Goal: Contribute content: Add original content to the website for others to see

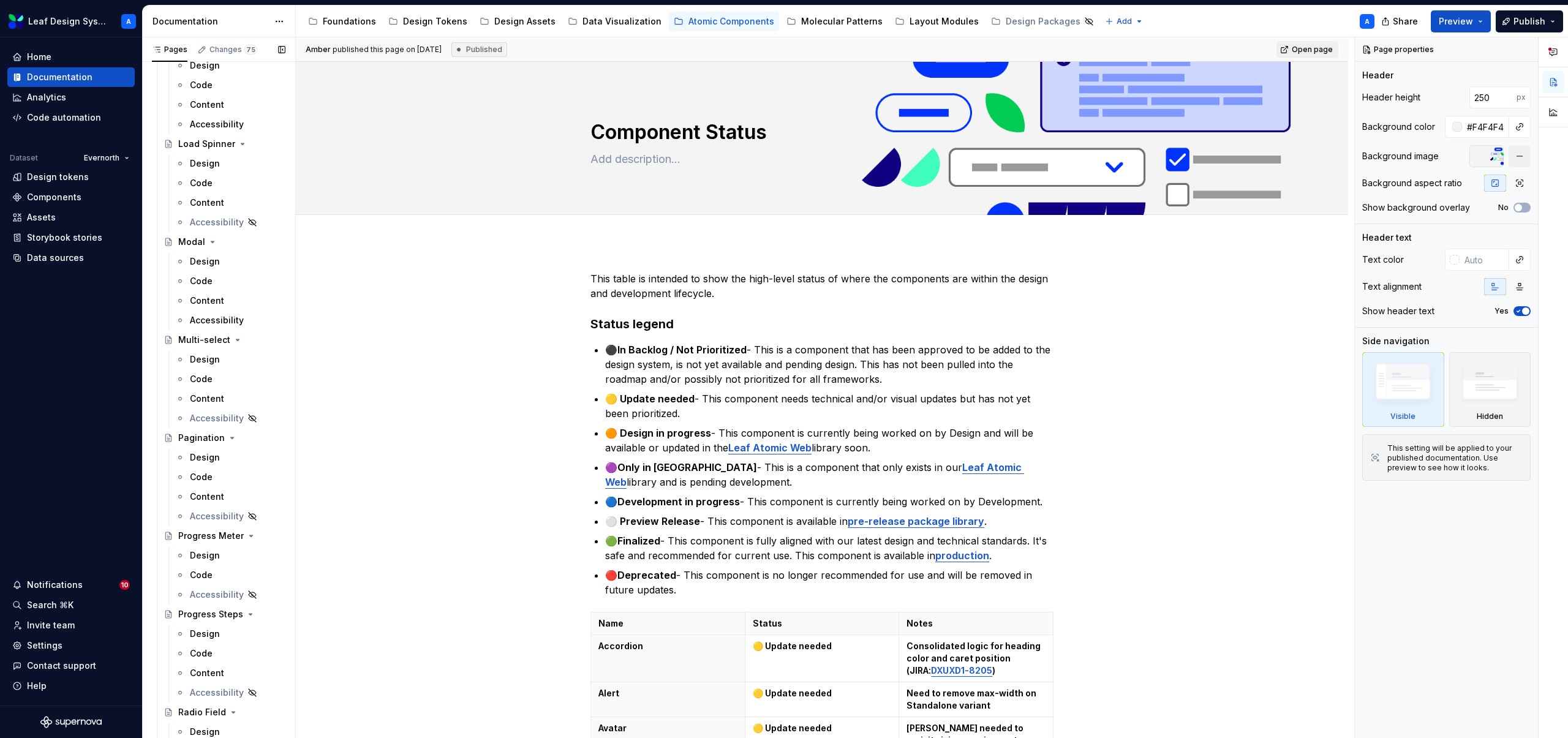
scroll to position [1564, 0]
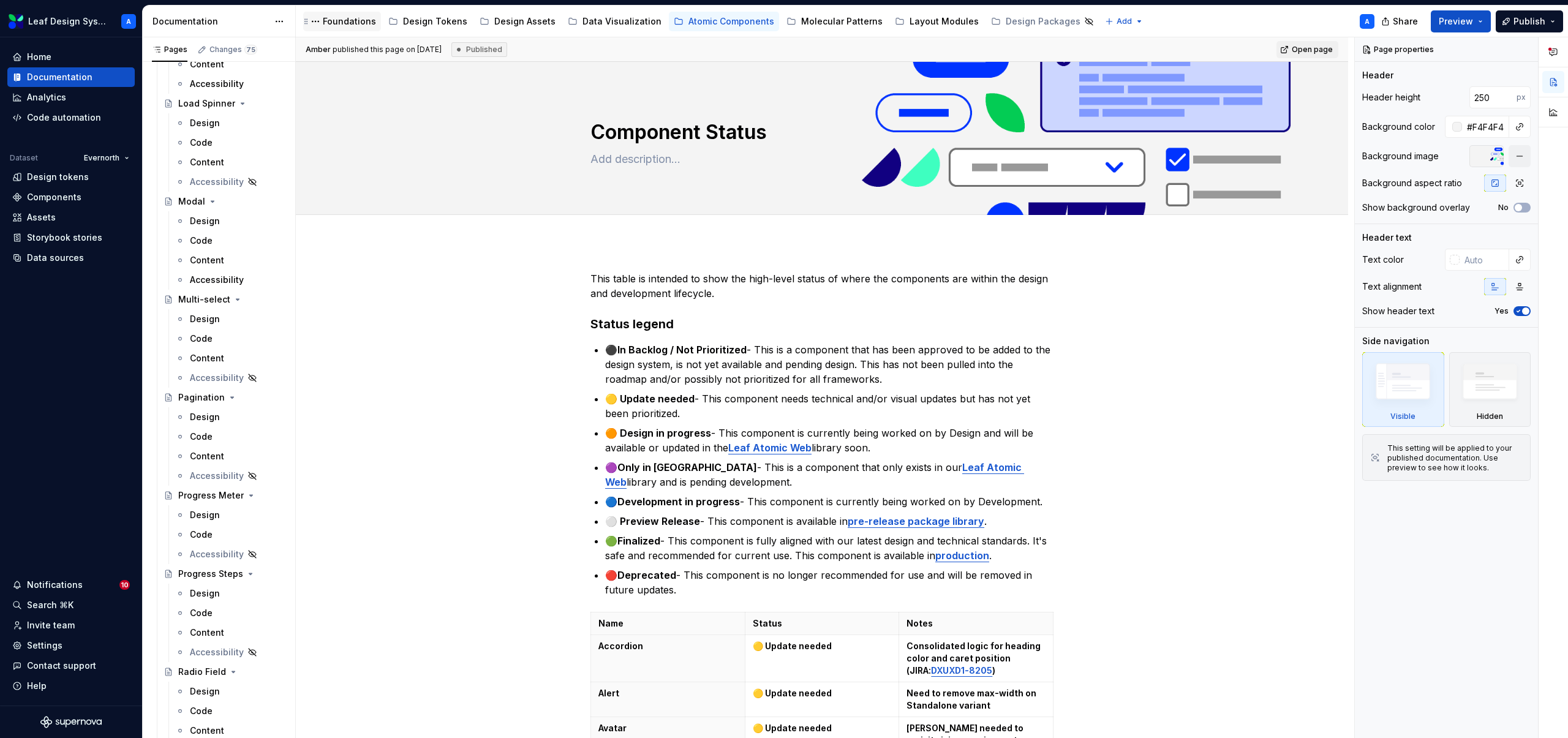
click at [347, 23] on div "Foundations" at bounding box center [349, 21] width 53 height 12
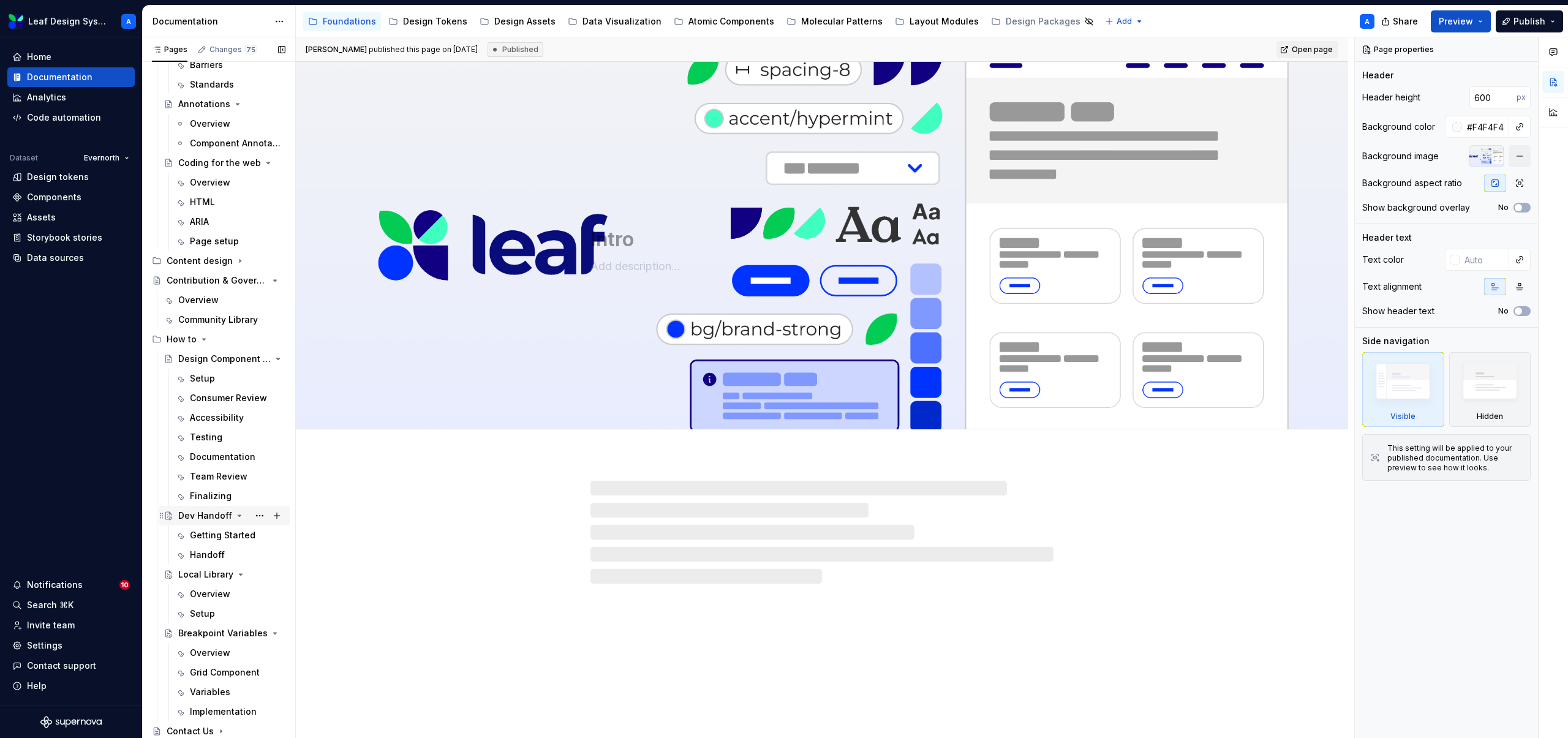
scroll to position [348, 0]
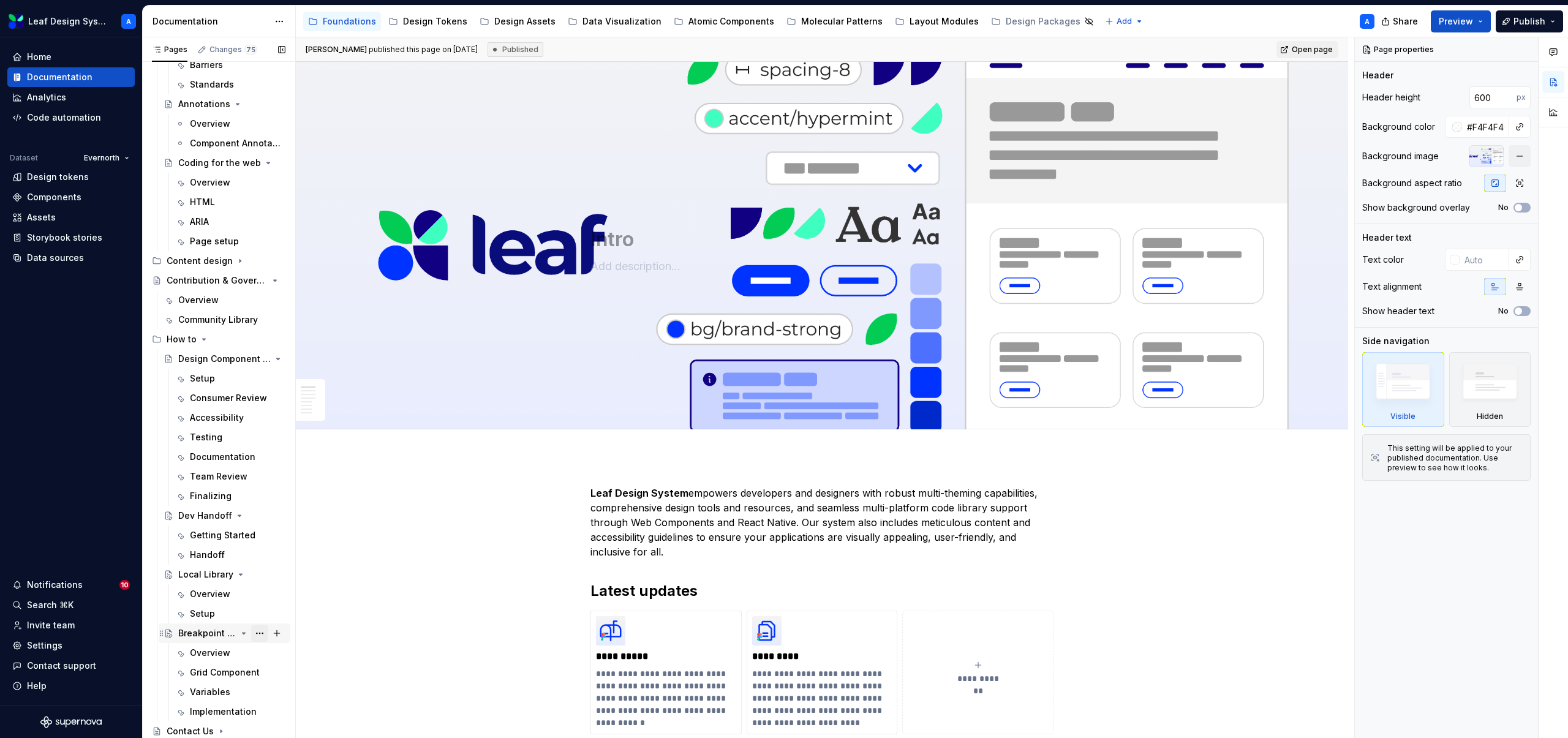
click at [260, 635] on button "Page tree" at bounding box center [260, 633] width 17 height 17
click at [299, 605] on div "Duplicate page" at bounding box center [334, 604] width 120 height 12
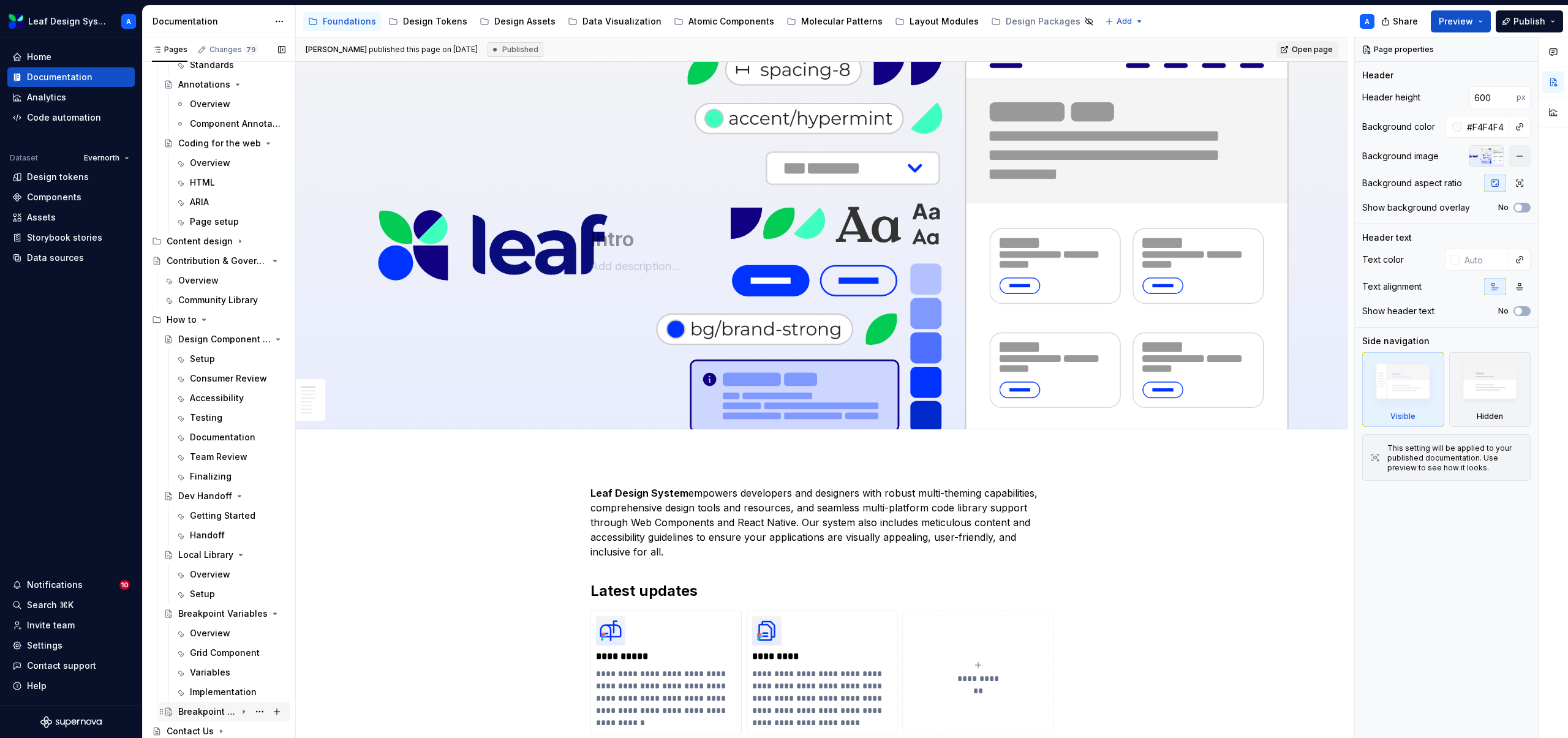
click at [203, 709] on div "Breakpoint Variables" at bounding box center [207, 712] width 58 height 12
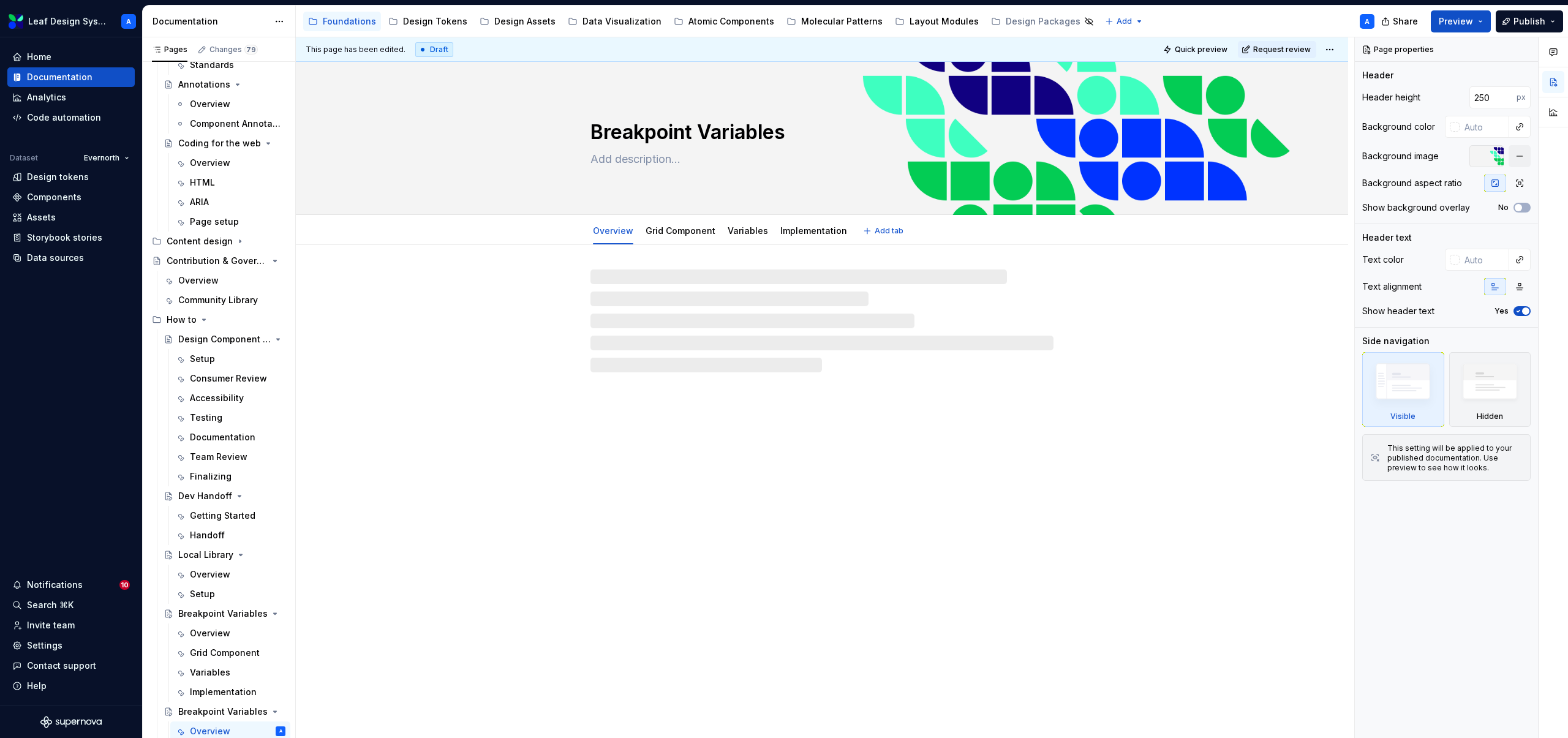
click at [717, 133] on textarea "Breakpoint Variables" at bounding box center [819, 132] width 463 height 29
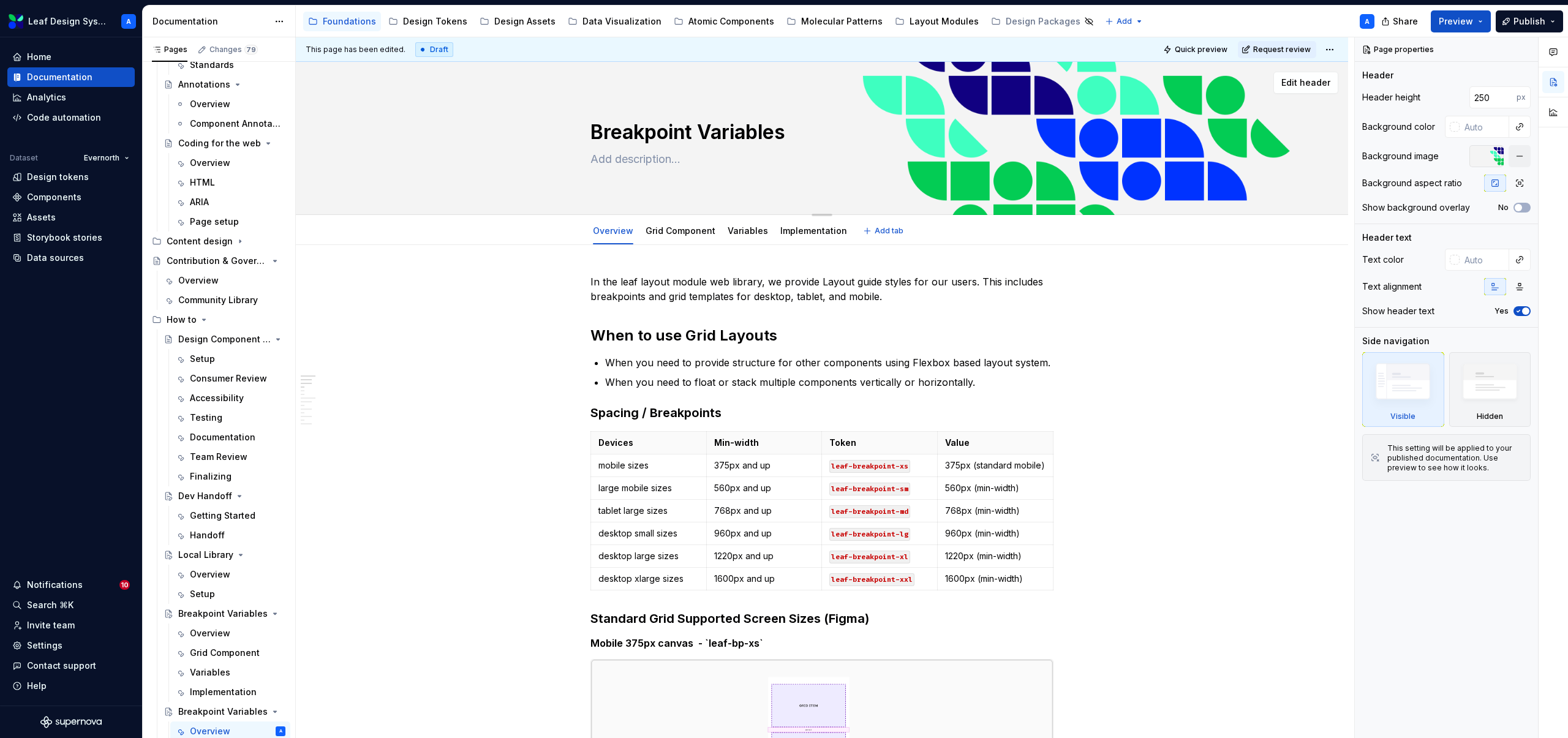
type textarea "*"
type textarea "U"
type textarea "*"
type textarea "Us"
type textarea "*"
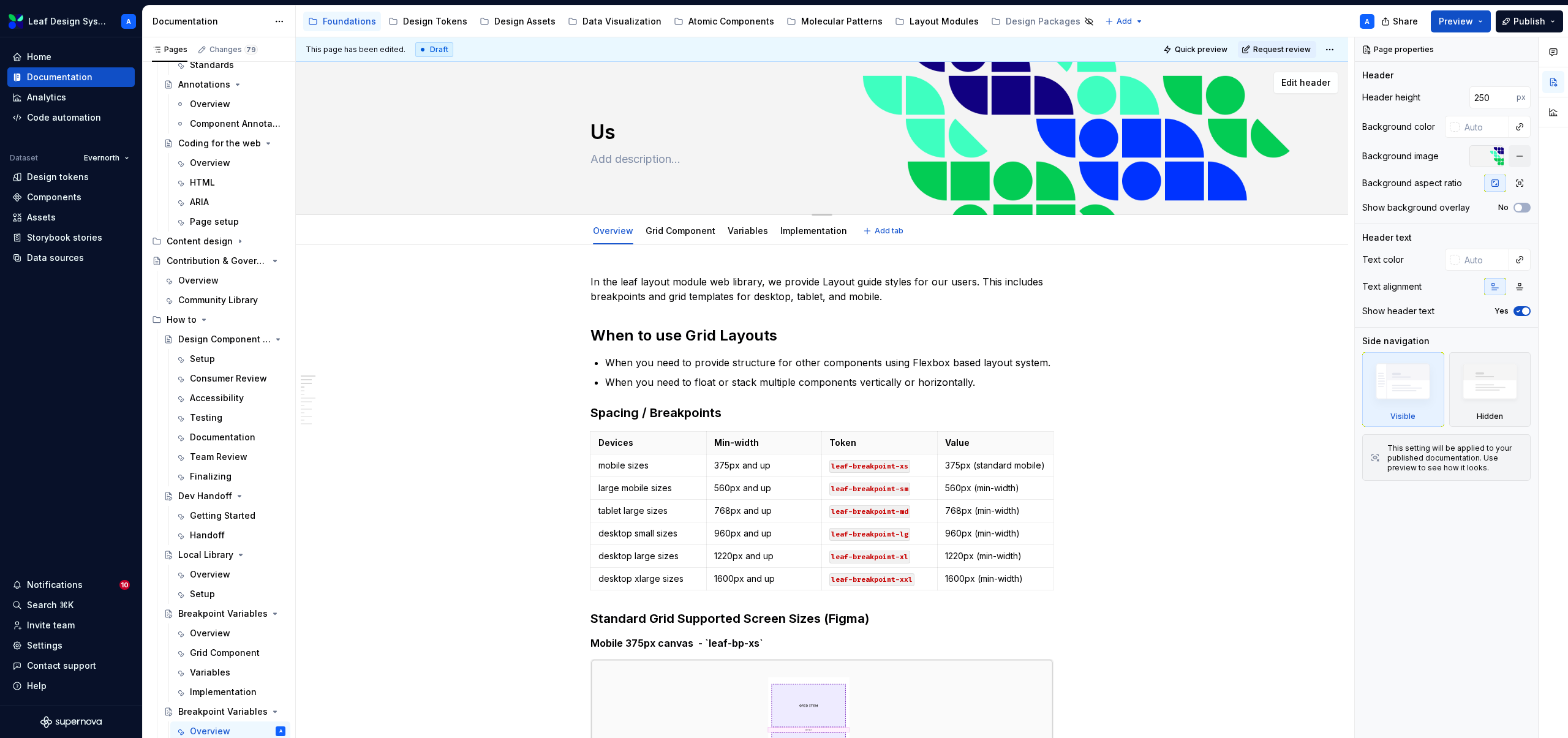
type textarea "Usi"
type textarea "*"
type textarea "Usin"
type textarea "*"
type textarea "Using"
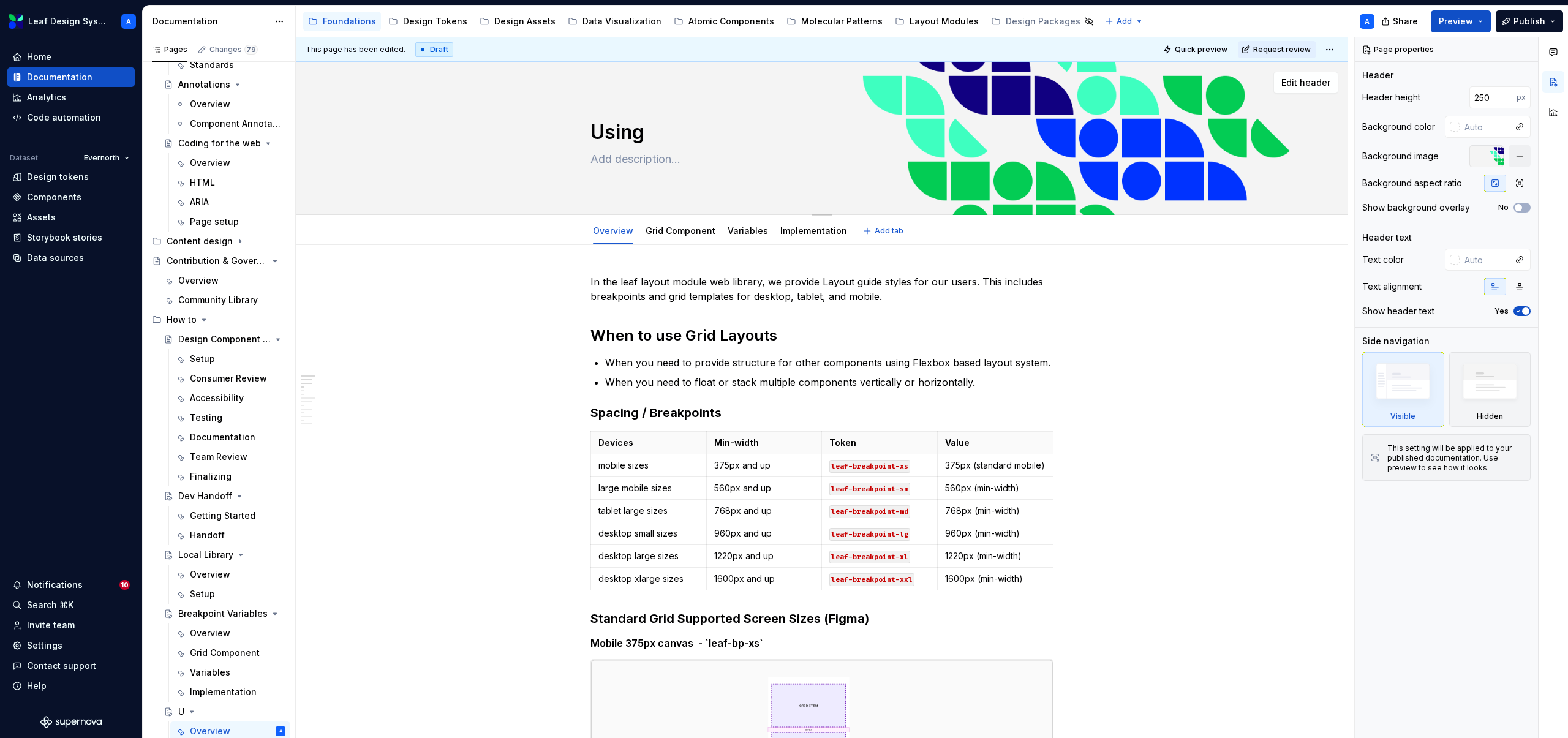
type textarea "*"
type textarea "Using"
type textarea "*"
type textarea "Using L"
type textarea "*"
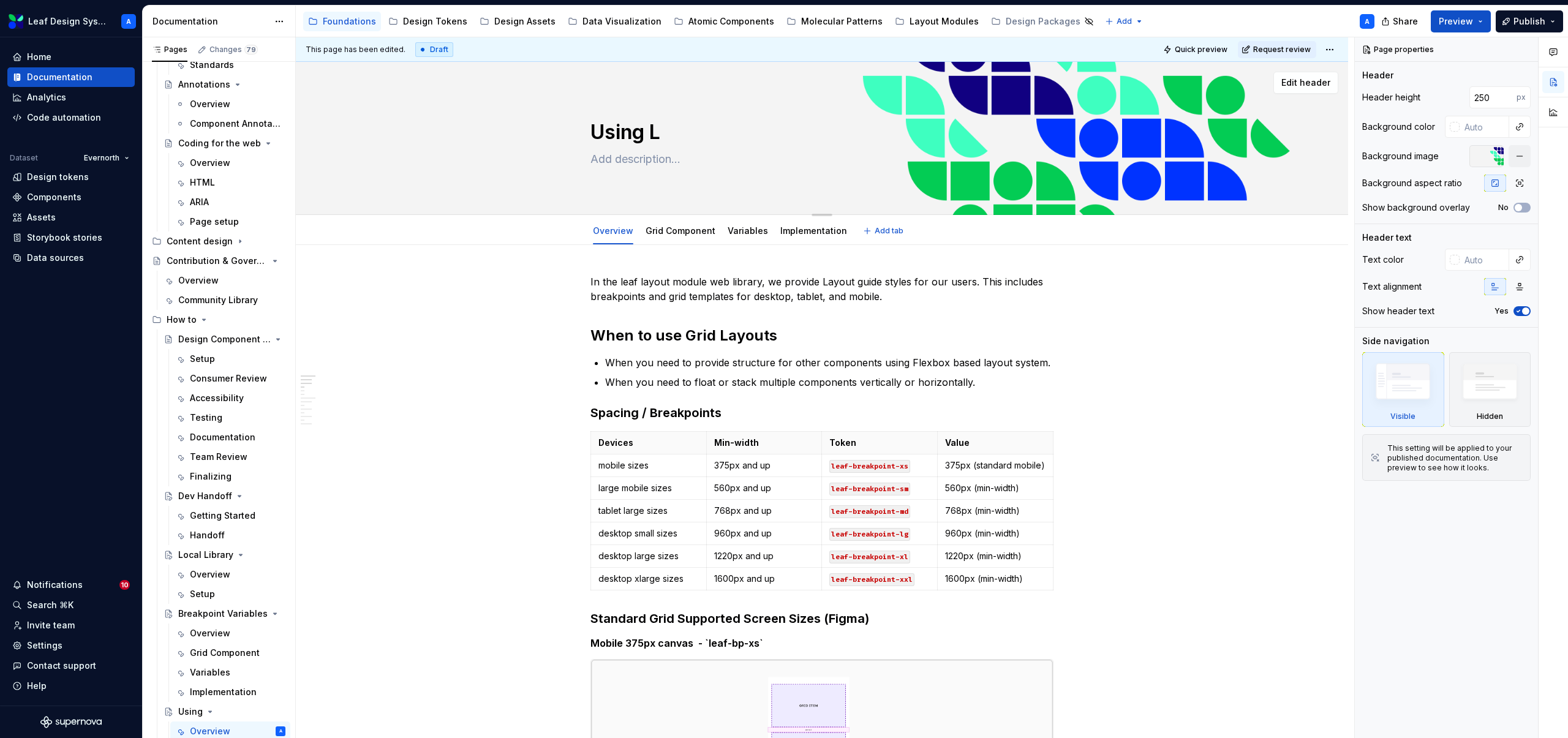
type textarea "Using La"
type textarea "*"
type textarea "Using Lay"
type textarea "*"
type textarea "Using Layo"
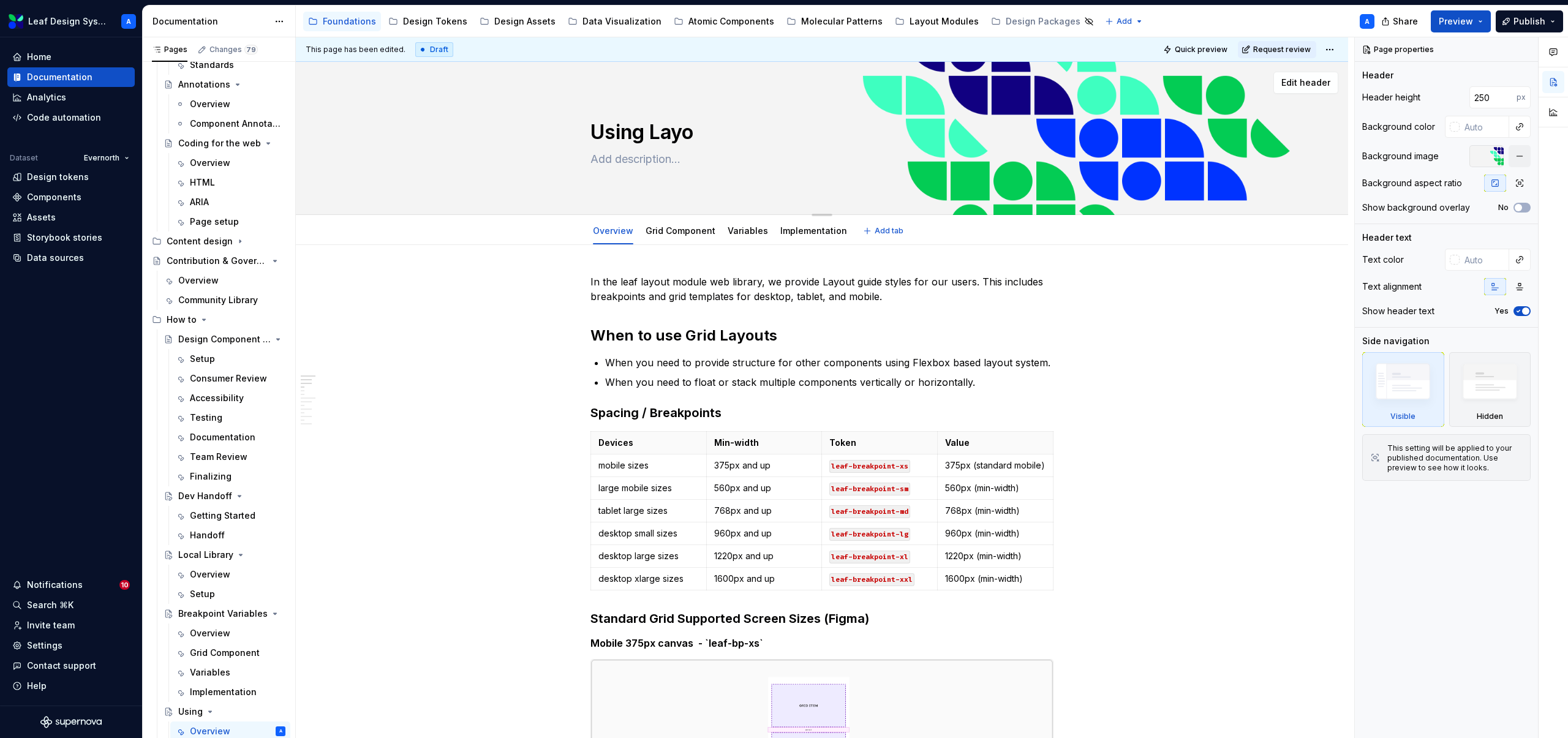
type textarea "*"
type textarea "Using Layout"
type textarea "*"
type textarea "Using Layout"
type textarea "*"
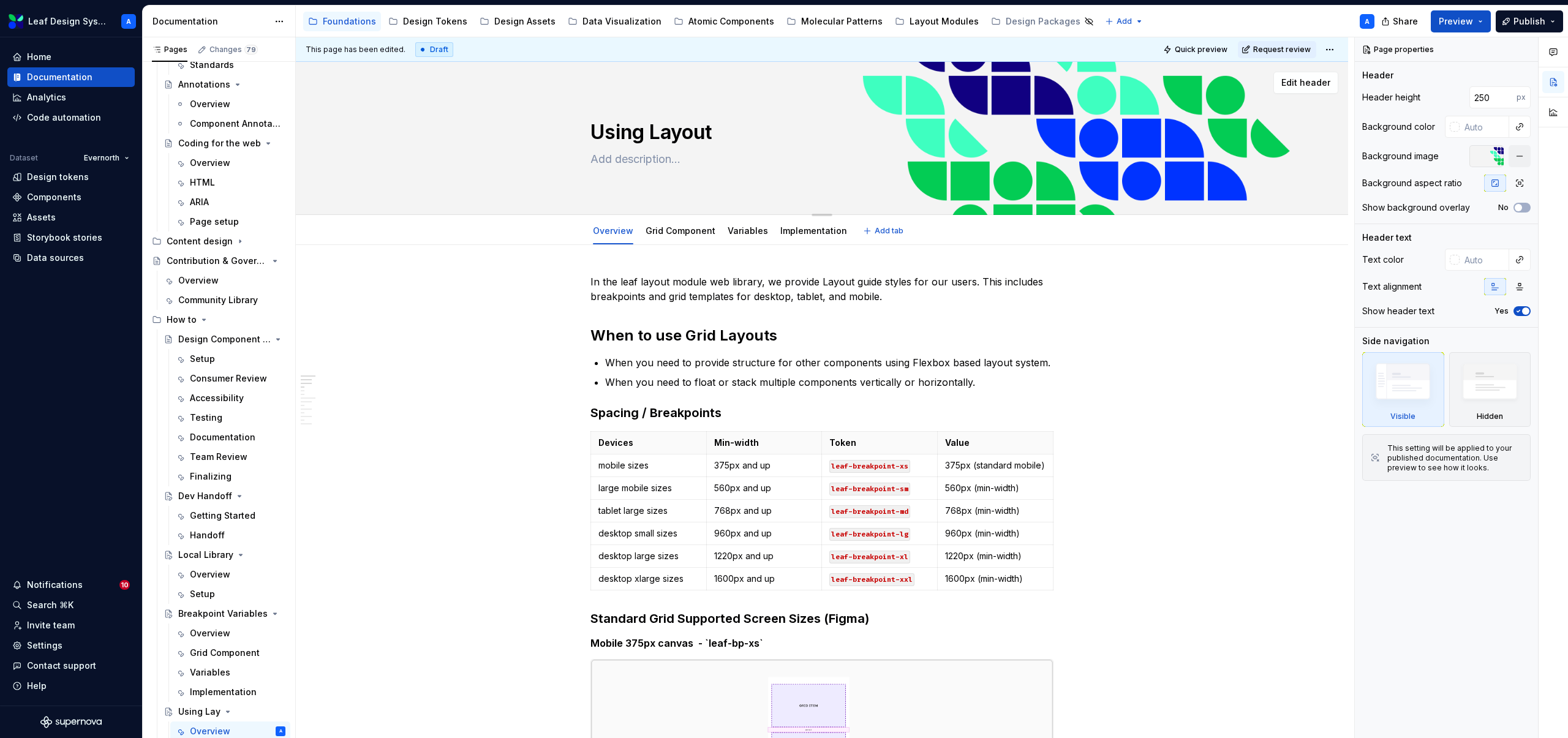
type textarea "Using Layout M"
type textarea "*"
type textarea "Using Layout Mo"
type textarea "*"
type textarea "Using Layout Mod"
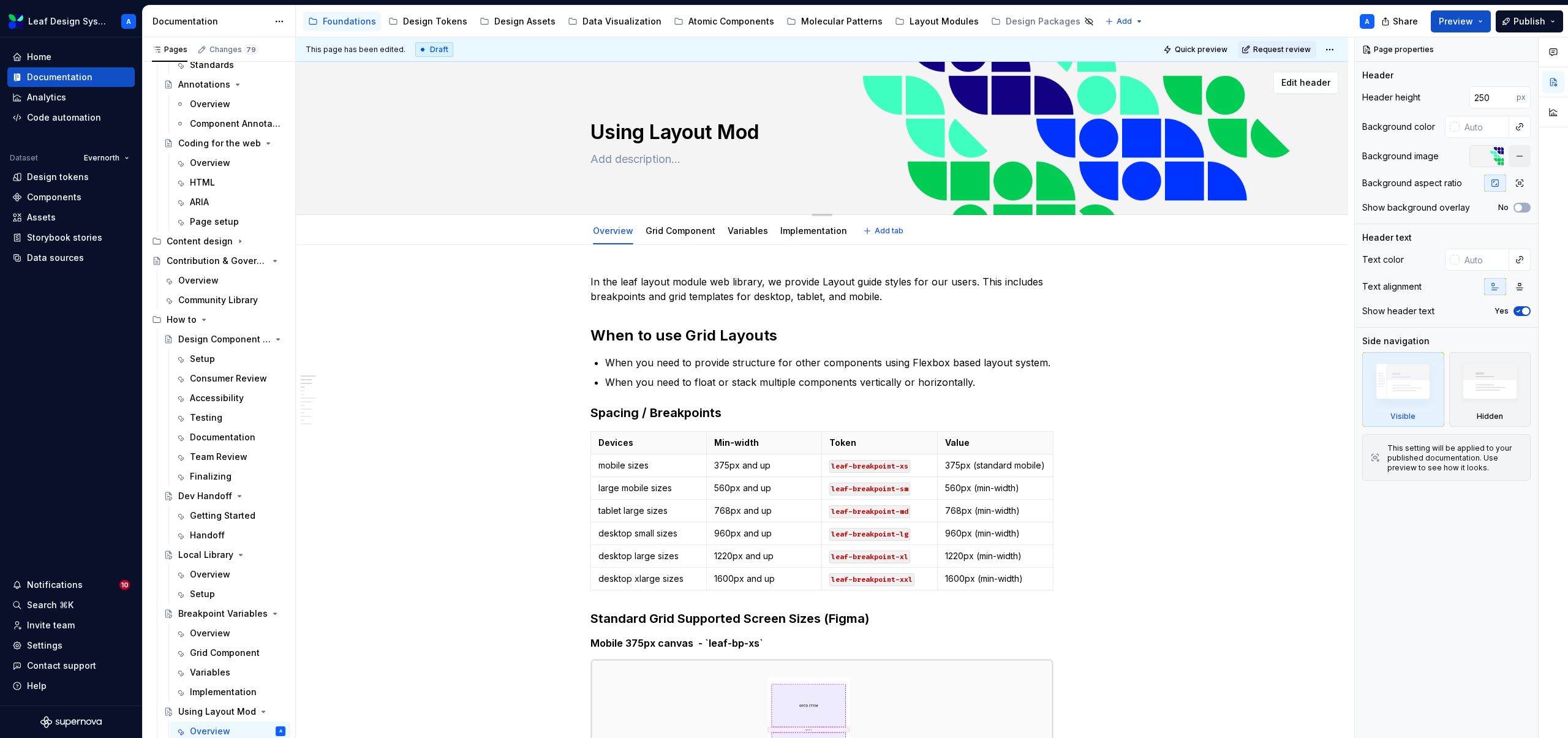
type textarea "*"
type textarea "Using Layout Modu"
type textarea "*"
type textarea "Using Layout Modul"
type textarea "*"
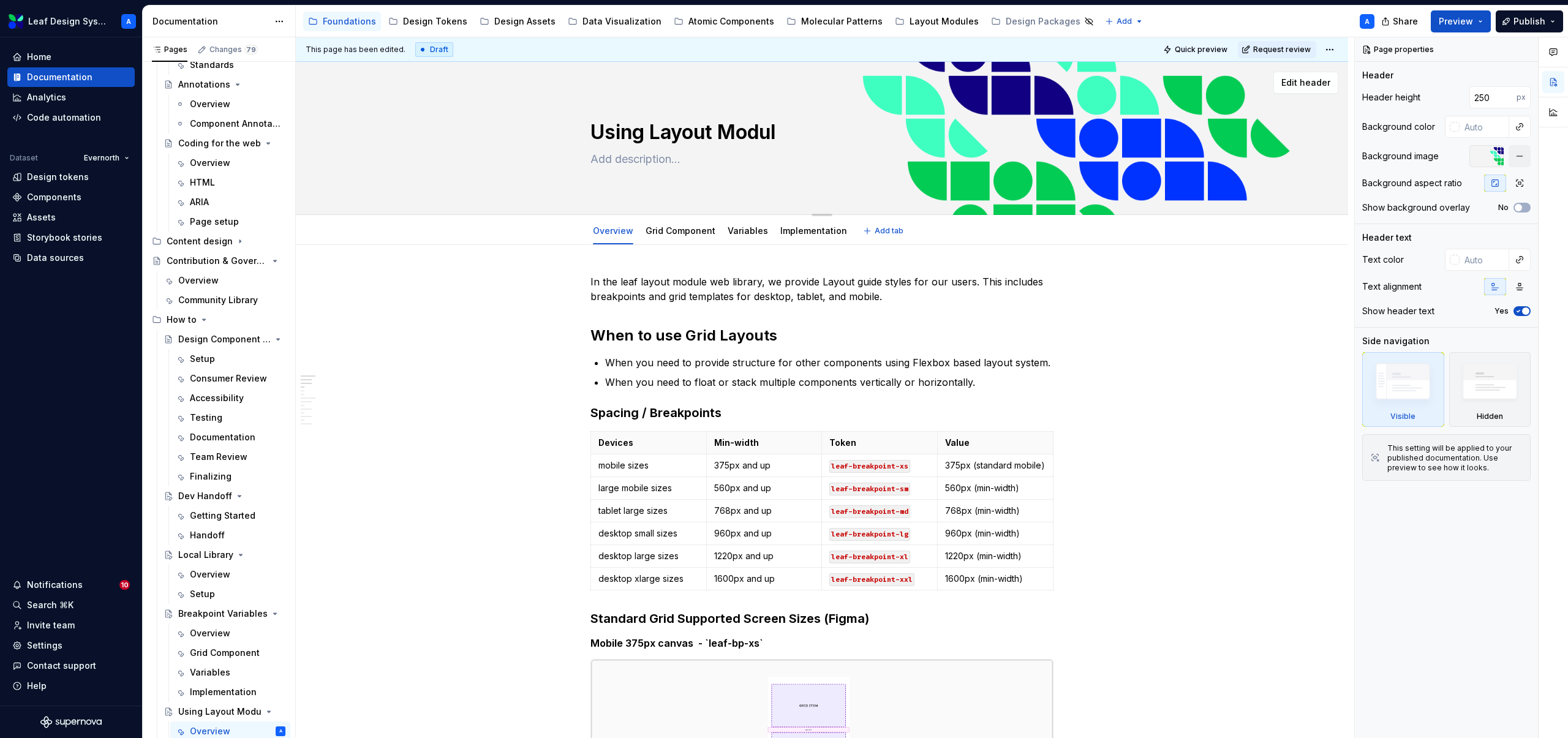
type textarea "Using Layout Module"
type textarea "*"
type textarea "Using Layout Modules"
type textarea "*"
type textarea "Using Layout Modules"
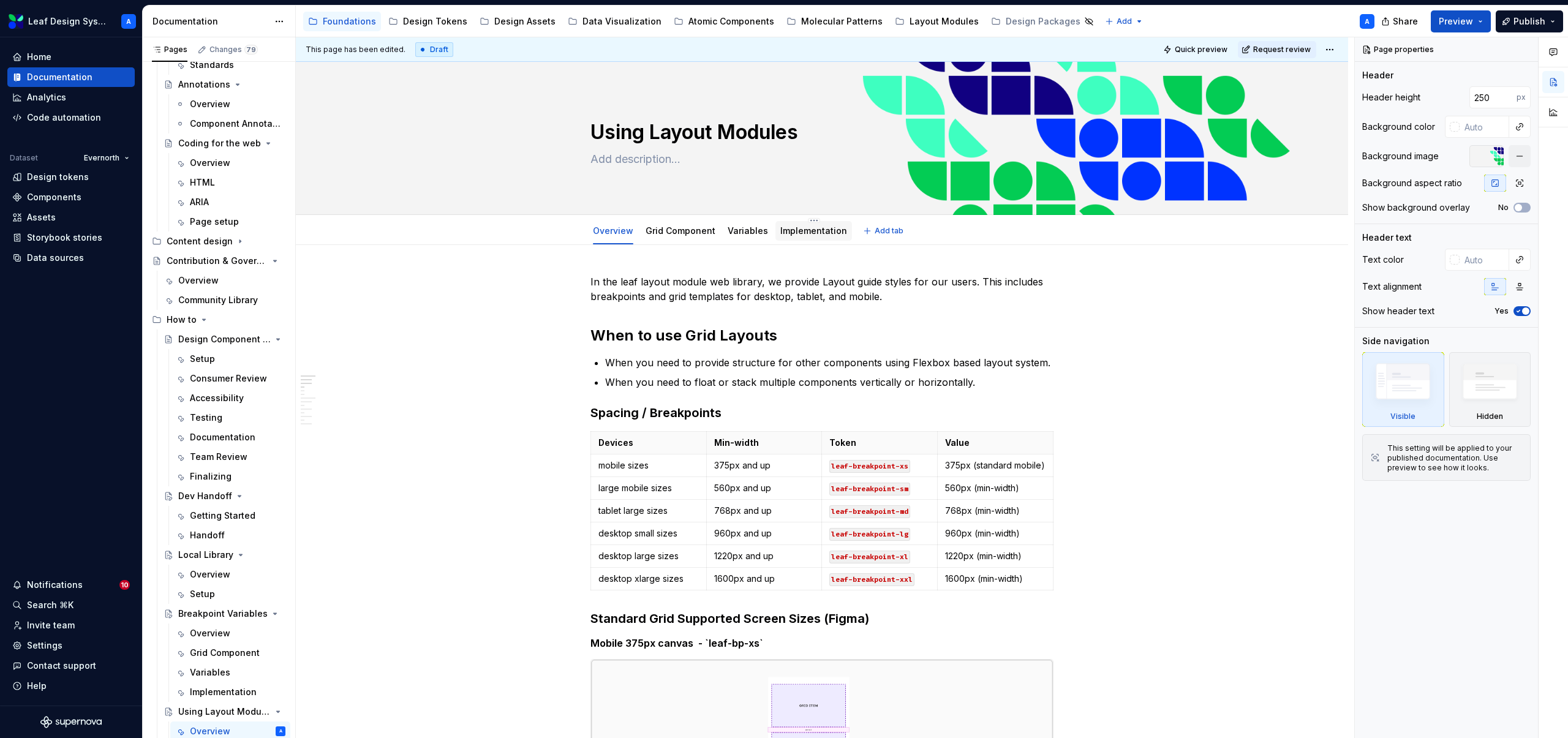
click at [796, 233] on link "Implementation" at bounding box center [813, 230] width 67 height 10
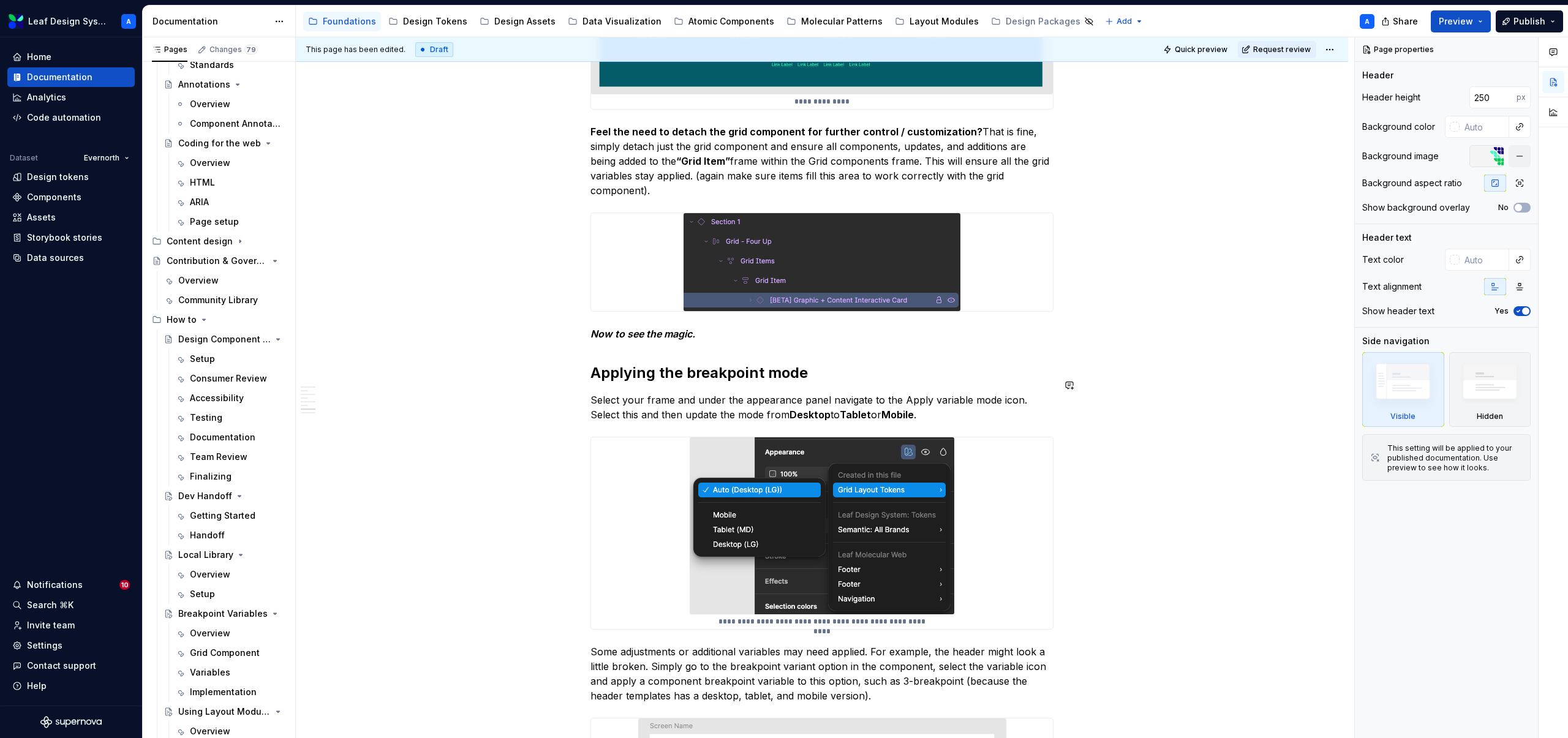
scroll to position [4868, 0]
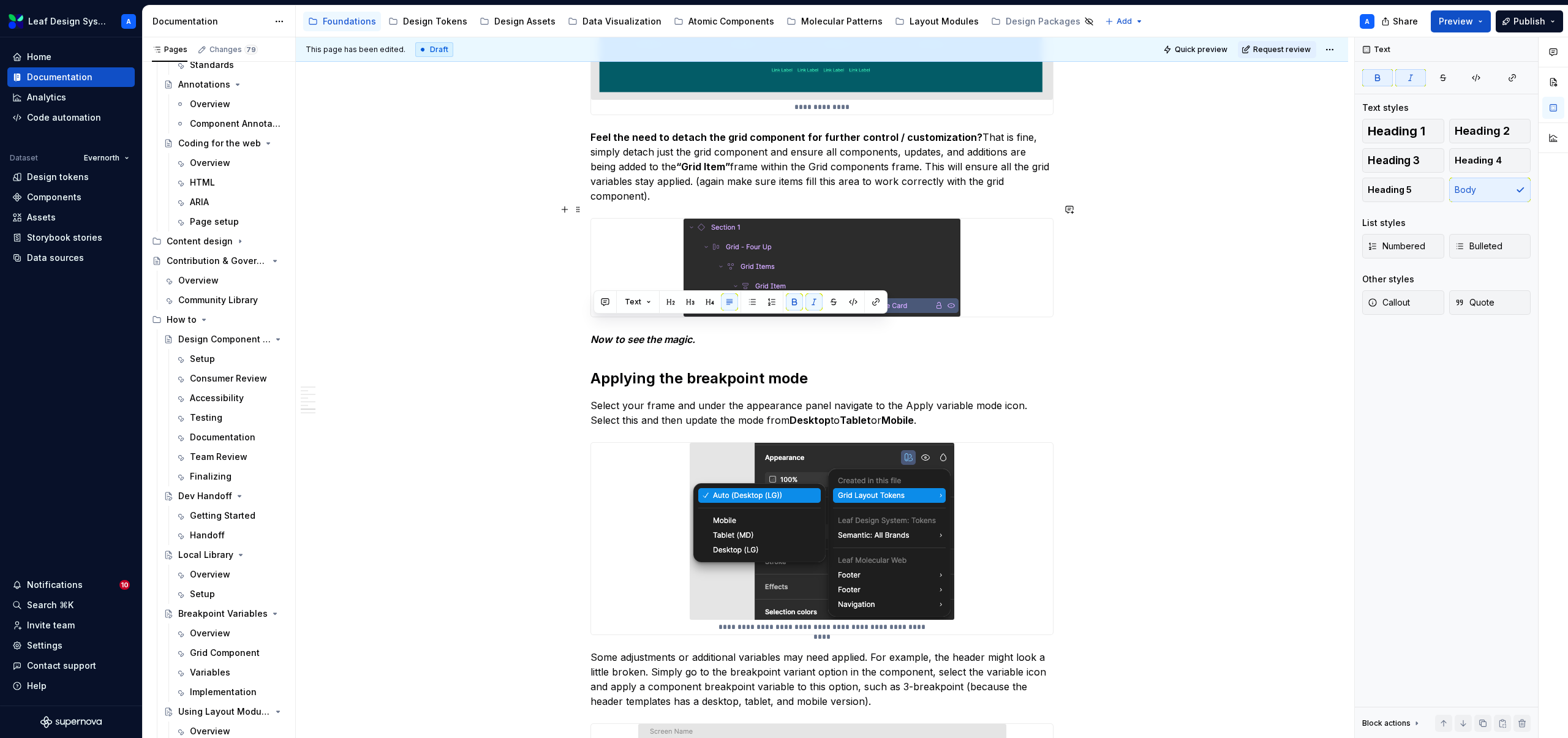
drag, startPoint x: 1020, startPoint y: 321, endPoint x: 715, endPoint y: 234, distance: 317.2
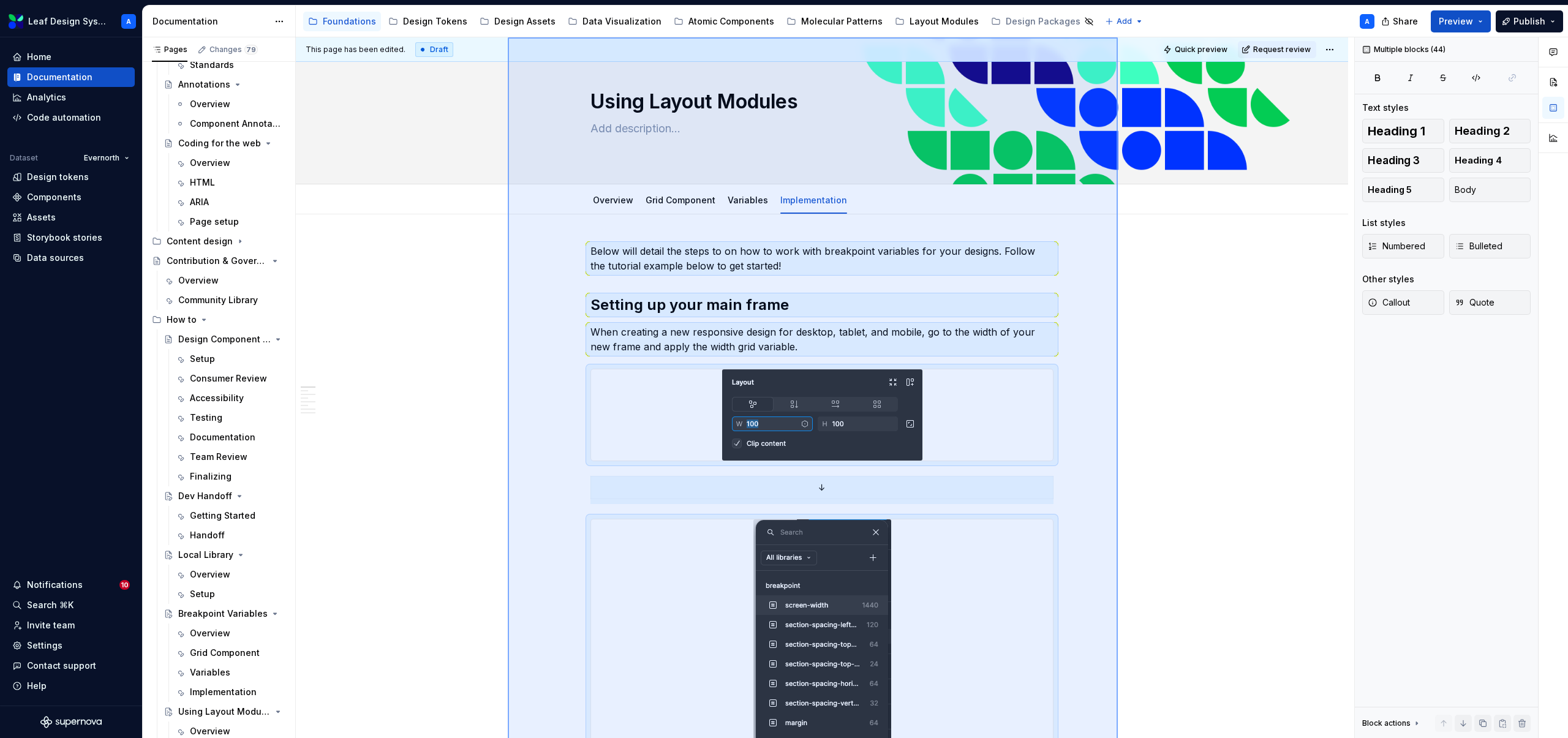
scroll to position [0, 0]
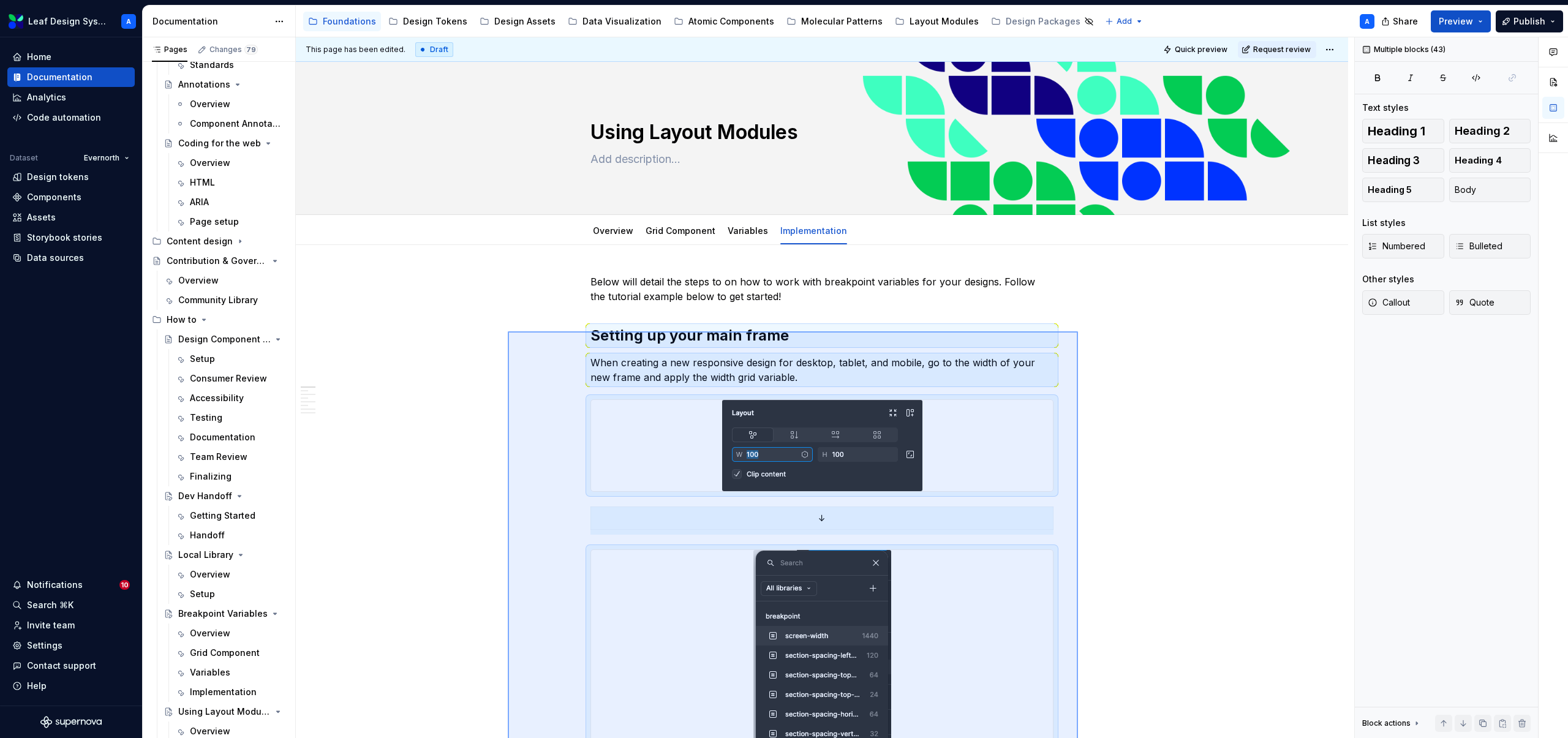
drag, startPoint x: 507, startPoint y: 325, endPoint x: 1078, endPoint y: 331, distance: 571.0
click at [1078, 331] on div "**********" at bounding box center [825, 388] width 1059 height 701
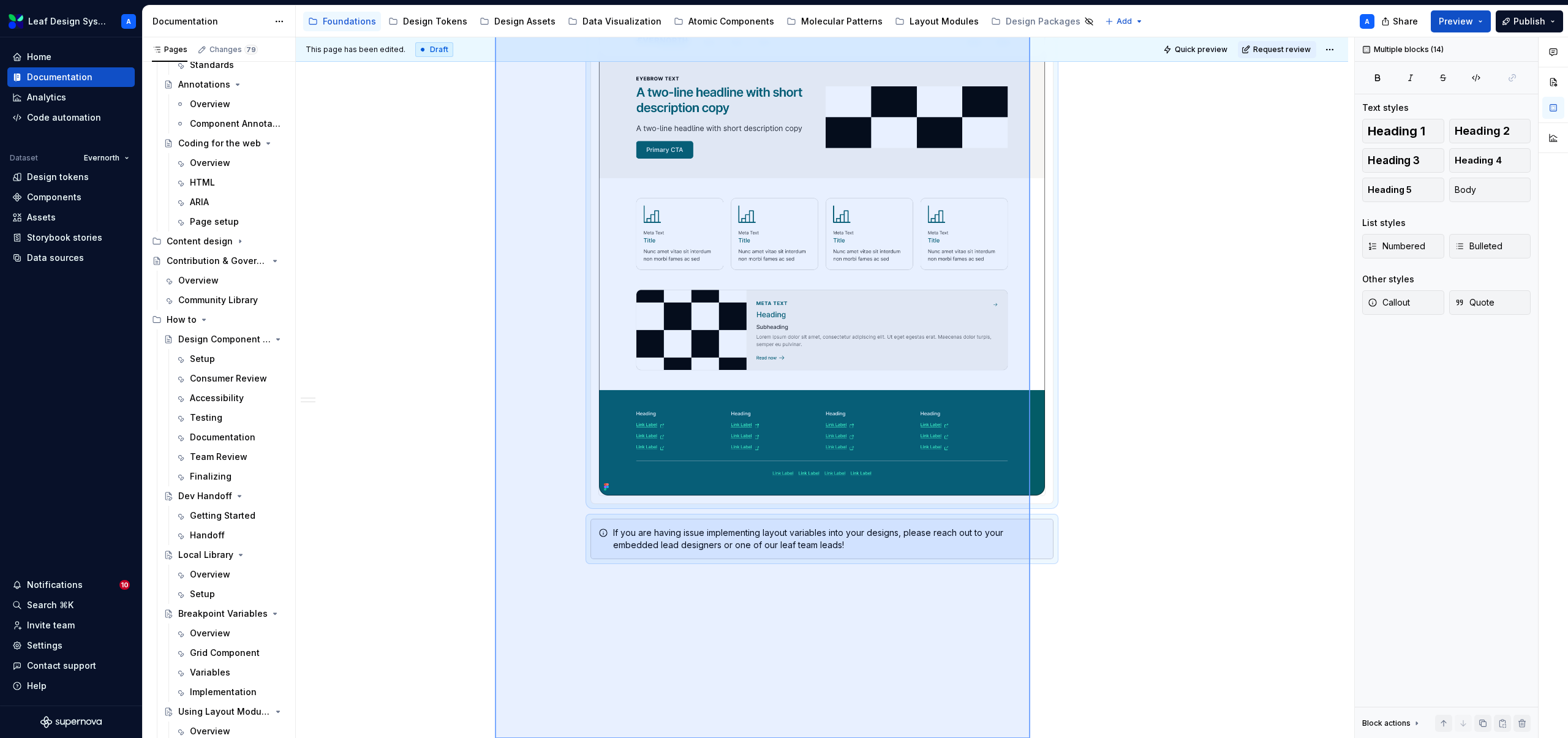
scroll to position [2734, 0]
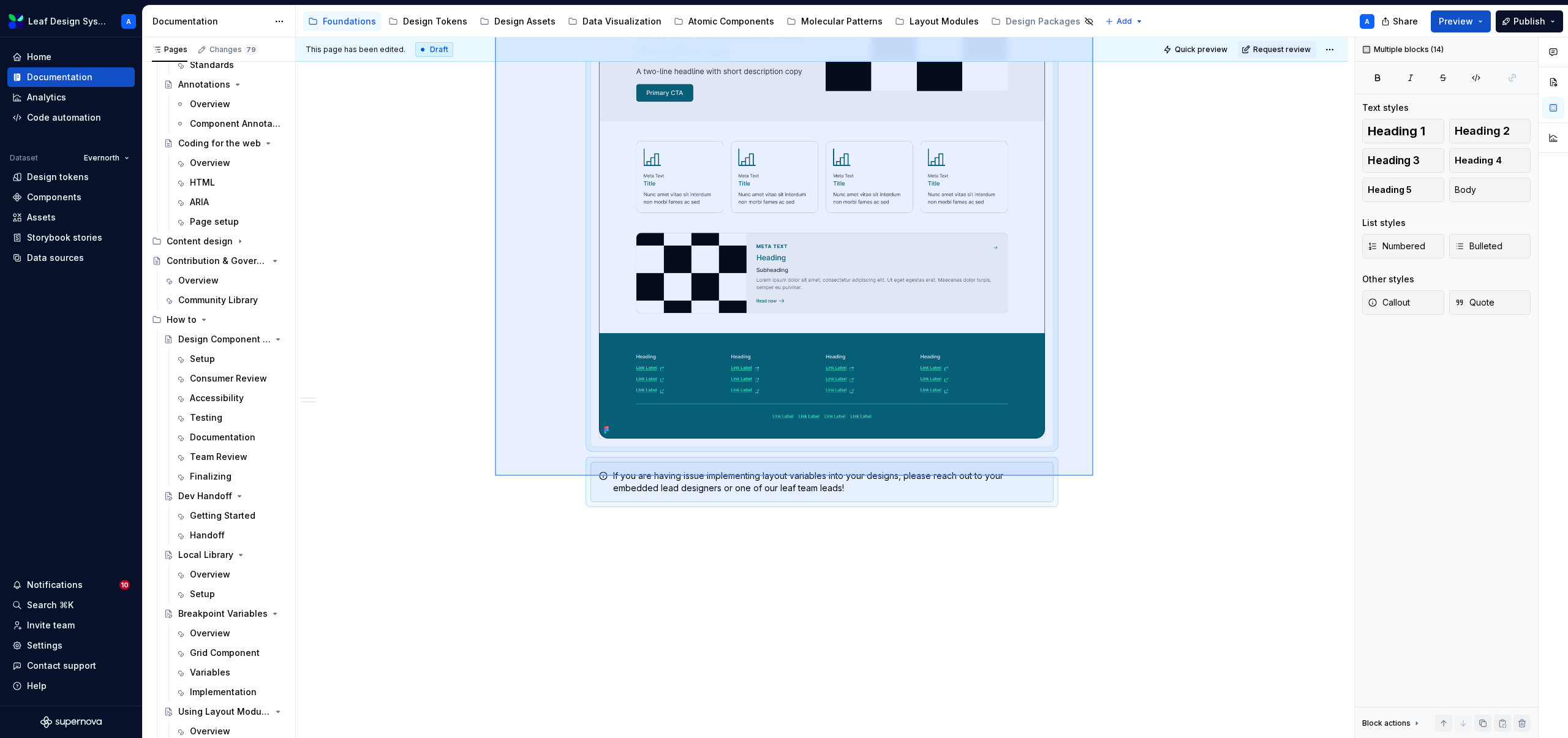
drag, startPoint x: 495, startPoint y: 369, endPoint x: 1101, endPoint y: 483, distance: 616.6
click at [1101, 483] on div "**********" at bounding box center [825, 388] width 1059 height 701
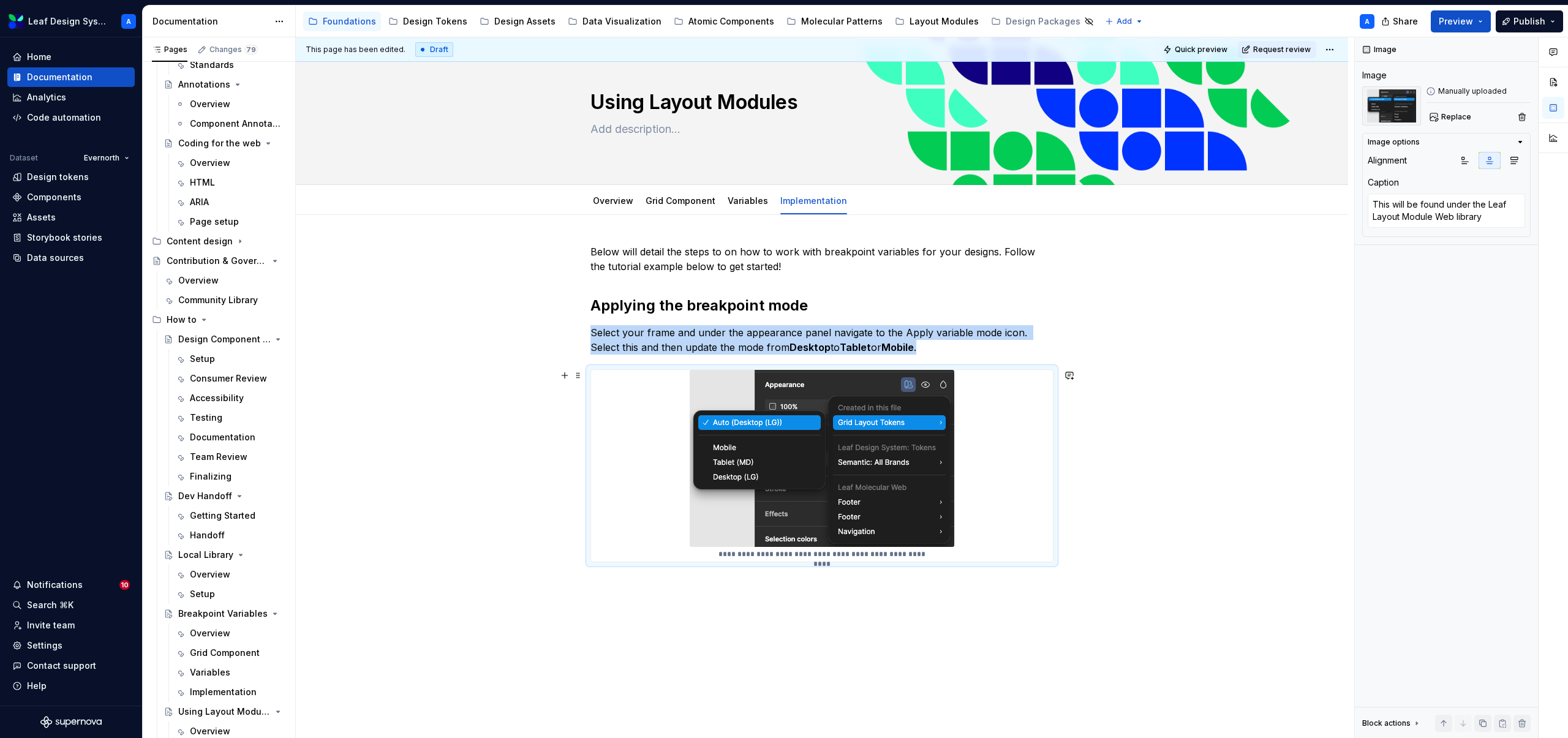
scroll to position [3, 0]
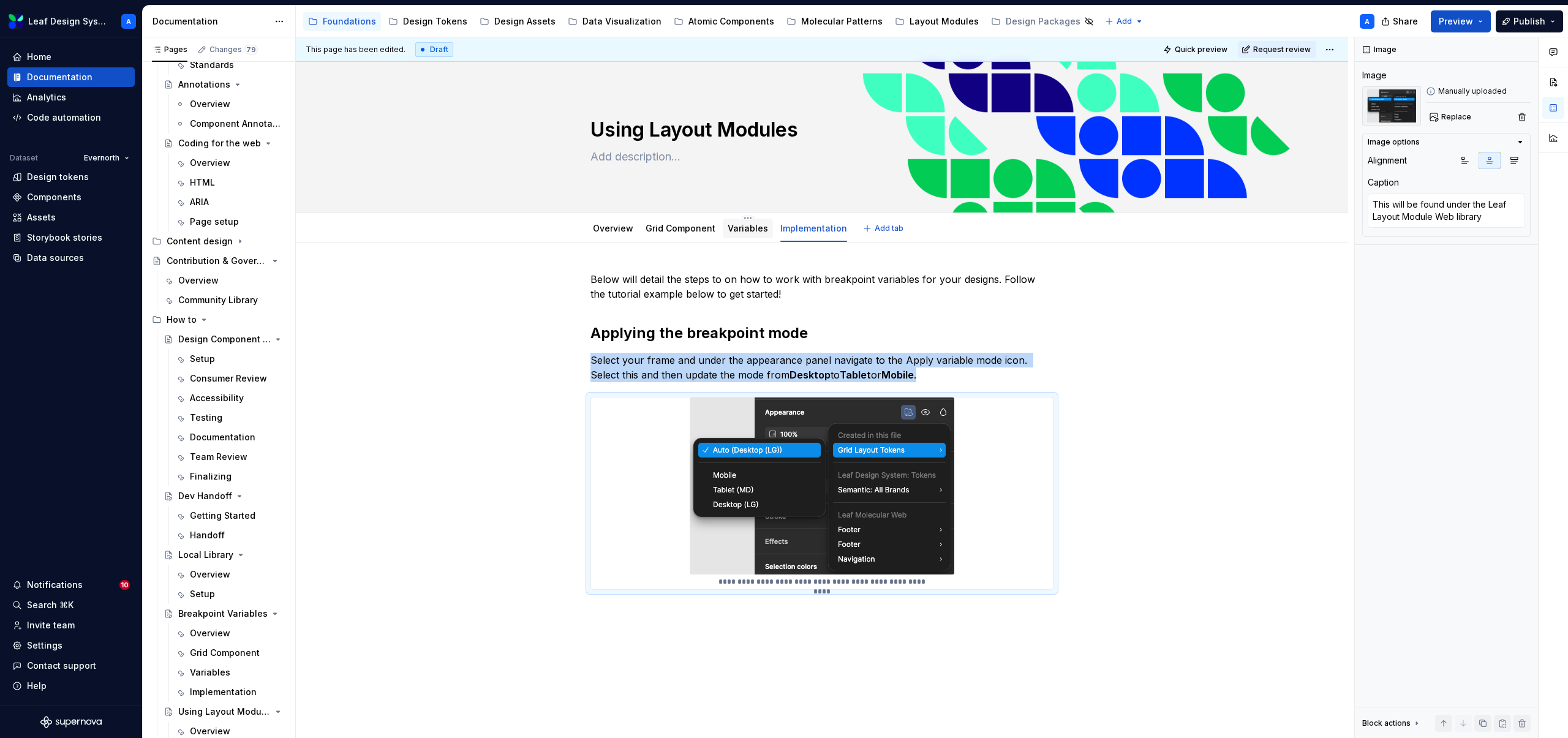
click at [745, 232] on link "Variables" at bounding box center [747, 228] width 40 height 10
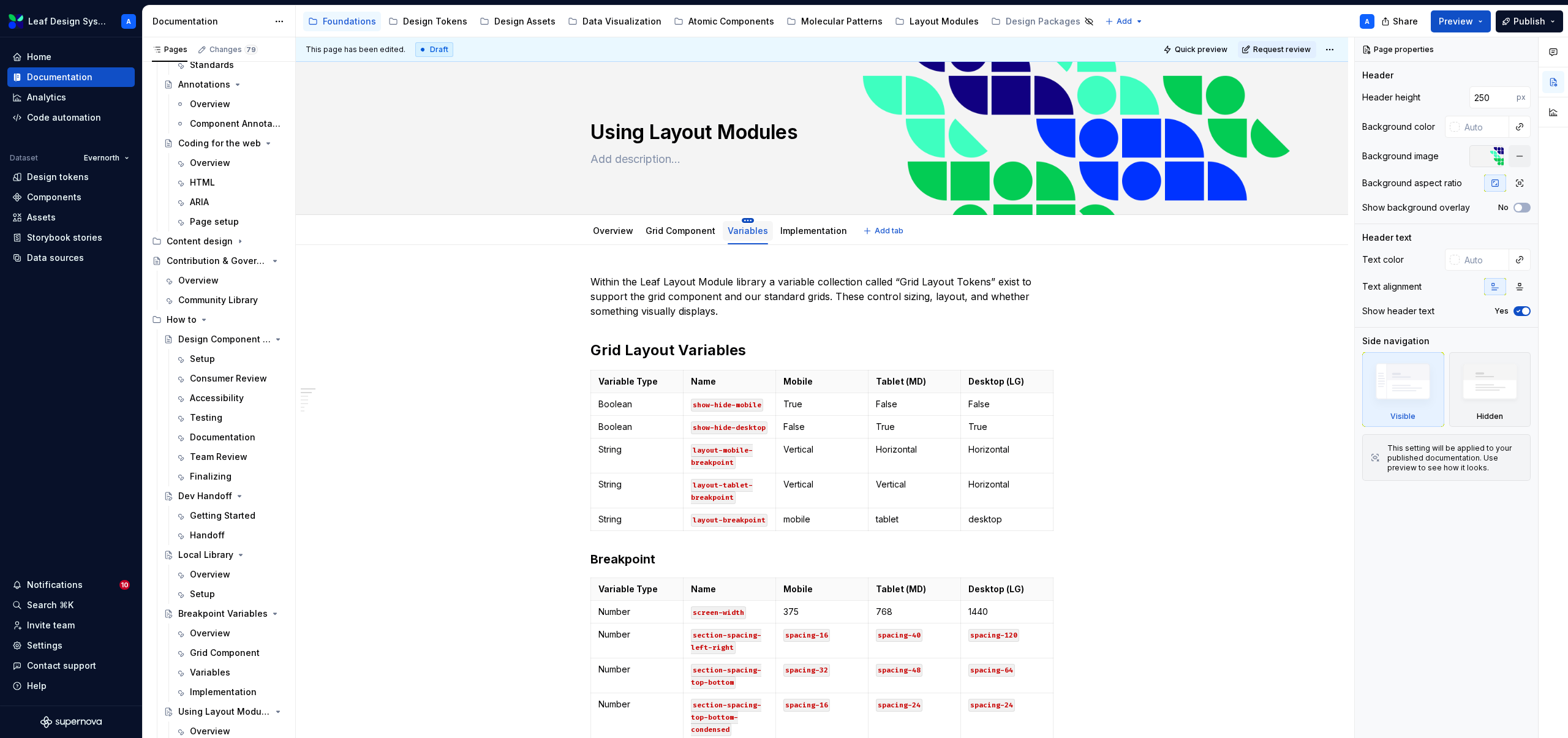
click at [747, 218] on html "Leaf Design System A Home Documentation Analytics Code automation Dataset Evern…" at bounding box center [784, 369] width 1568 height 738
click at [787, 371] on div "Delete tab" at bounding box center [802, 373] width 80 height 12
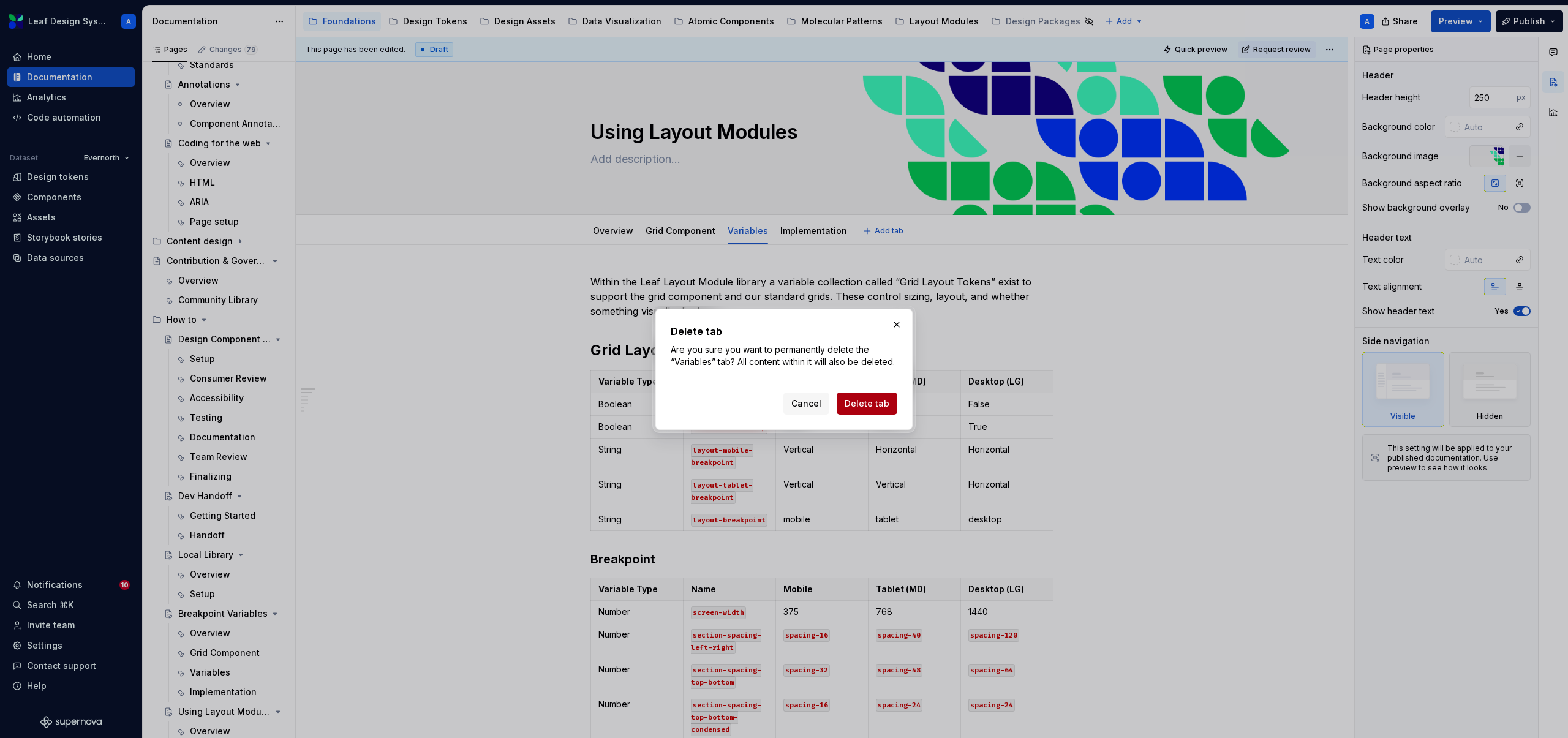
click at [859, 398] on span "Delete tab" at bounding box center [867, 404] width 45 height 12
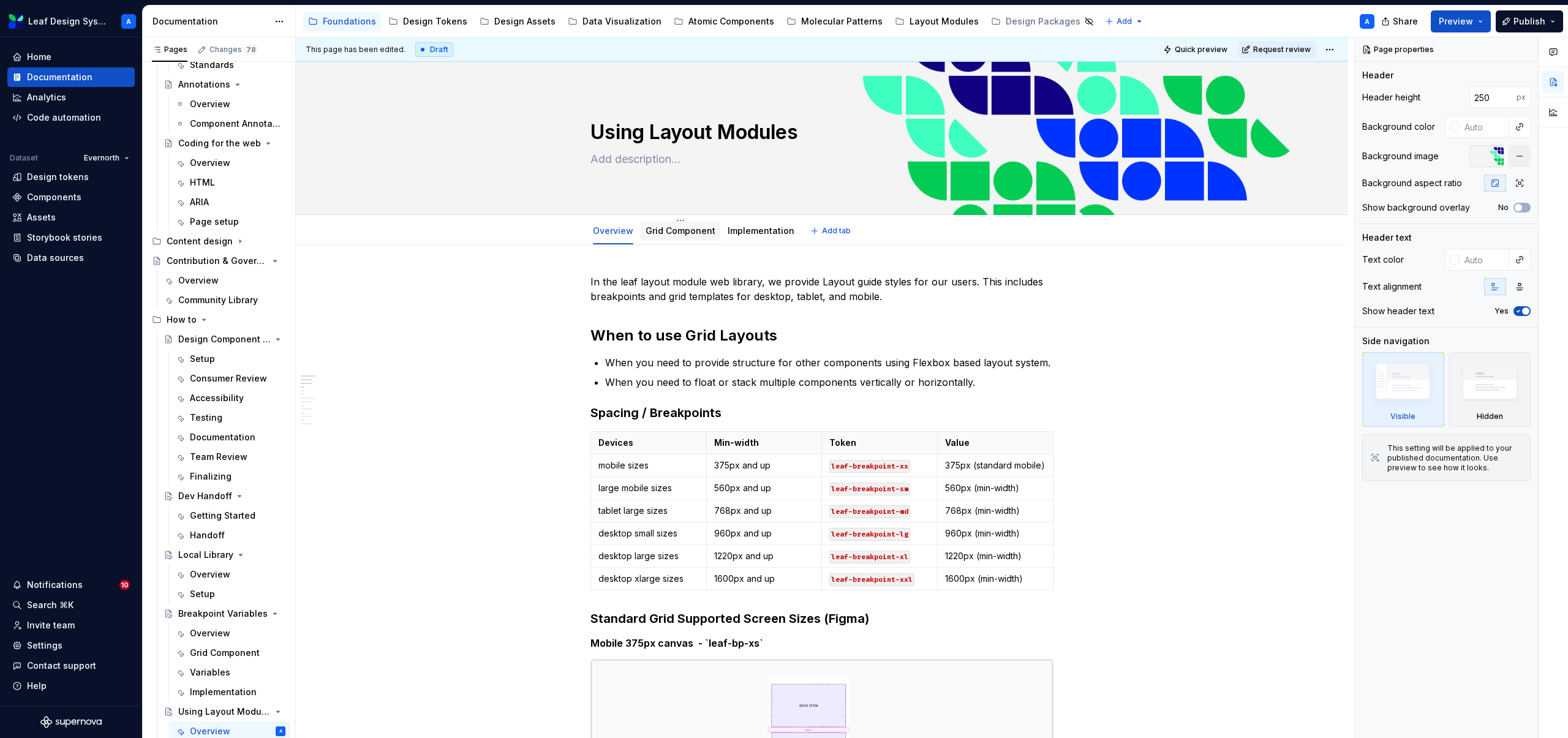
click at [689, 235] on link "Grid Component" at bounding box center [680, 230] width 69 height 10
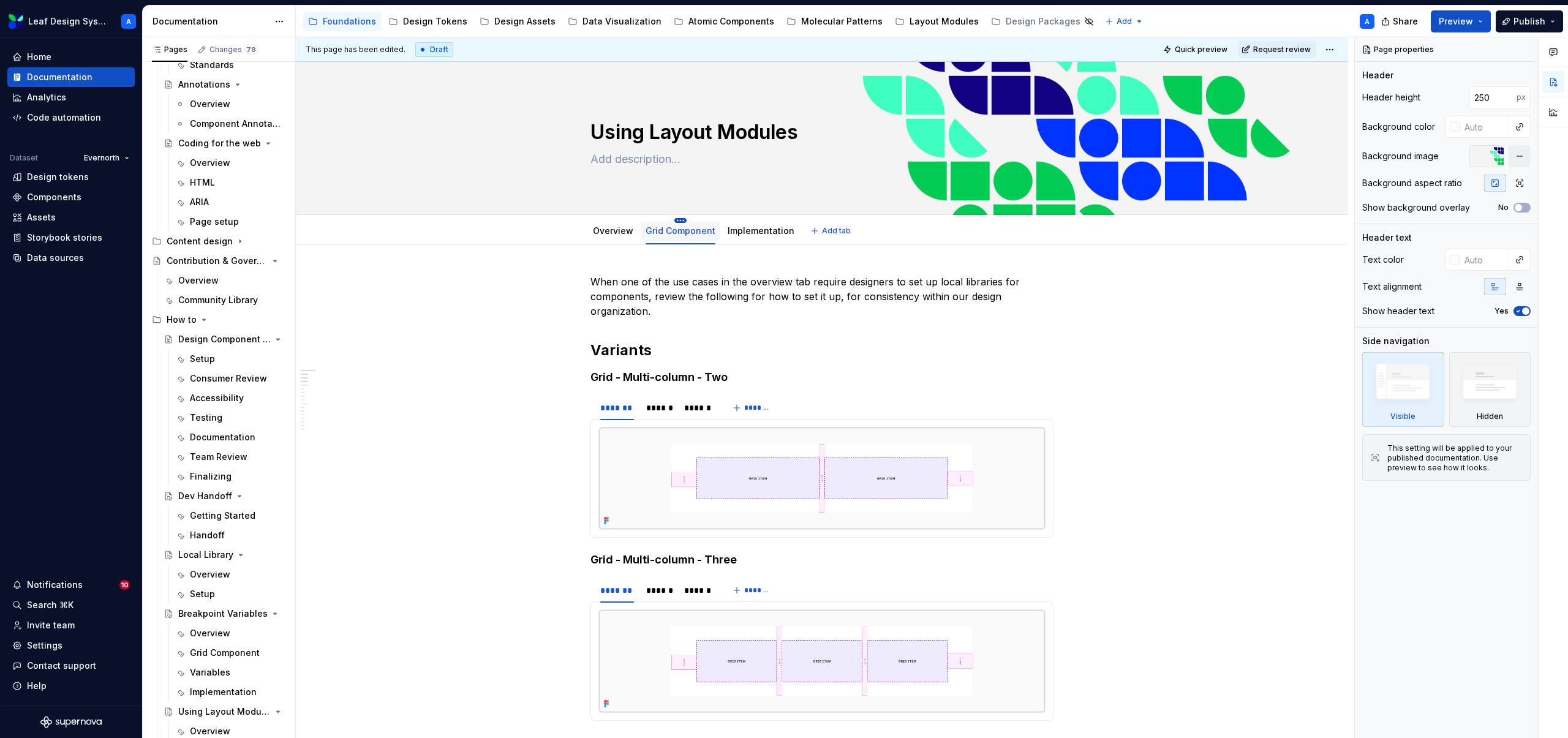
click at [680, 221] on html "Leaf Design System A Home Documentation Analytics Code automation Dataset Evern…" at bounding box center [784, 369] width 1568 height 738
click at [715, 368] on div "Delete tab" at bounding box center [737, 373] width 80 height 12
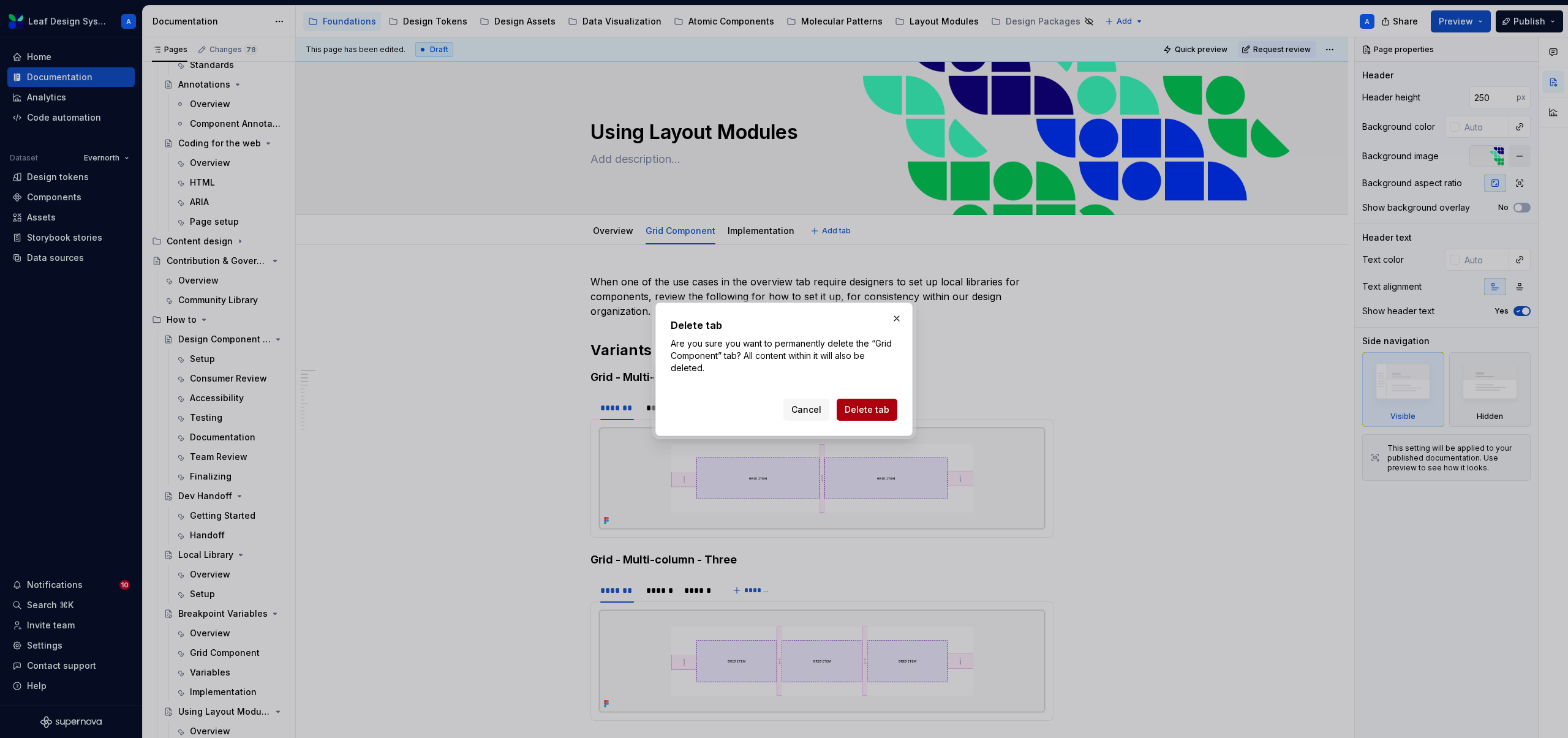
click at [866, 410] on span "Delete tab" at bounding box center [867, 410] width 45 height 12
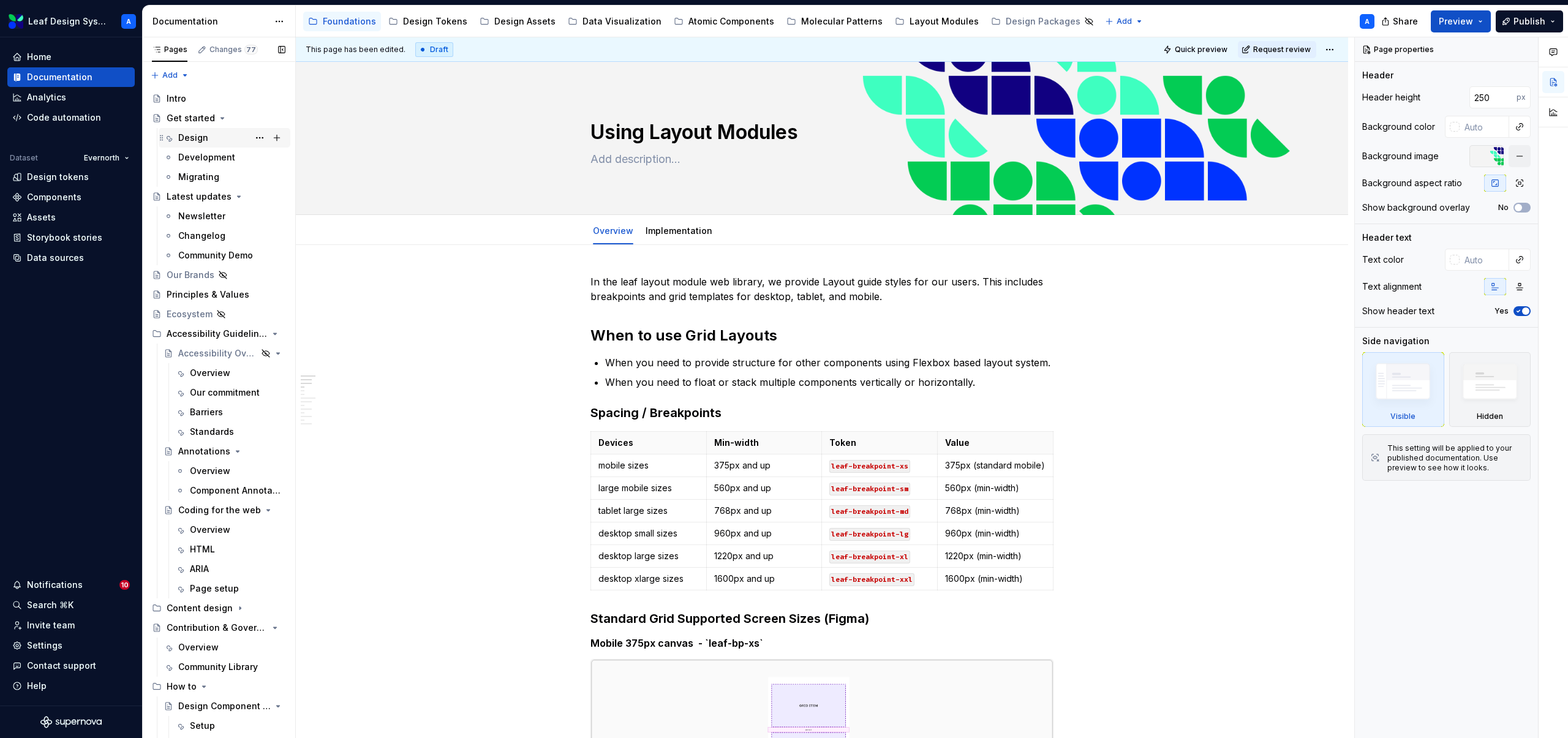
click at [201, 137] on div "Design" at bounding box center [193, 138] width 30 height 12
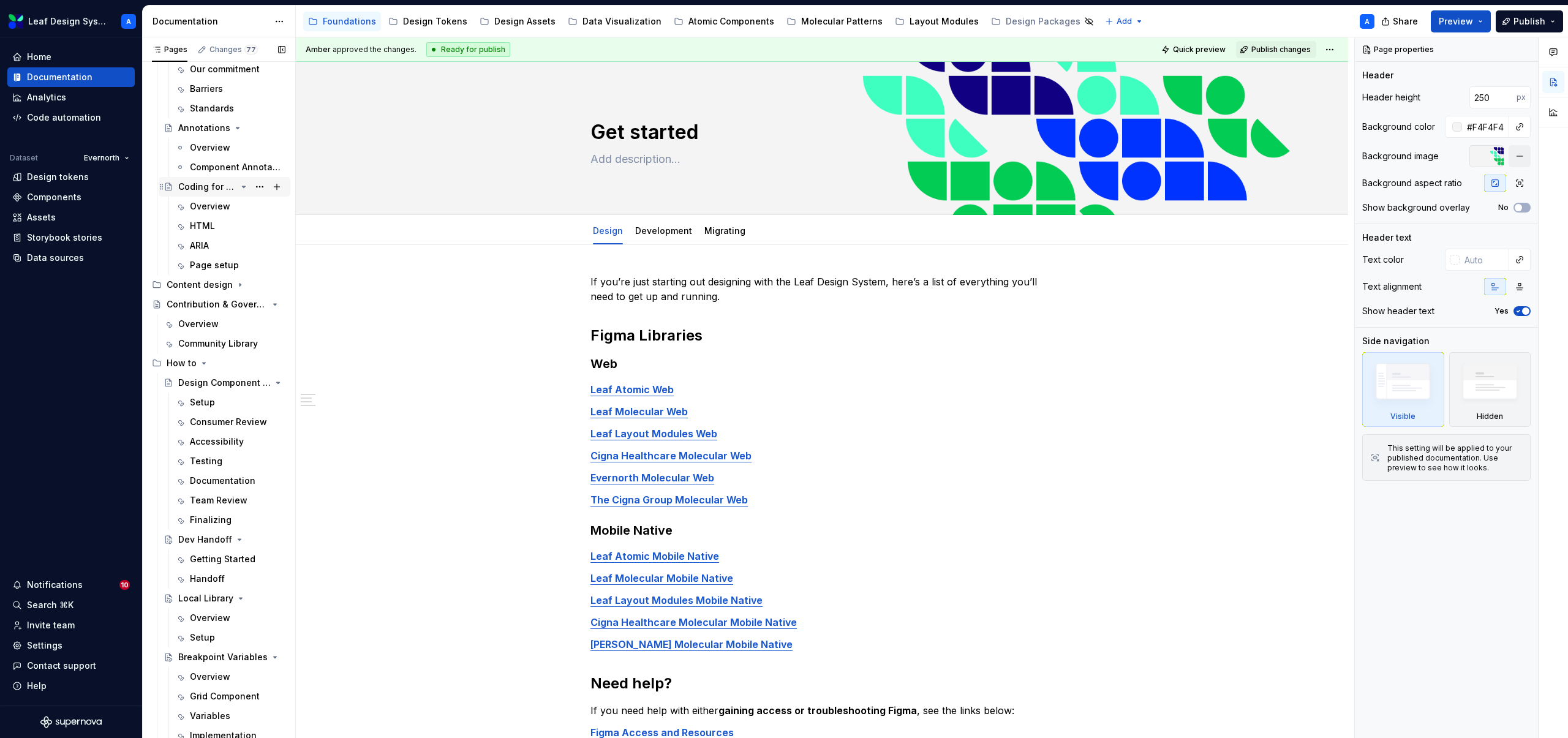
scroll to position [406, 0]
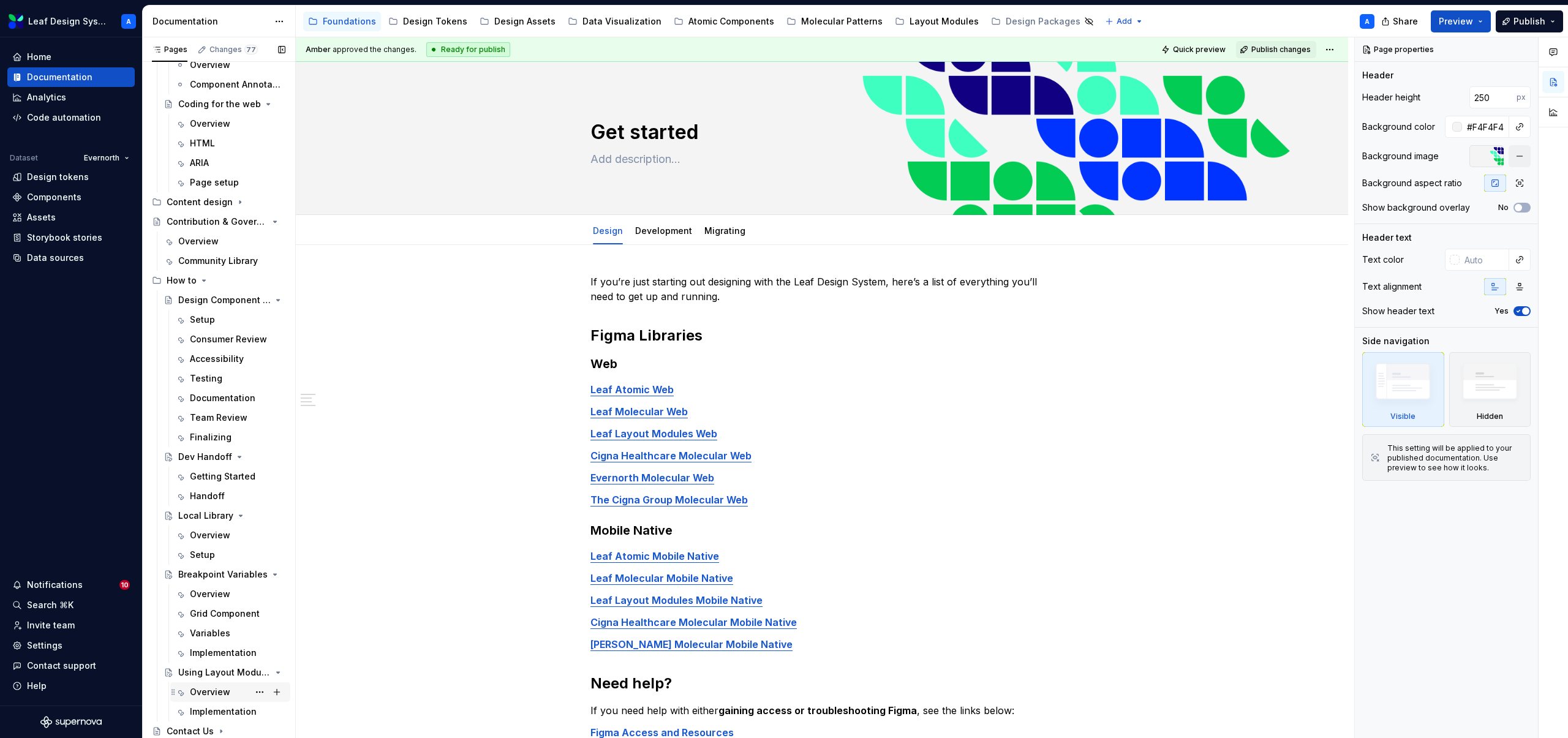
click at [218, 687] on div "Overview" at bounding box center [210, 692] width 40 height 12
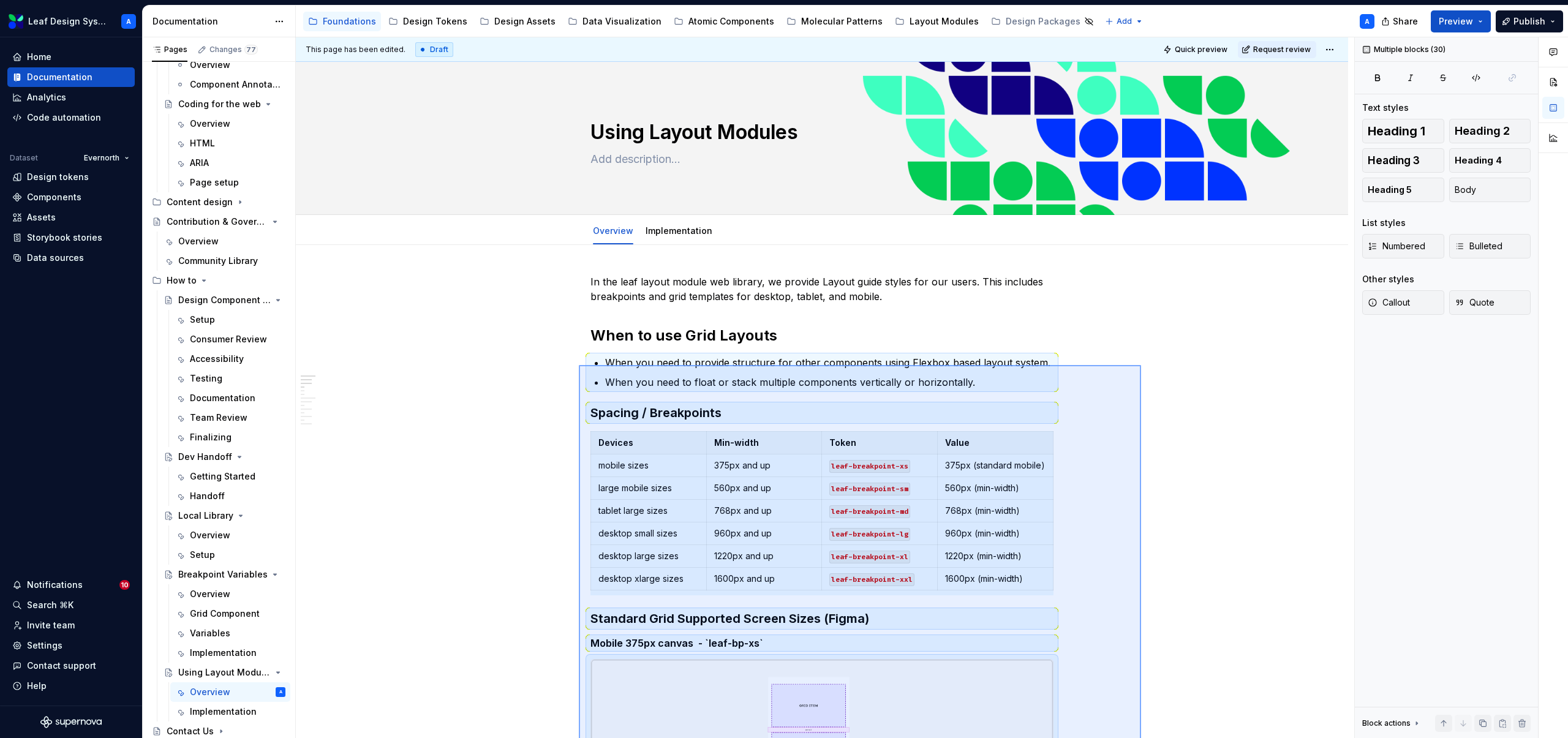
drag, startPoint x: 1141, startPoint y: 629, endPoint x: 579, endPoint y: 365, distance: 620.9
click at [579, 365] on div "This page has been edited. Draft Quick preview Request review Using Layout Modu…" at bounding box center [825, 388] width 1059 height 701
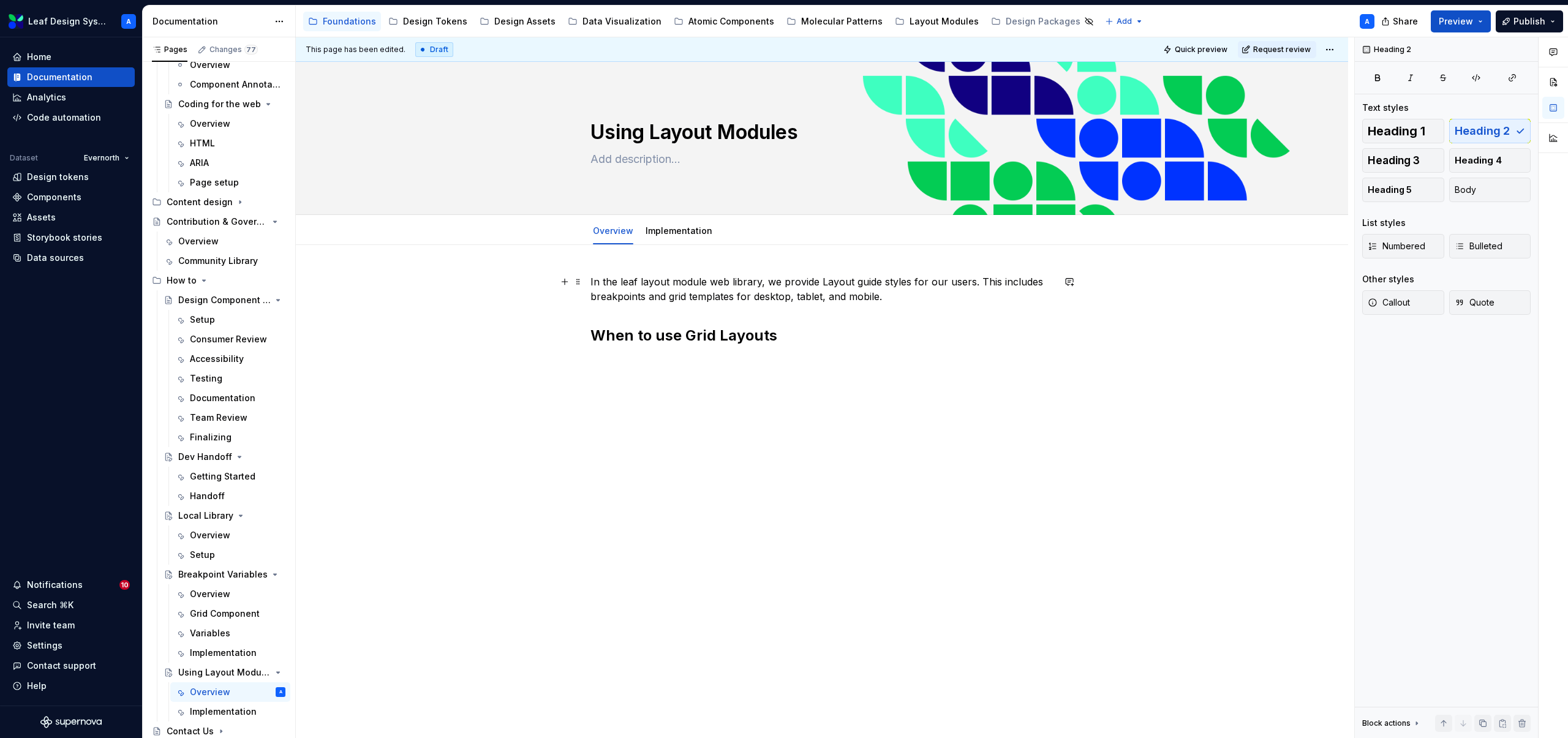
click at [698, 288] on p "In the leaf layout module web library, we provide Layout guide styles for our u…" at bounding box center [822, 289] width 463 height 29
click at [644, 289] on p "In the leaf layout module web library, we provide Layout guide styles for our u…" at bounding box center [822, 289] width 463 height 29
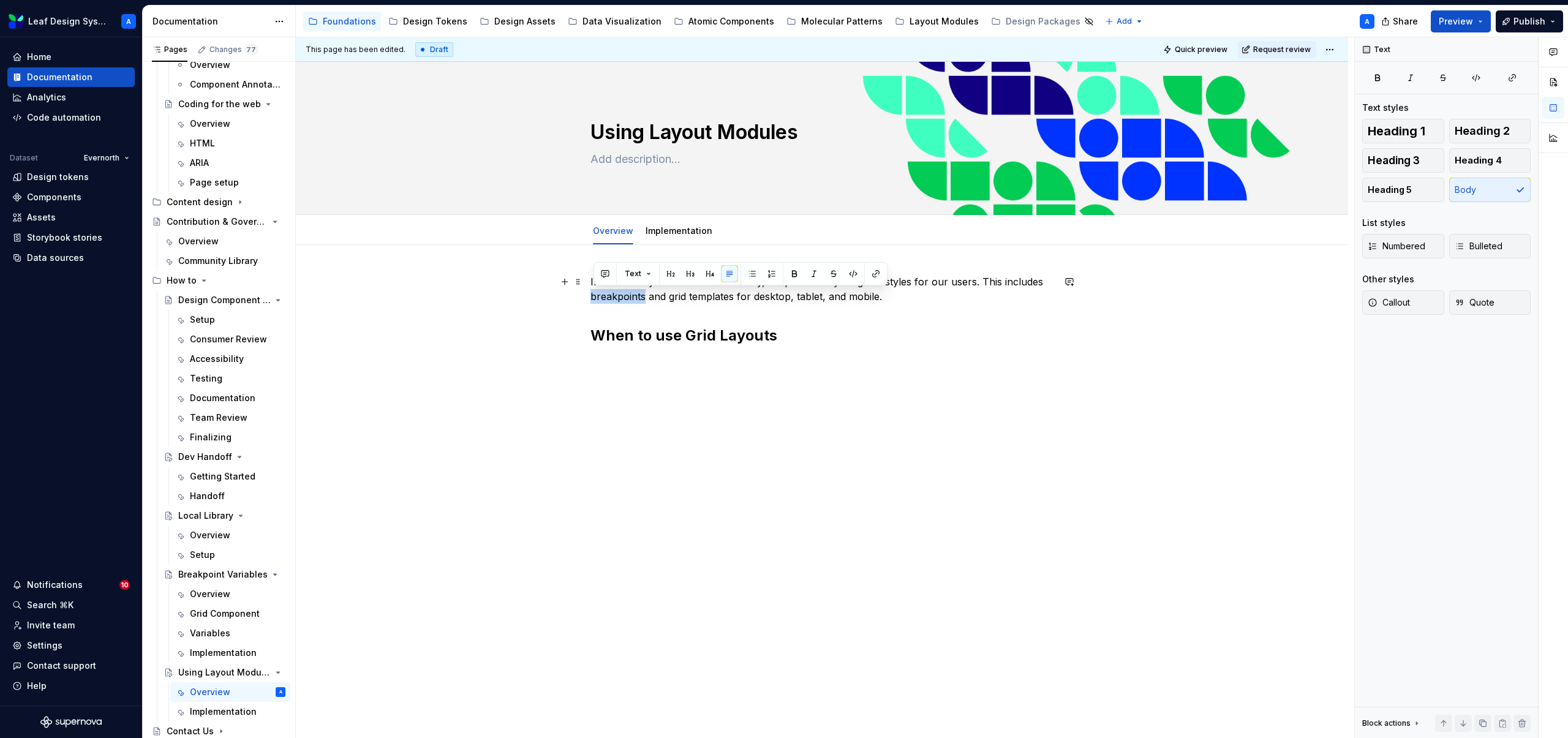
click at [644, 289] on p "In the leaf layout module web library, we provide Layout guide styles for our u…" at bounding box center [822, 289] width 463 height 29
type textarea "*"
click at [898, 302] on p "In the leaf layout module web library, we provide Layout guide styles for our u…" at bounding box center [822, 289] width 463 height 29
click at [811, 294] on p "In the leaf layout module web library, we provide Layout guide styles for our u…" at bounding box center [822, 289] width 463 height 29
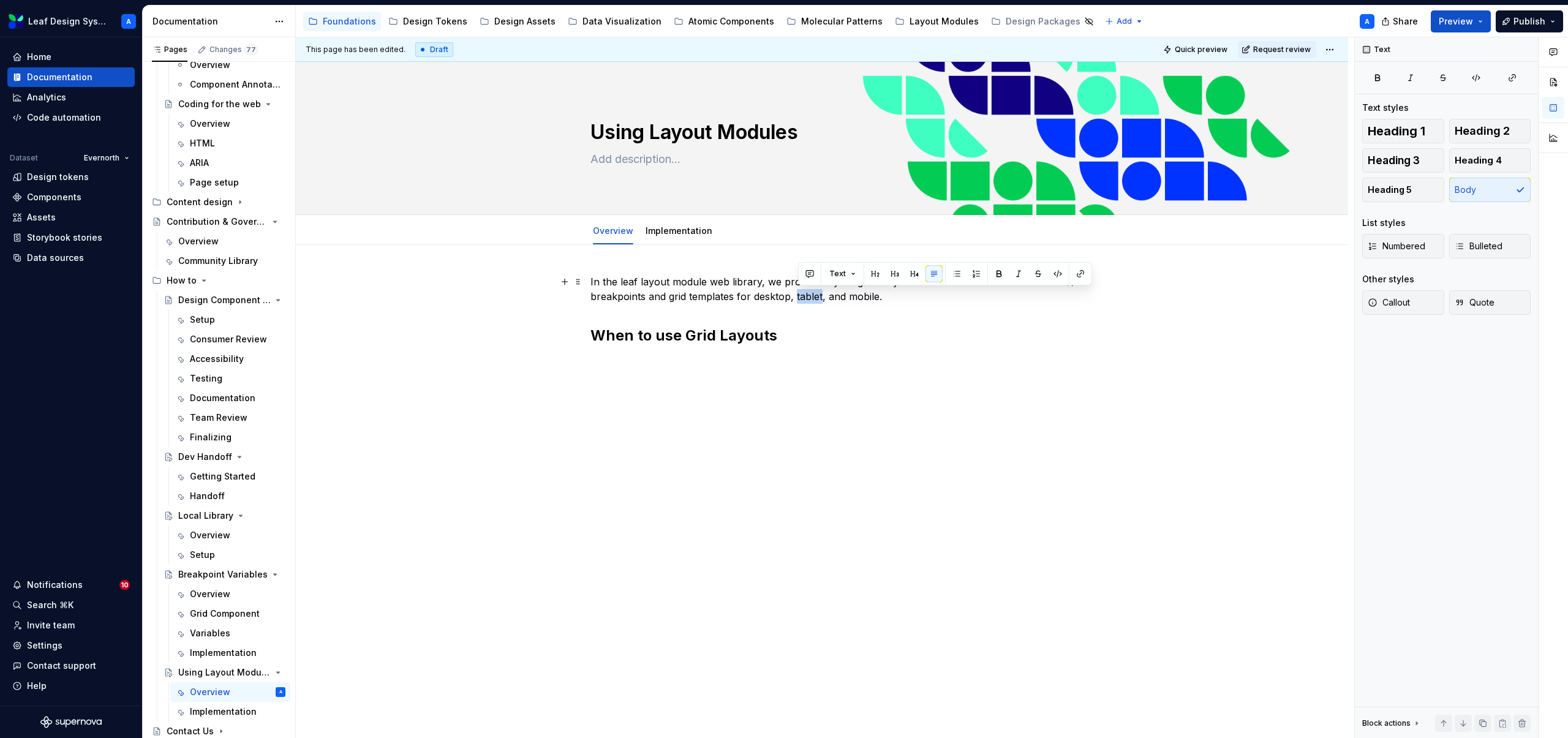
click at [811, 294] on p "In the leaf layout module web library, we provide Layout guide styles for our u…" at bounding box center [822, 289] width 463 height 29
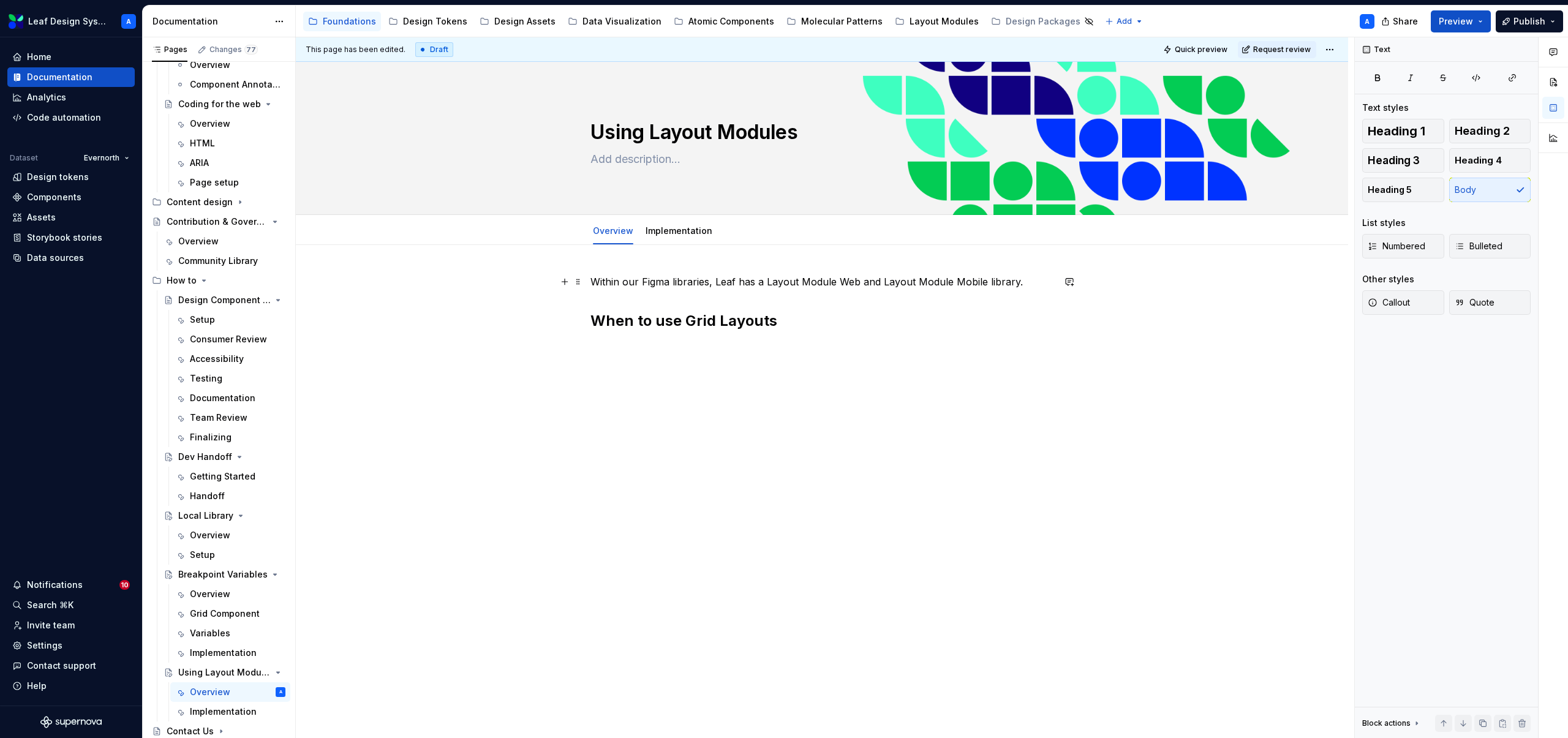
click at [990, 283] on p "Within our Figma libraries, Leaf has a Layout Module Web and Layout Module Mobi…" at bounding box center [822, 282] width 463 height 15
click at [1078, 281] on button "button" at bounding box center [1069, 281] width 17 height 17
click at [1053, 283] on p "Within our Figma libraries, Leaf has a Layout Module Web and Layout Module Mobi…" at bounding box center [822, 289] width 463 height 29
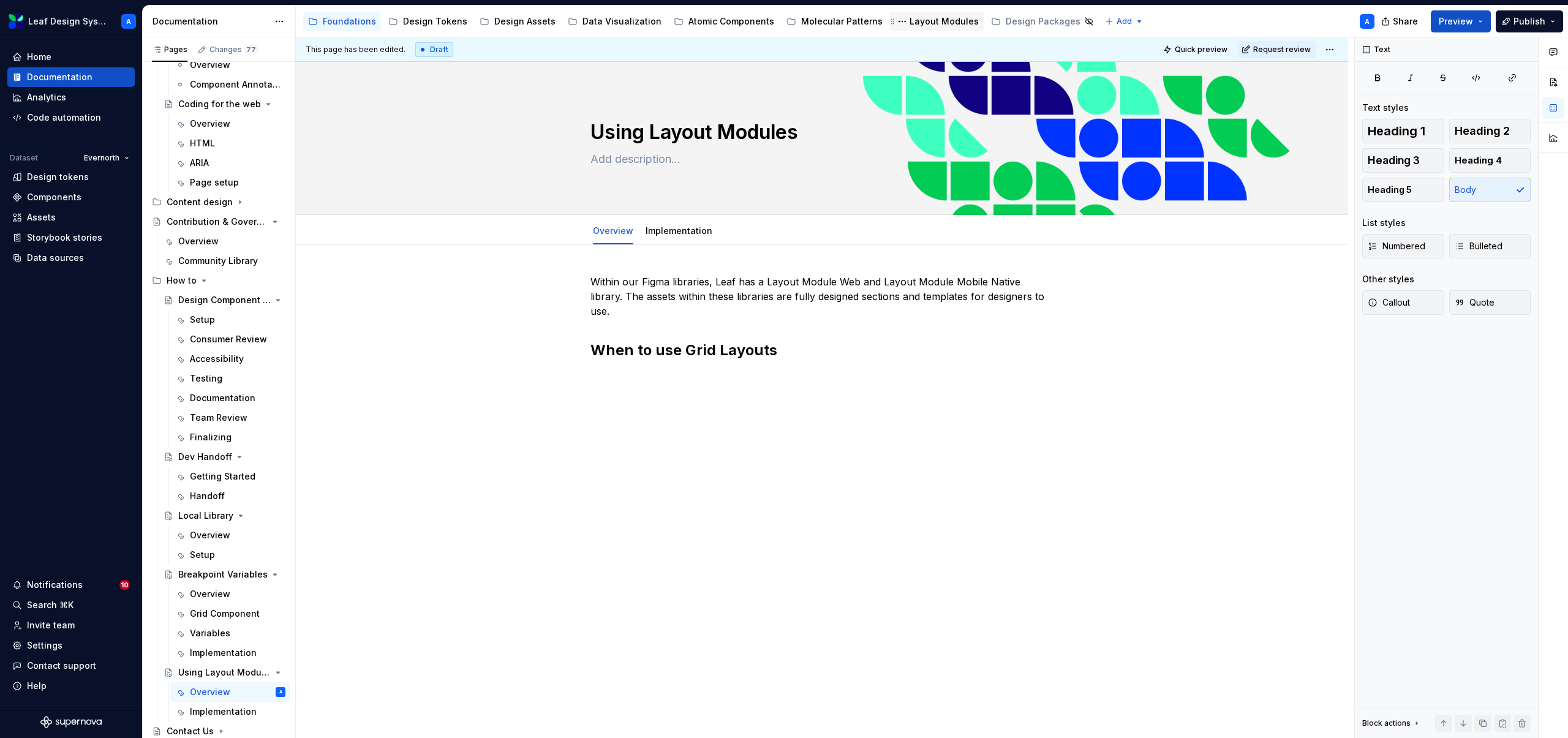
click at [909, 24] on div "Layout Modules" at bounding box center [944, 21] width 69 height 12
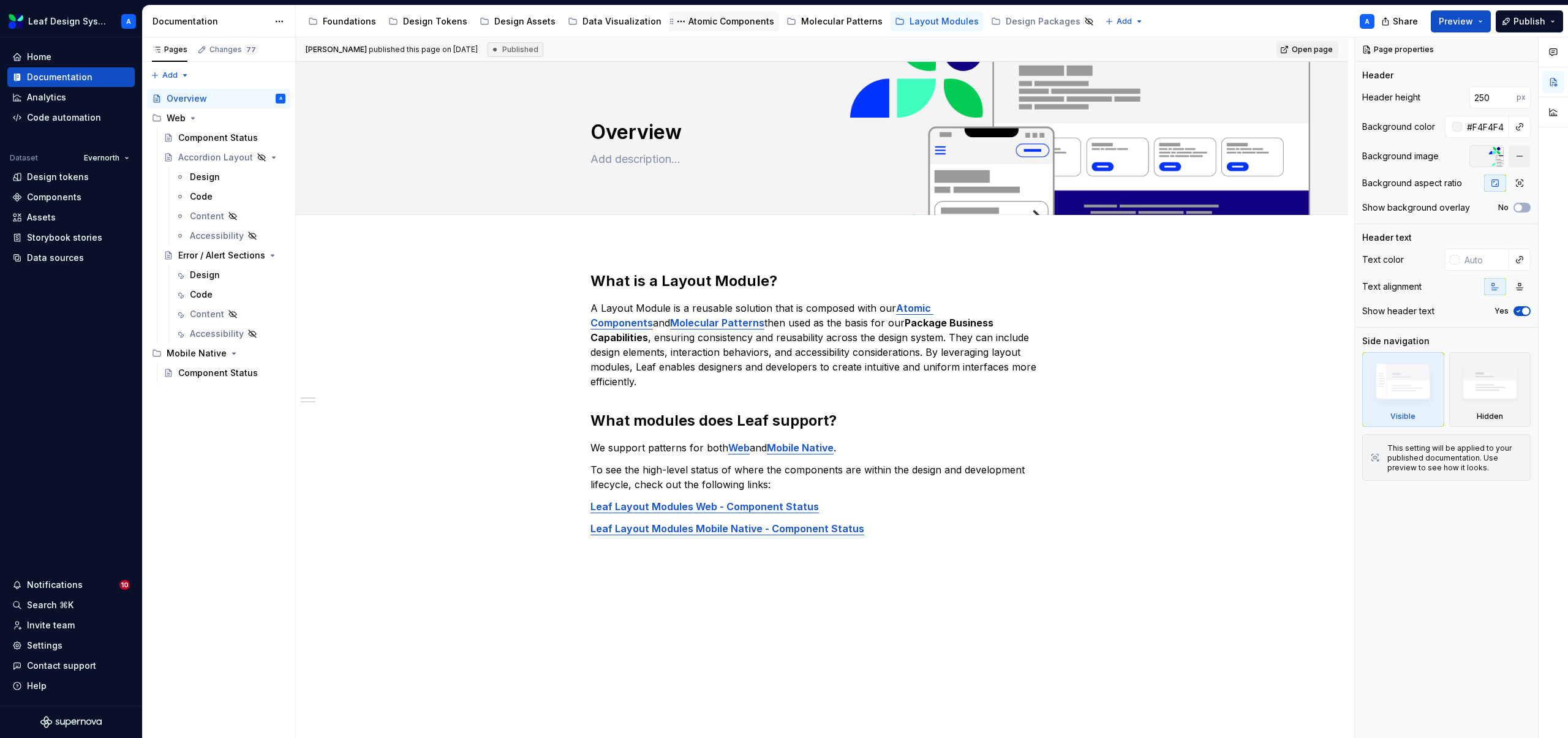
click at [726, 19] on div "Atomic Components" at bounding box center [732, 21] width 86 height 12
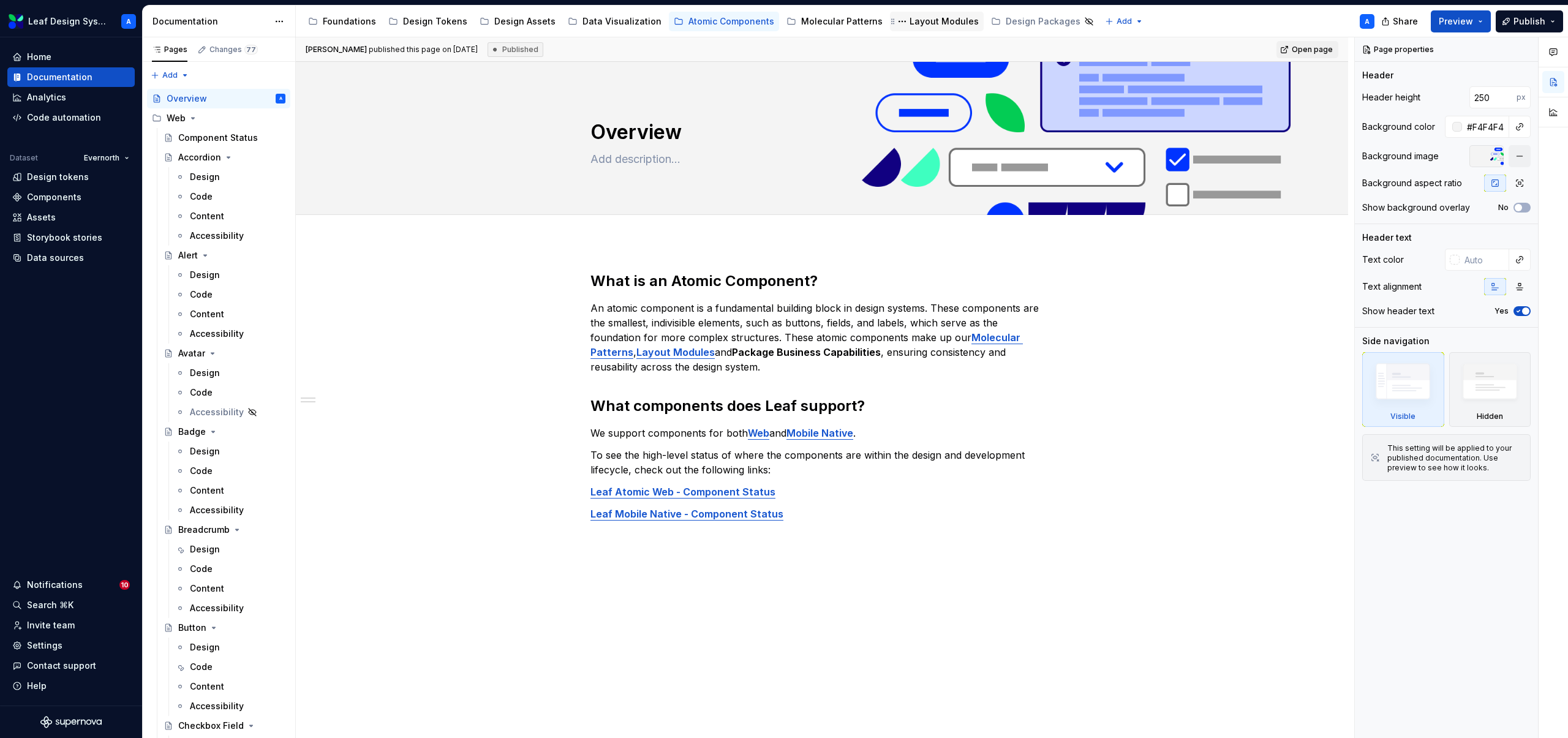
click at [909, 22] on div "Layout Modules" at bounding box center [944, 21] width 69 height 12
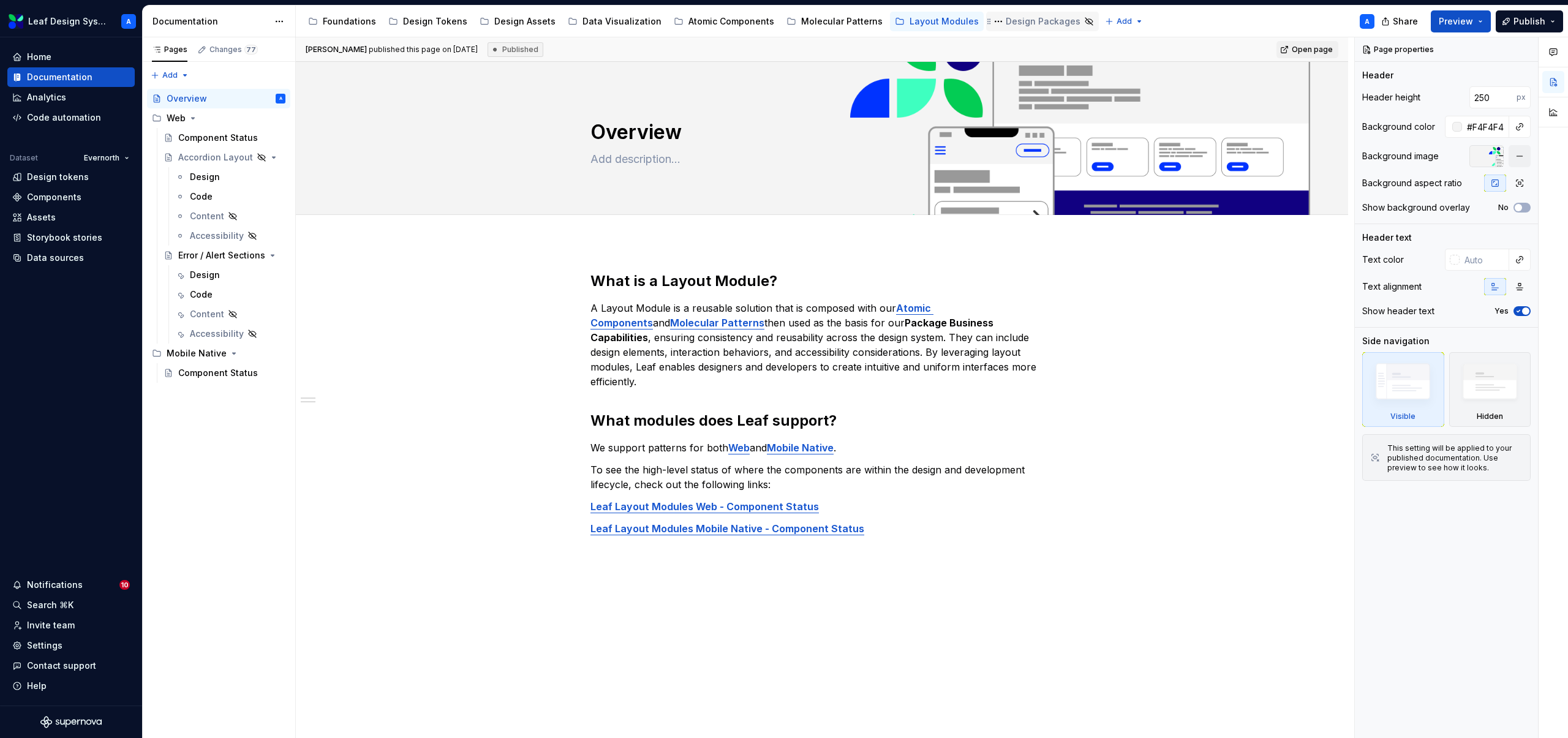
click at [1005, 25] on div "Design Packages" at bounding box center [1043, 21] width 75 height 12
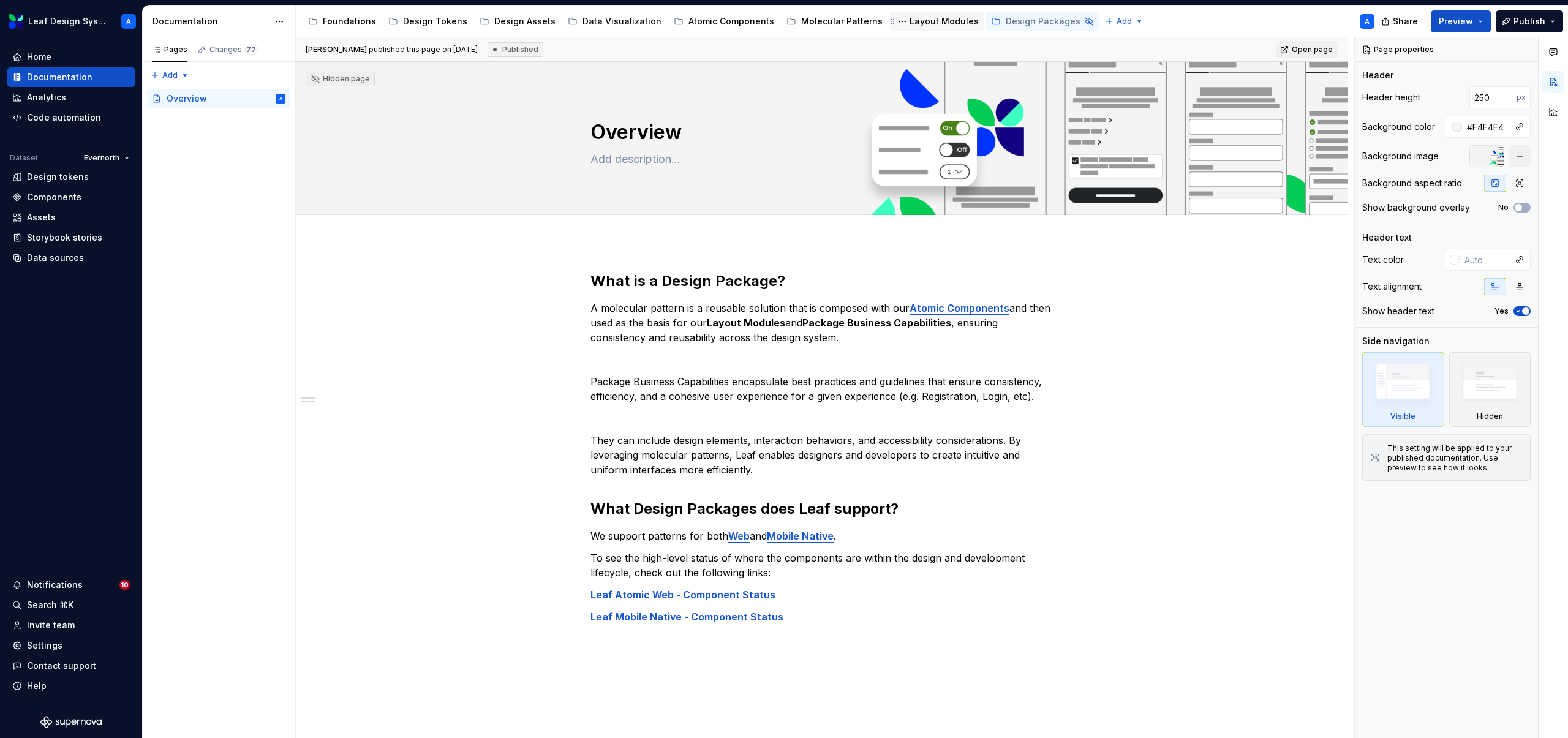
click at [922, 21] on div "Layout Modules" at bounding box center [944, 21] width 69 height 12
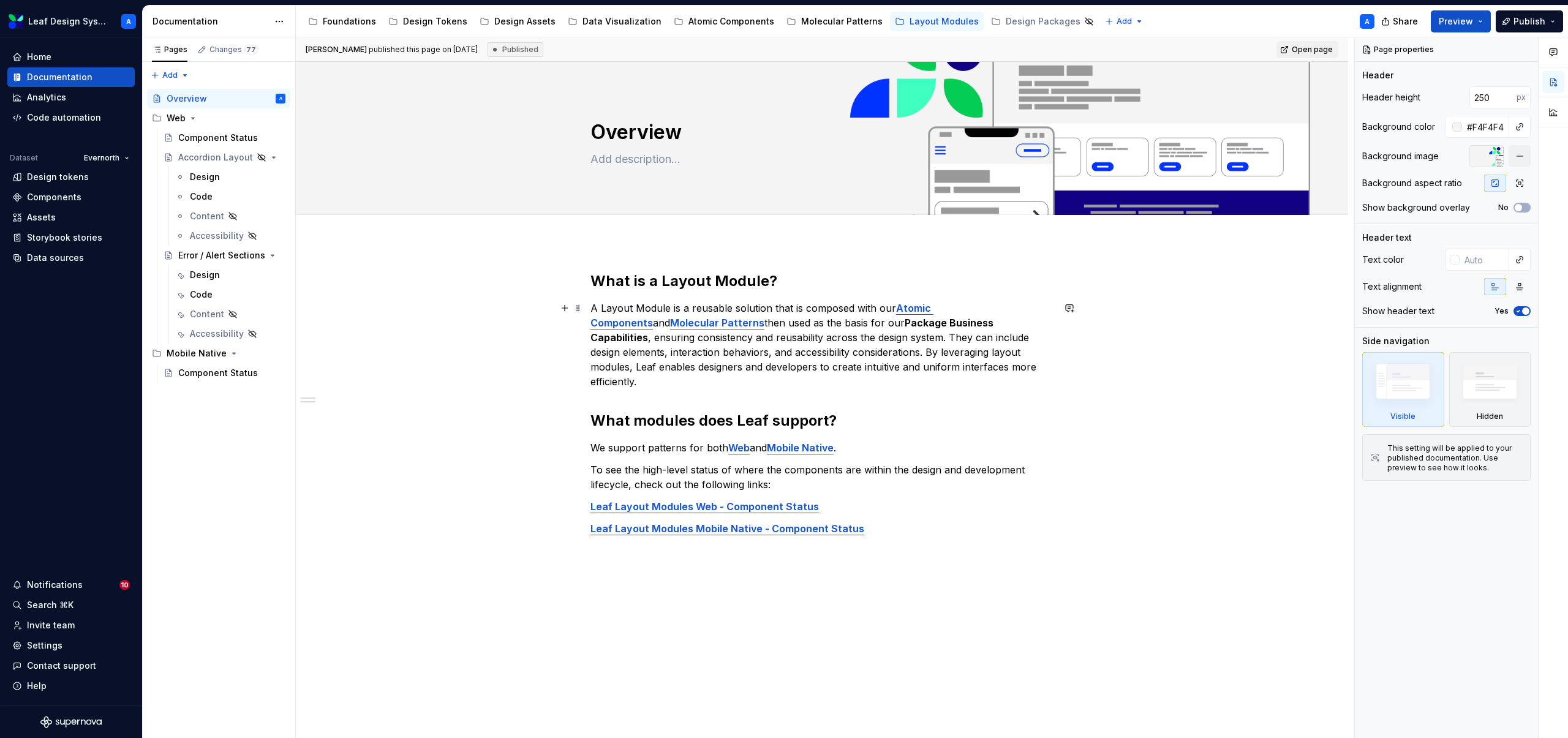
type textarea "*"
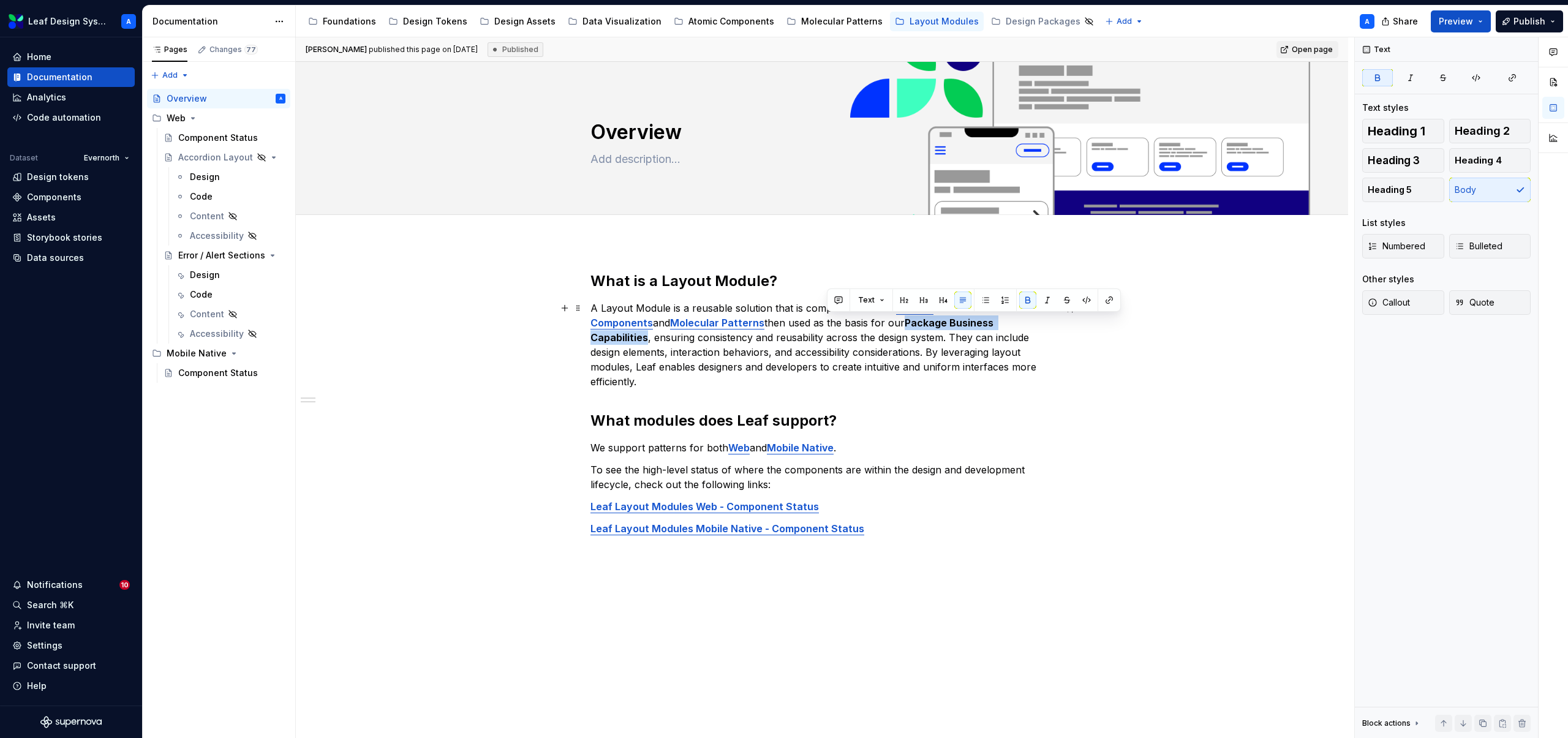
drag, startPoint x: 971, startPoint y: 325, endPoint x: 826, endPoint y: 319, distance: 145.1
click at [826, 319] on p "A Layout Module is a reusable solution that is composed with our Atomic Compone…" at bounding box center [822, 344] width 463 height 88
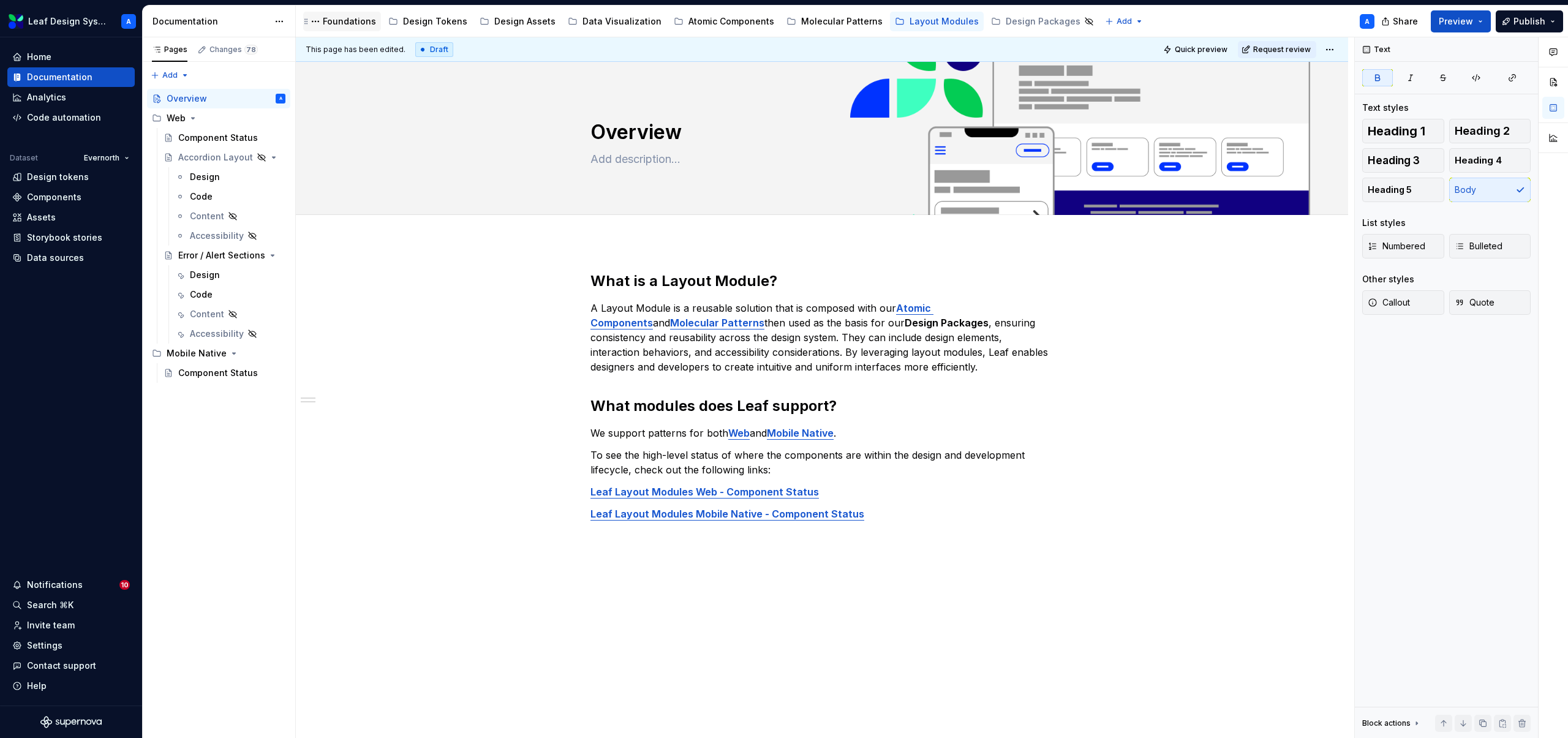
click at [347, 20] on div "Foundations" at bounding box center [349, 21] width 53 height 12
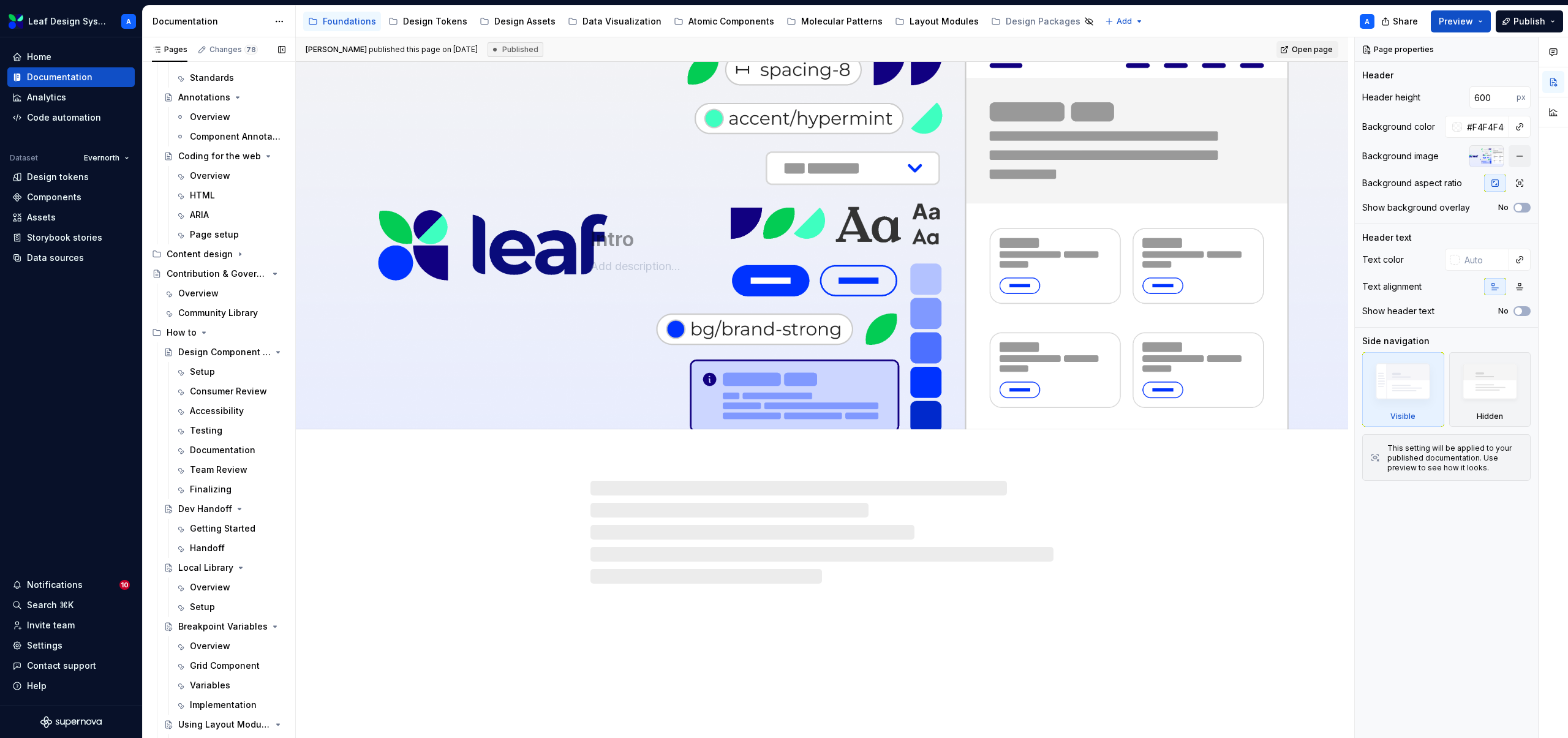
scroll to position [406, 0]
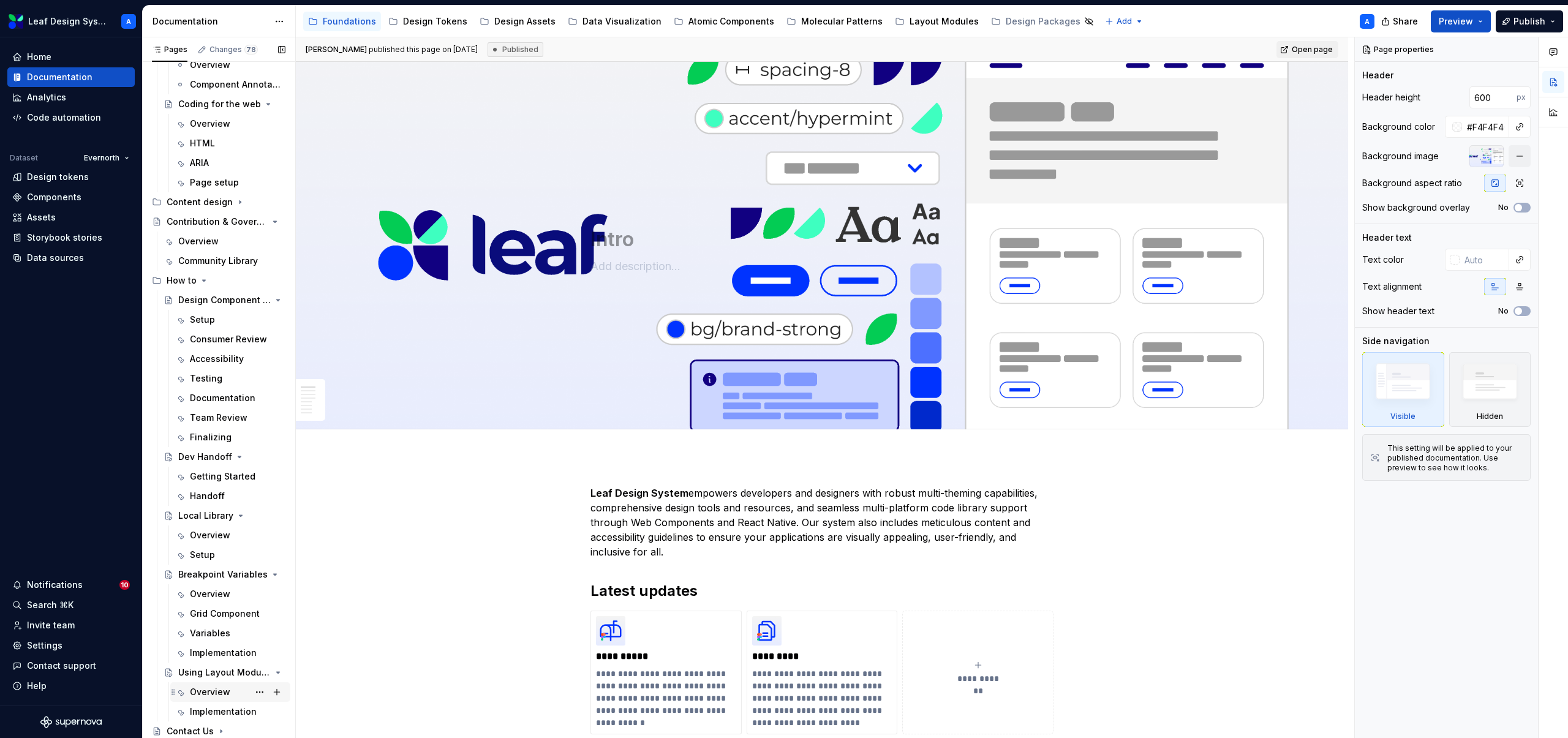
click at [212, 689] on div "Overview" at bounding box center [210, 692] width 40 height 12
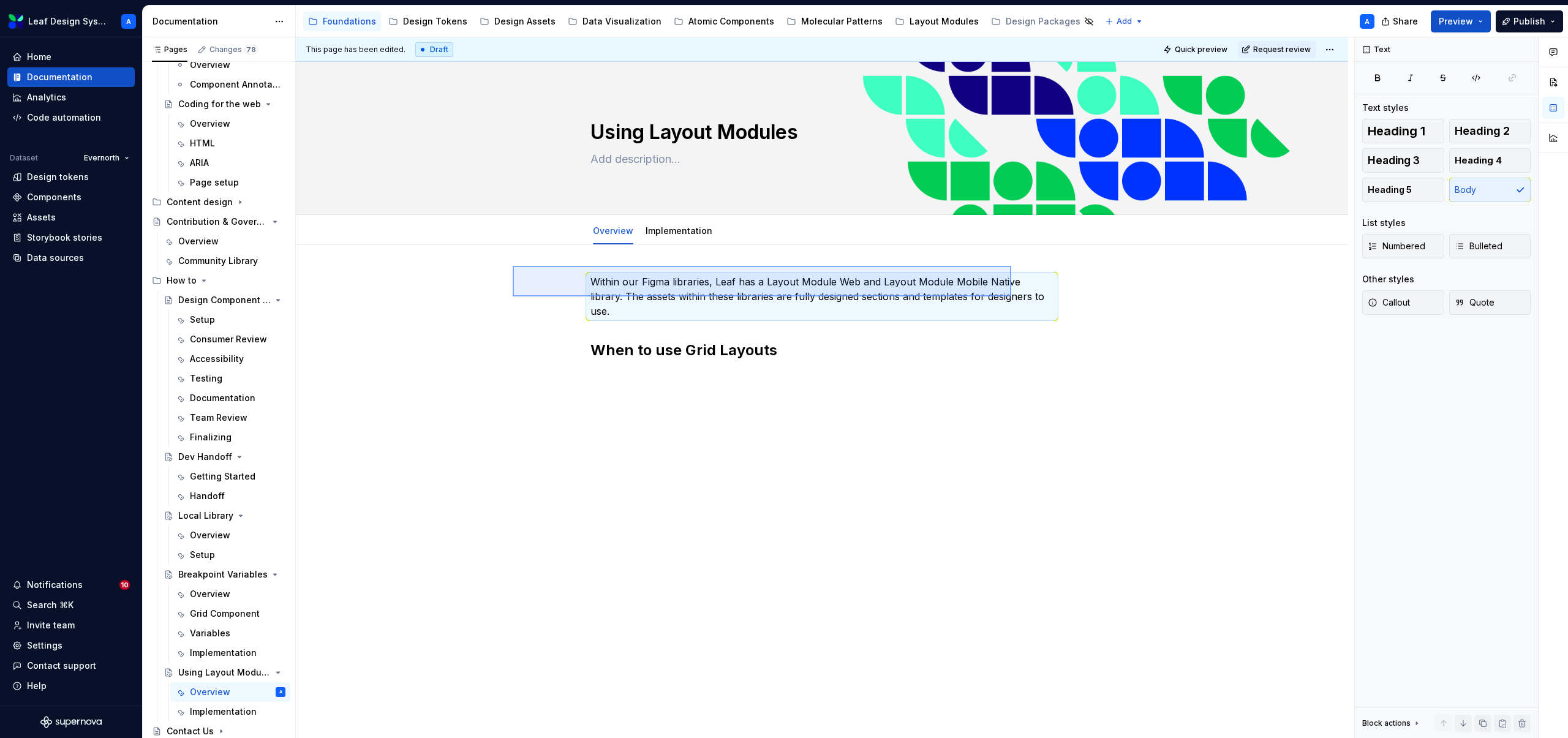
drag, startPoint x: 531, startPoint y: 266, endPoint x: 1011, endPoint y: 296, distance: 480.9
click at [1011, 296] on div "This page has been edited. Draft Quick preview Request review Using Layout Modu…" at bounding box center [825, 388] width 1059 height 701
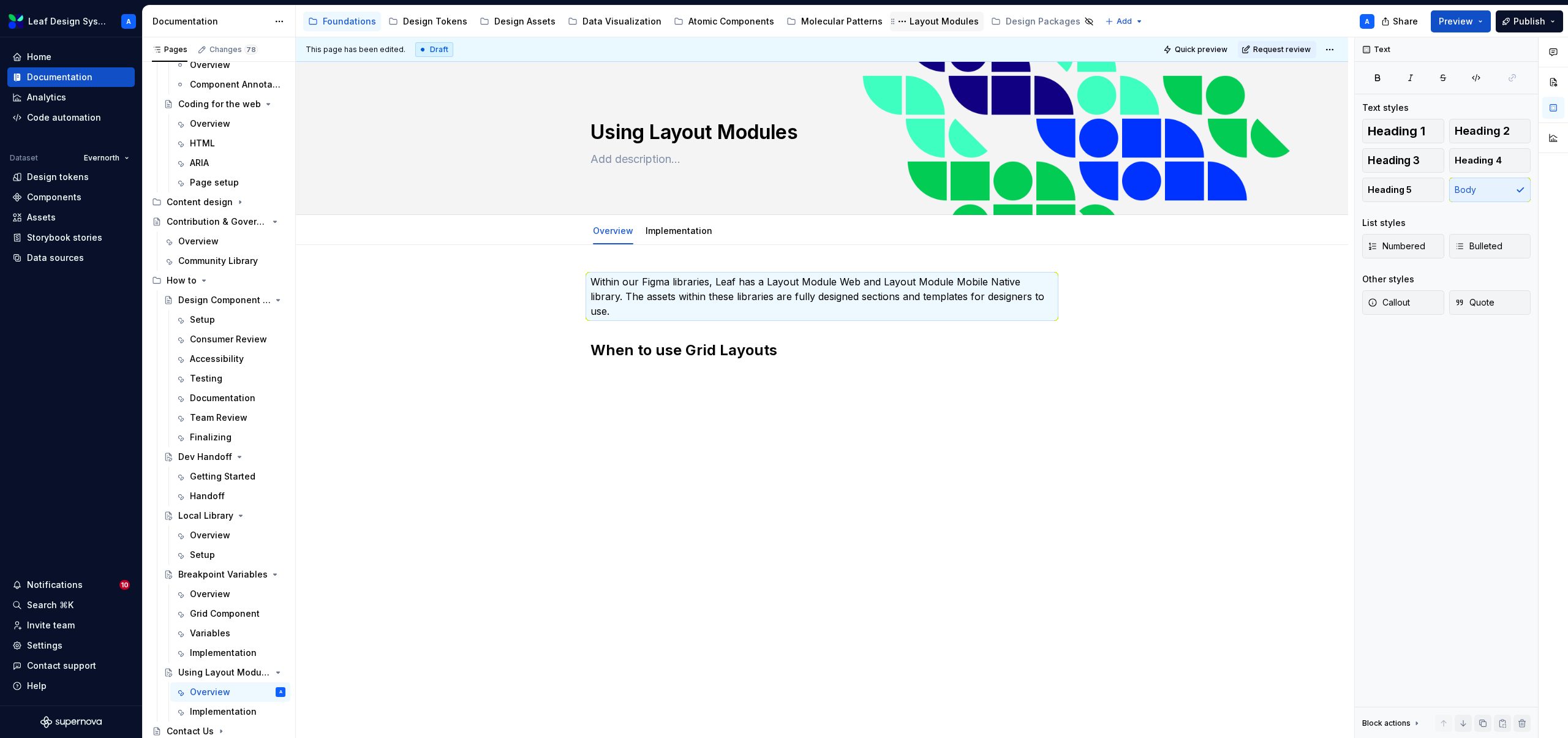
click at [918, 22] on div "Layout Modules" at bounding box center [944, 21] width 69 height 12
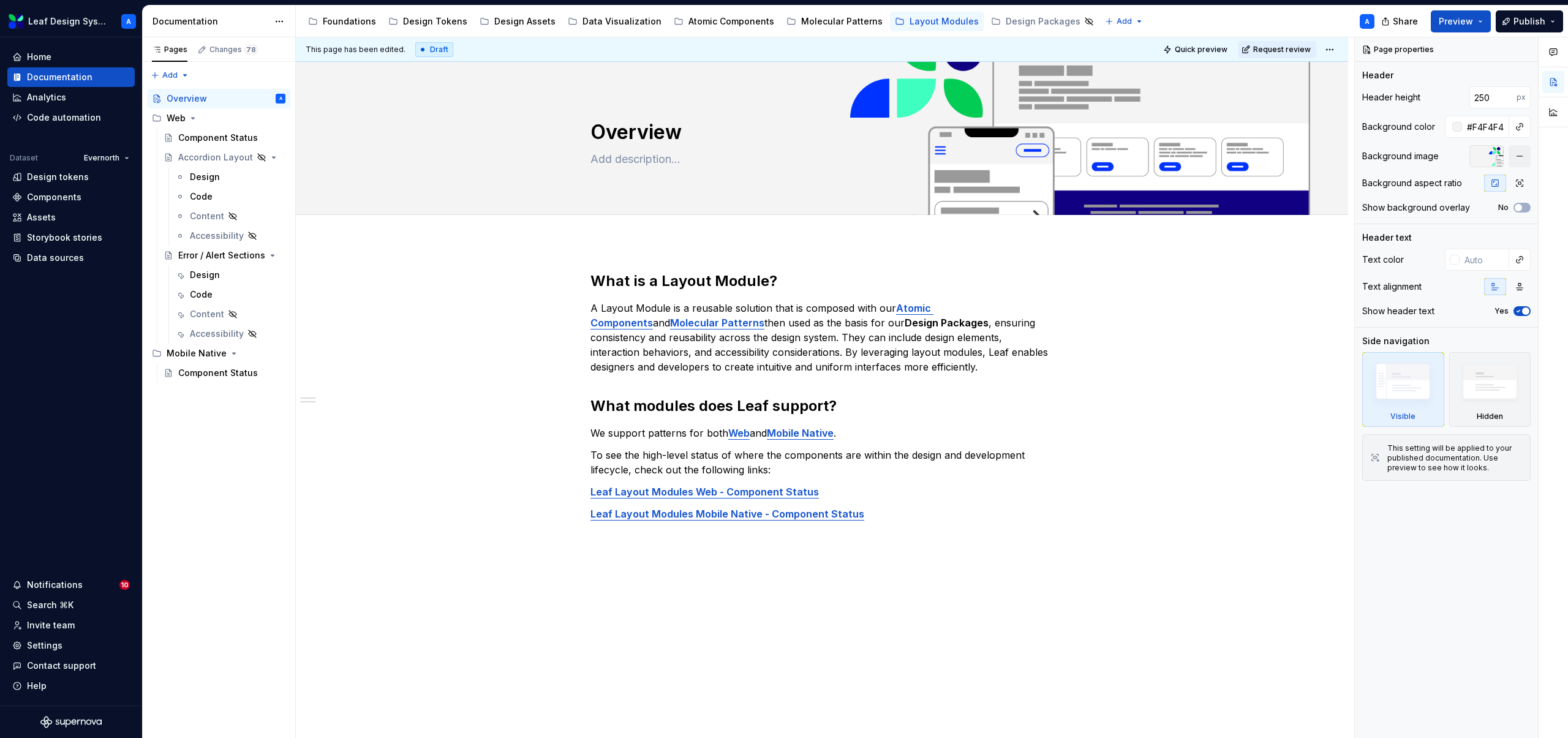
scroll to position [19, 0]
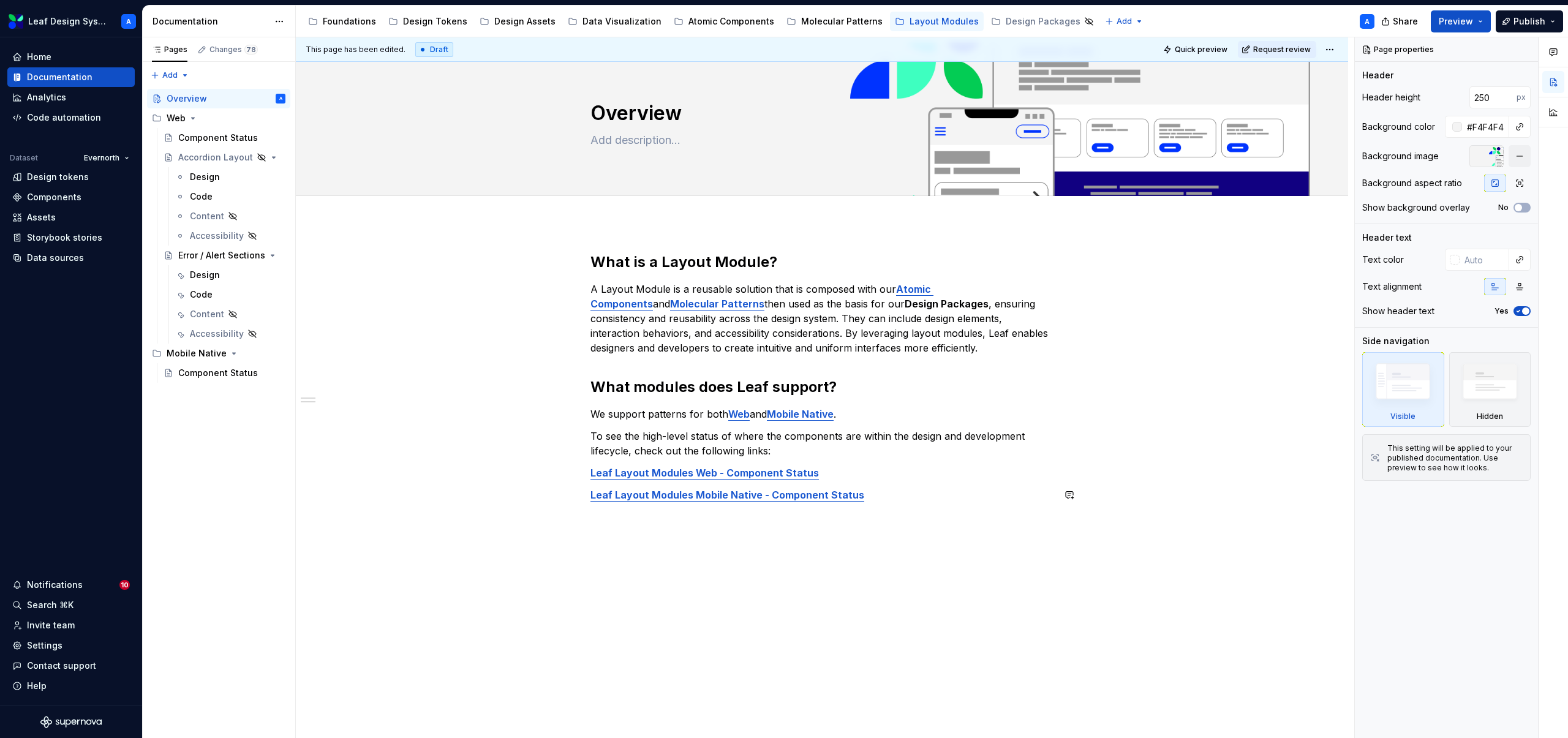
click at [604, 523] on div "What is a Layout Module? A Layout Module is a reusable solution that is compose…" at bounding box center [821, 480] width 1052 height 516
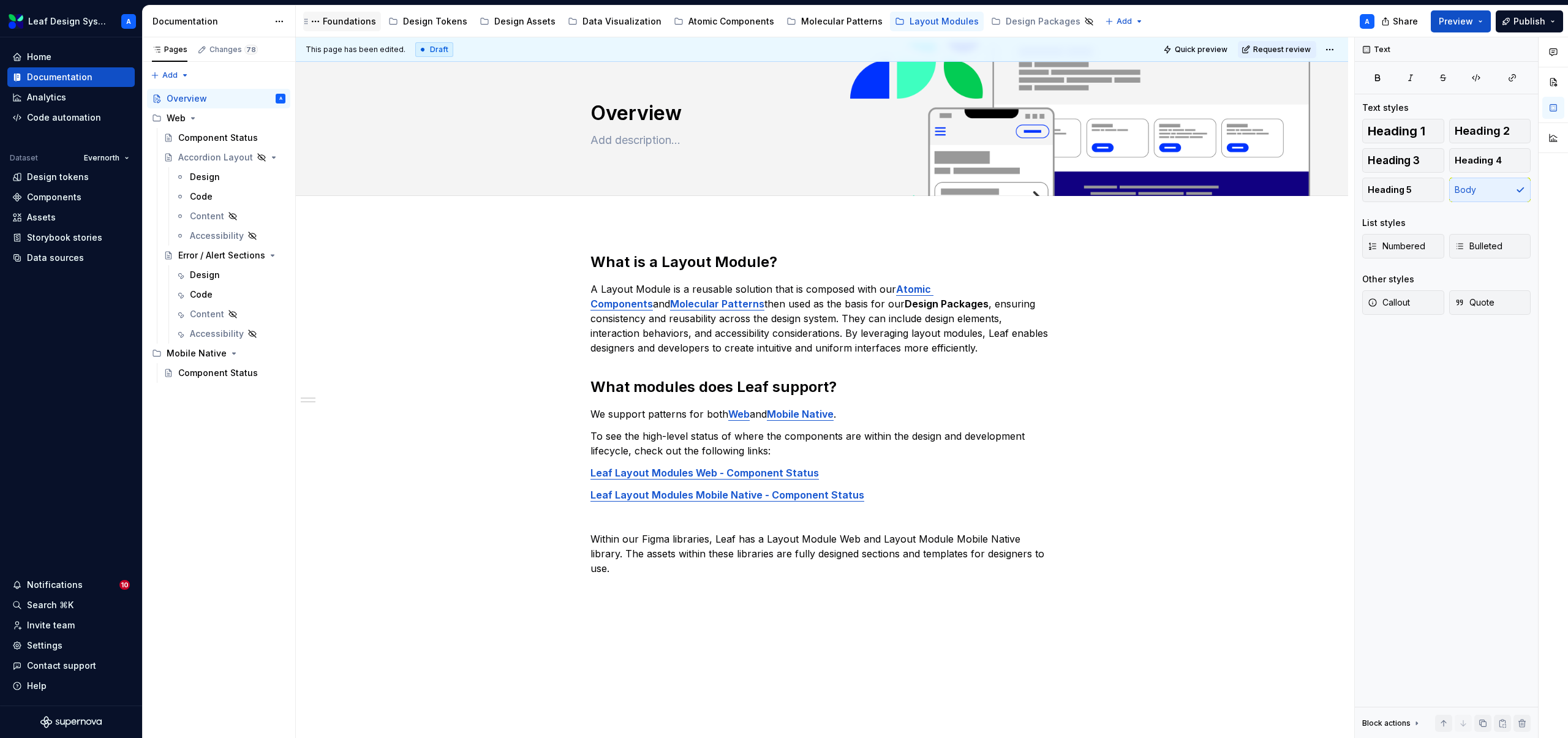
click at [347, 22] on div "Foundations" at bounding box center [349, 21] width 53 height 12
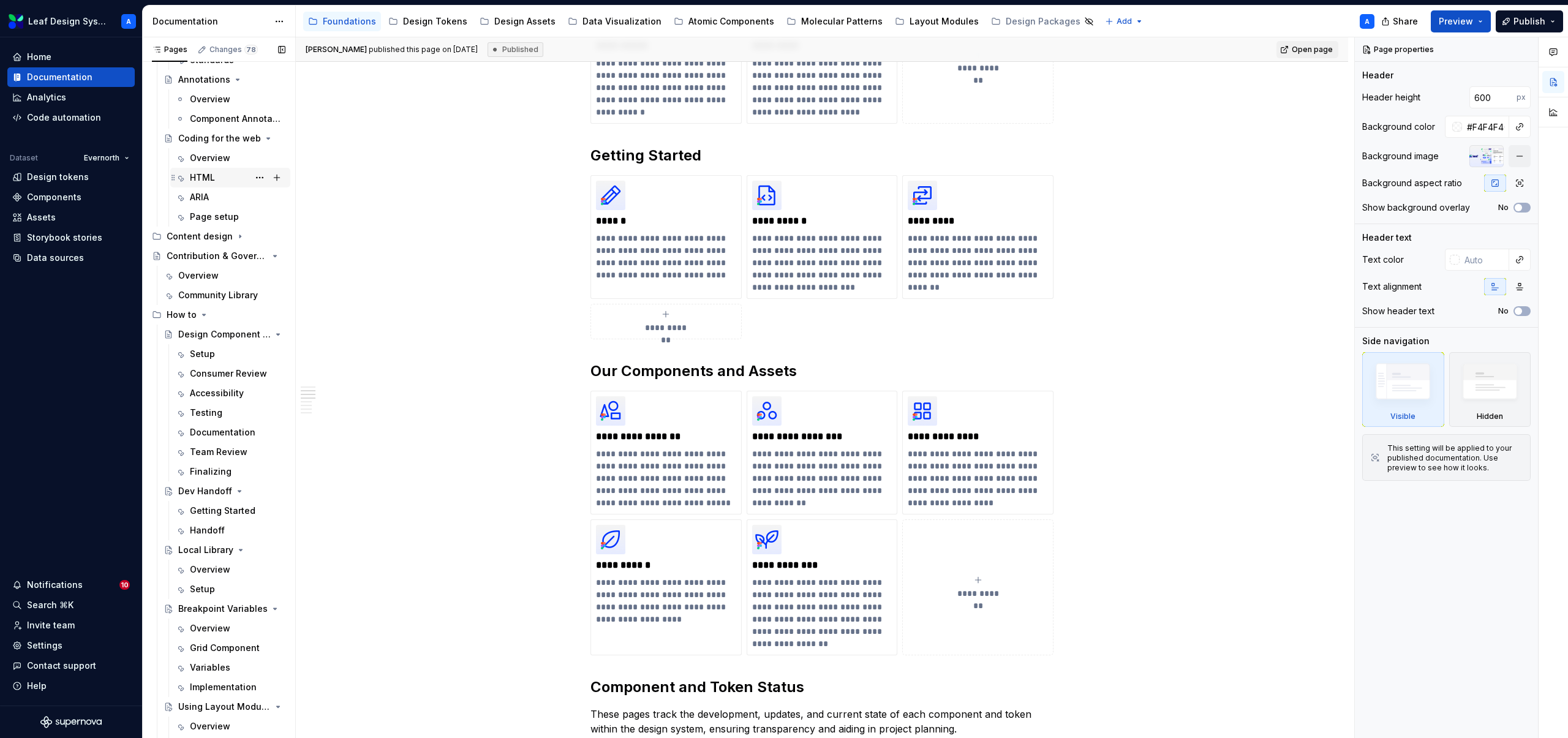
scroll to position [406, 0]
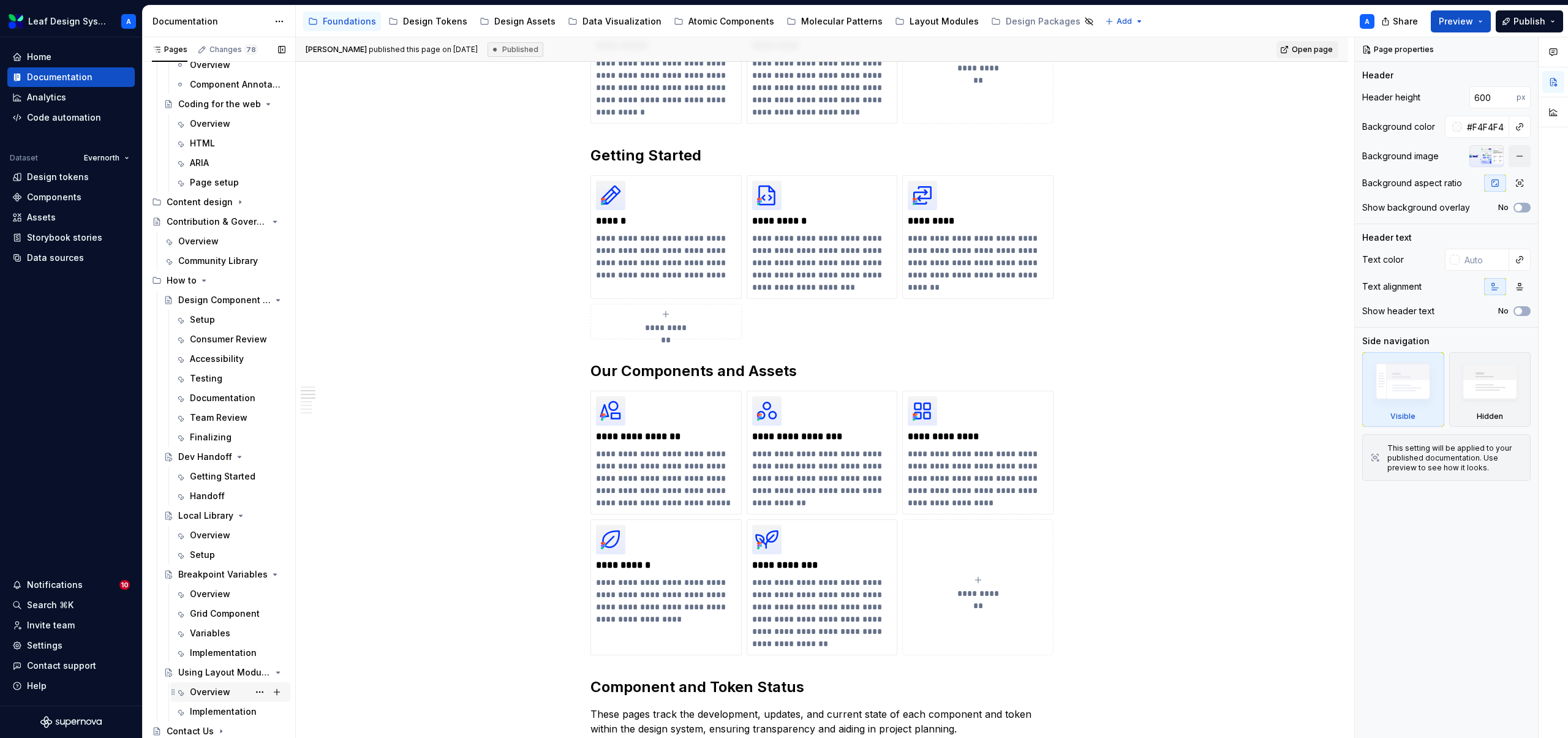
click at [212, 689] on div "Overview" at bounding box center [210, 692] width 40 height 12
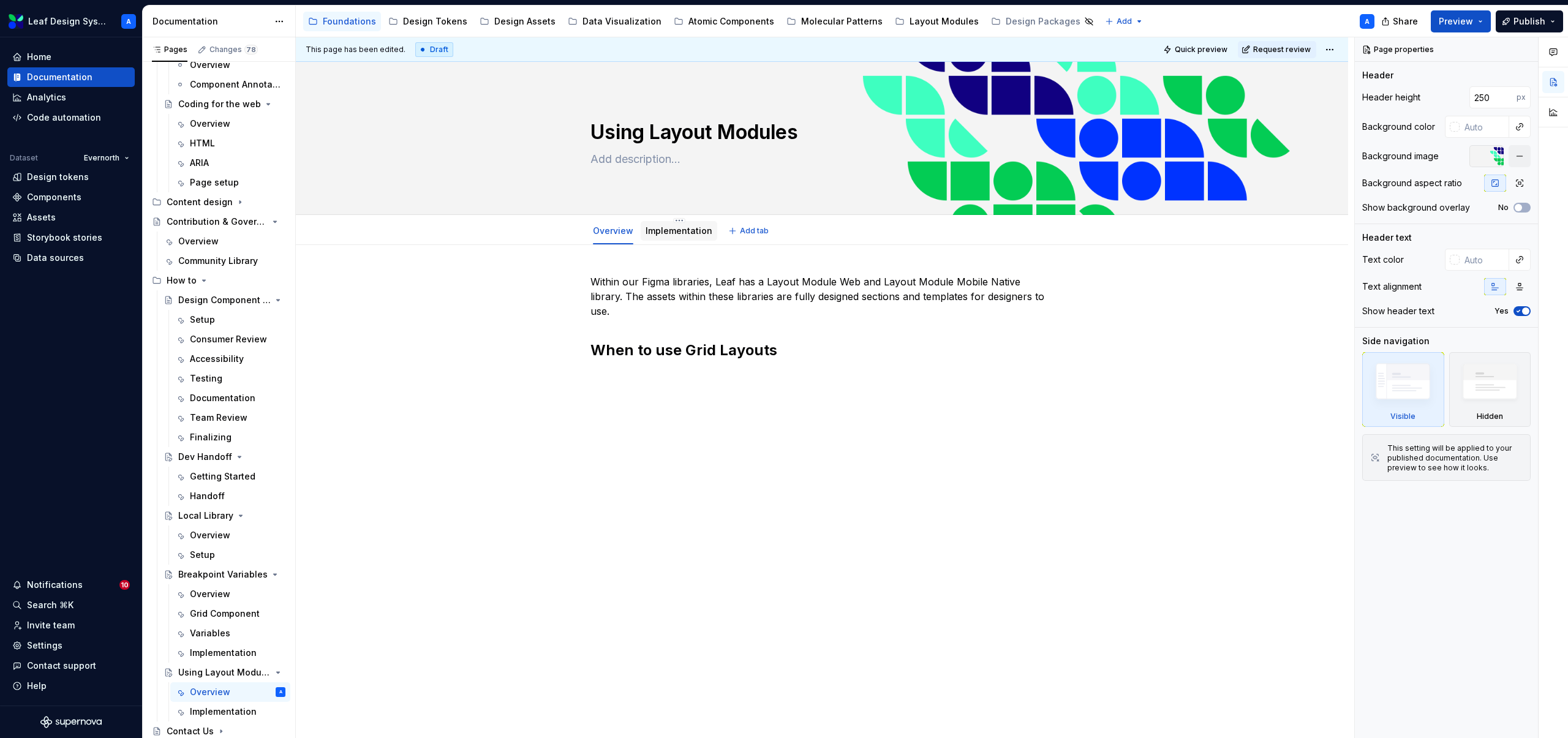
click at [683, 234] on link "Implementation" at bounding box center [679, 230] width 67 height 10
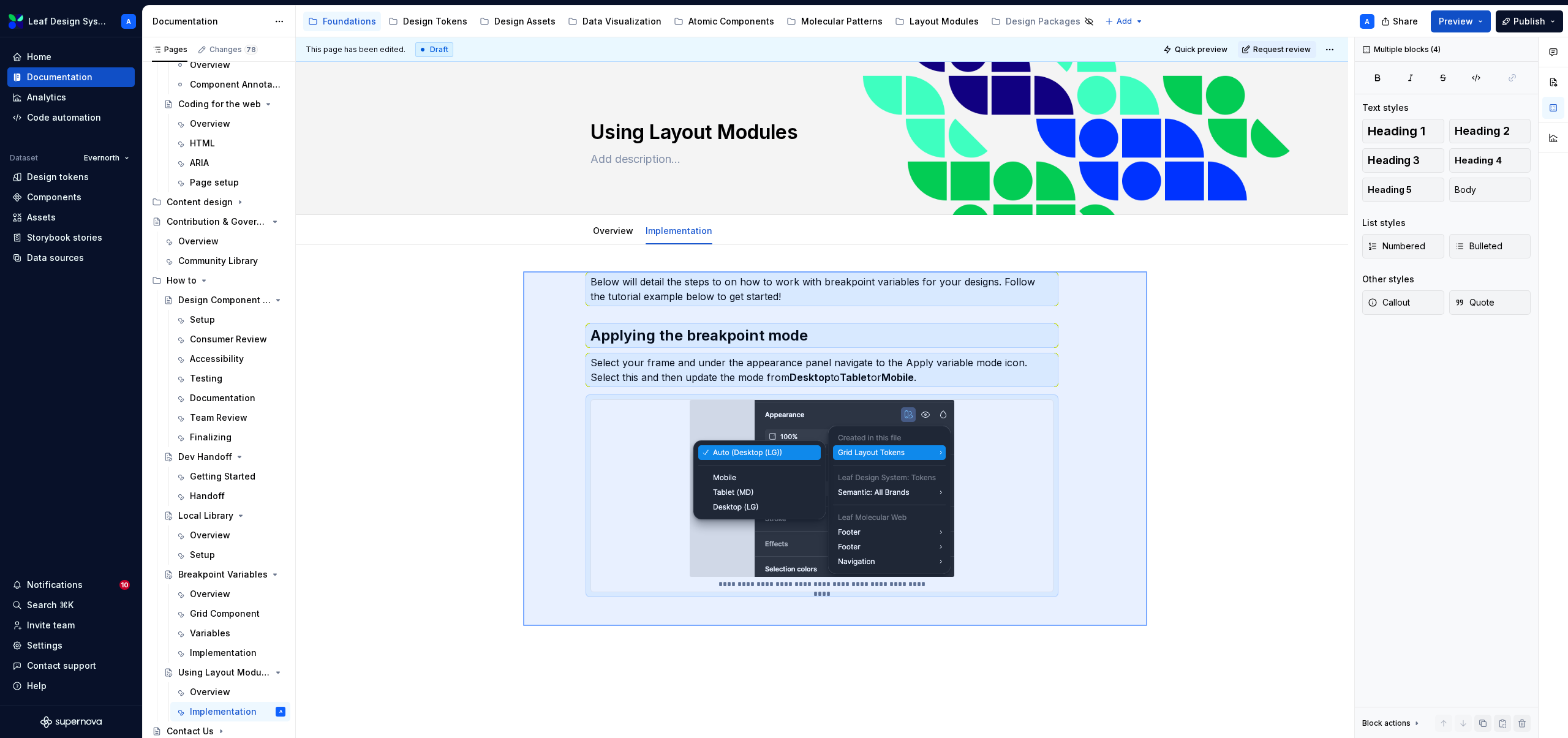
drag, startPoint x: 523, startPoint y: 271, endPoint x: 1146, endPoint y: 625, distance: 716.6
click at [1146, 626] on div "**********" at bounding box center [825, 388] width 1059 height 701
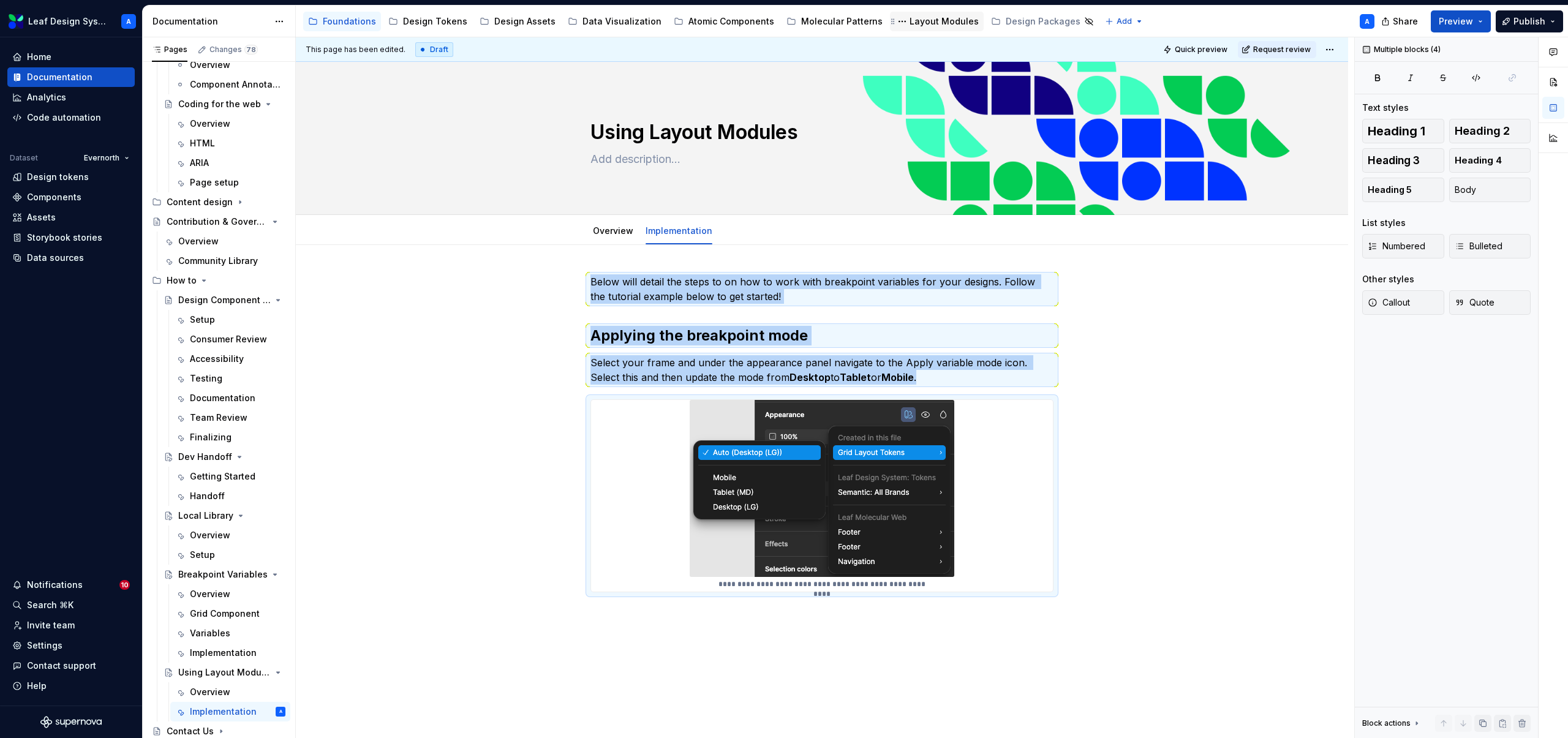
click at [909, 23] on div "Layout Modules" at bounding box center [944, 21] width 69 height 12
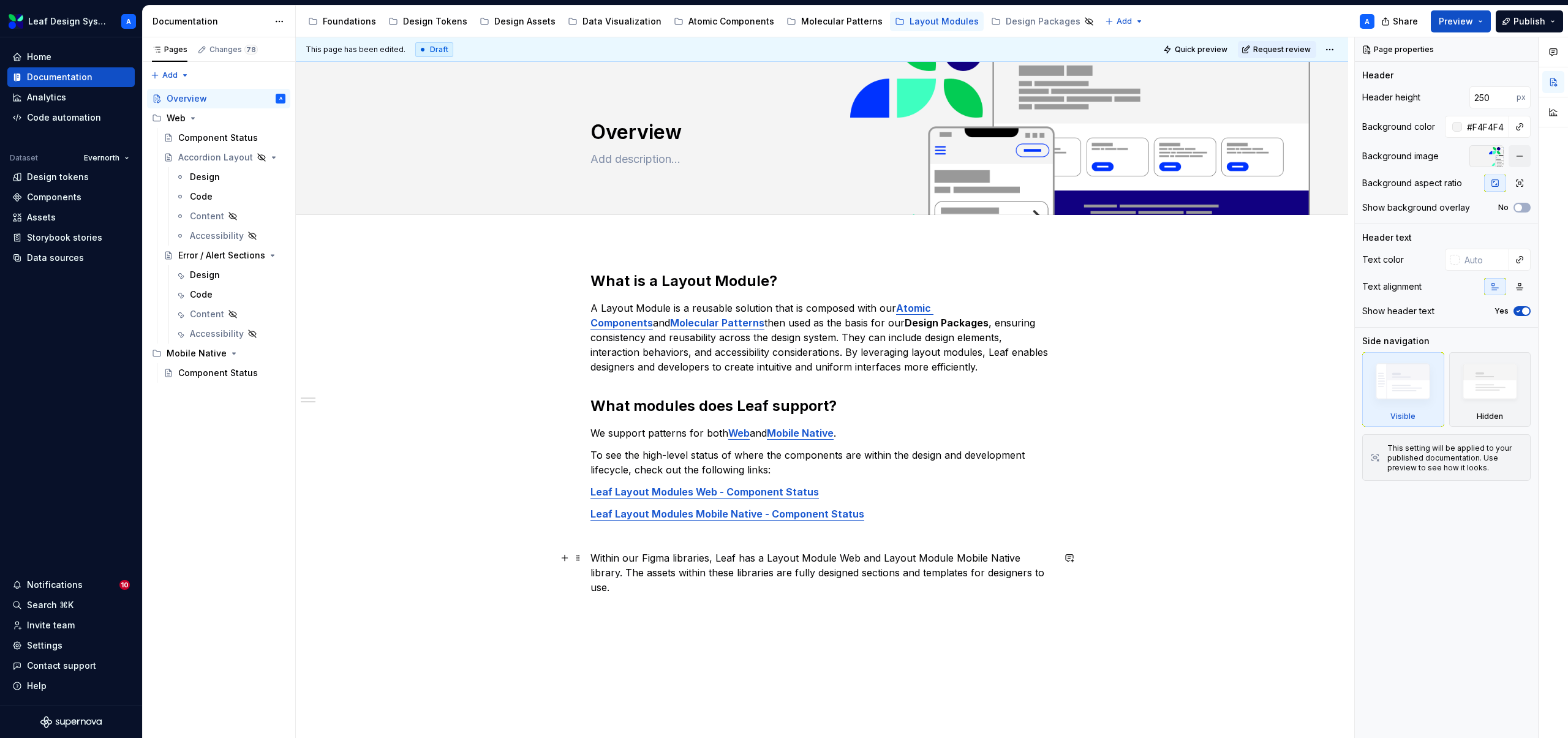
click at [1063, 572] on div "This page has been edited. Draft Quick preview Request review Overview Edit hea…" at bounding box center [825, 388] width 1059 height 701
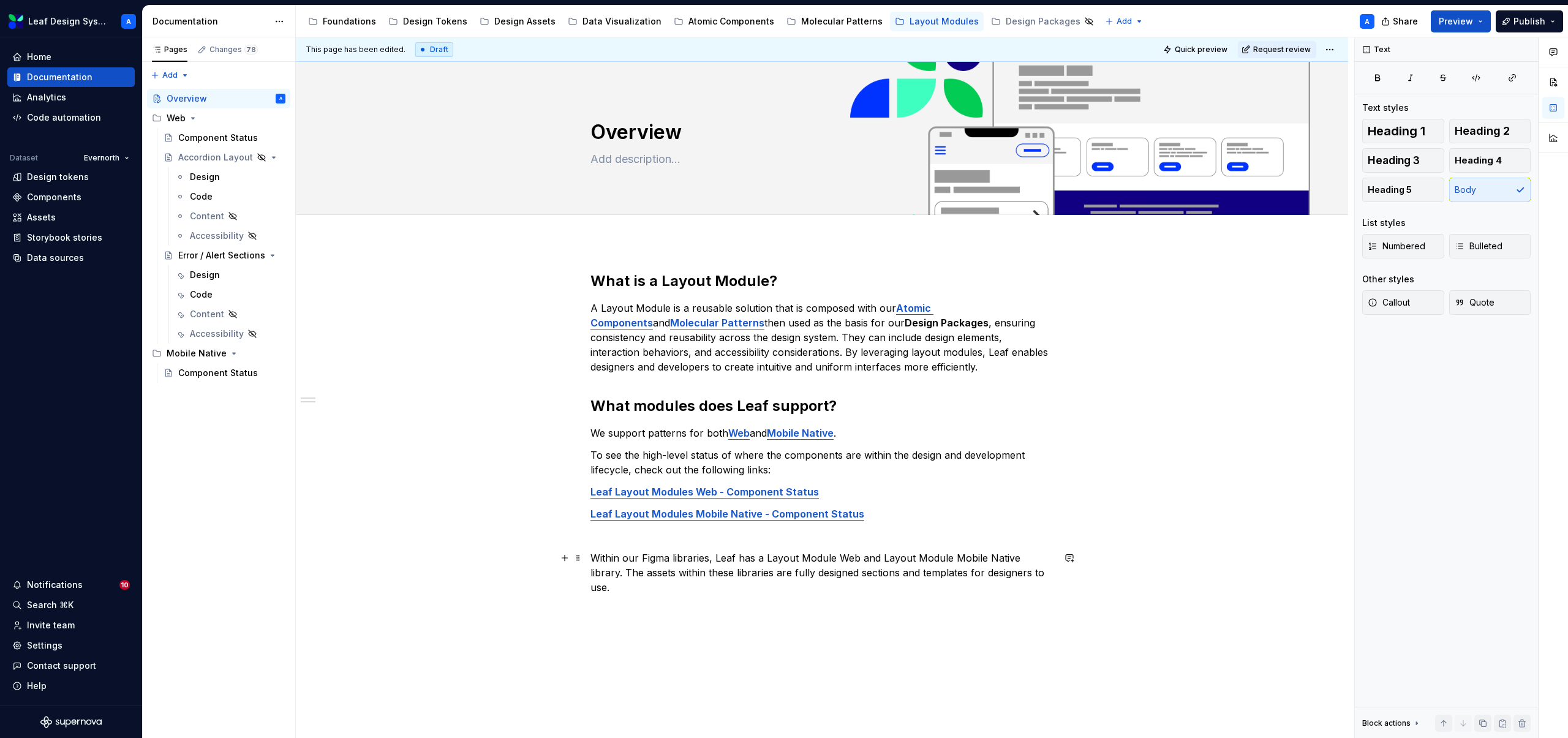
click at [1050, 574] on p "Within our Figma libraries, Leaf has a Layout Module Web and Layout Module Mobi…" at bounding box center [822, 572] width 463 height 44
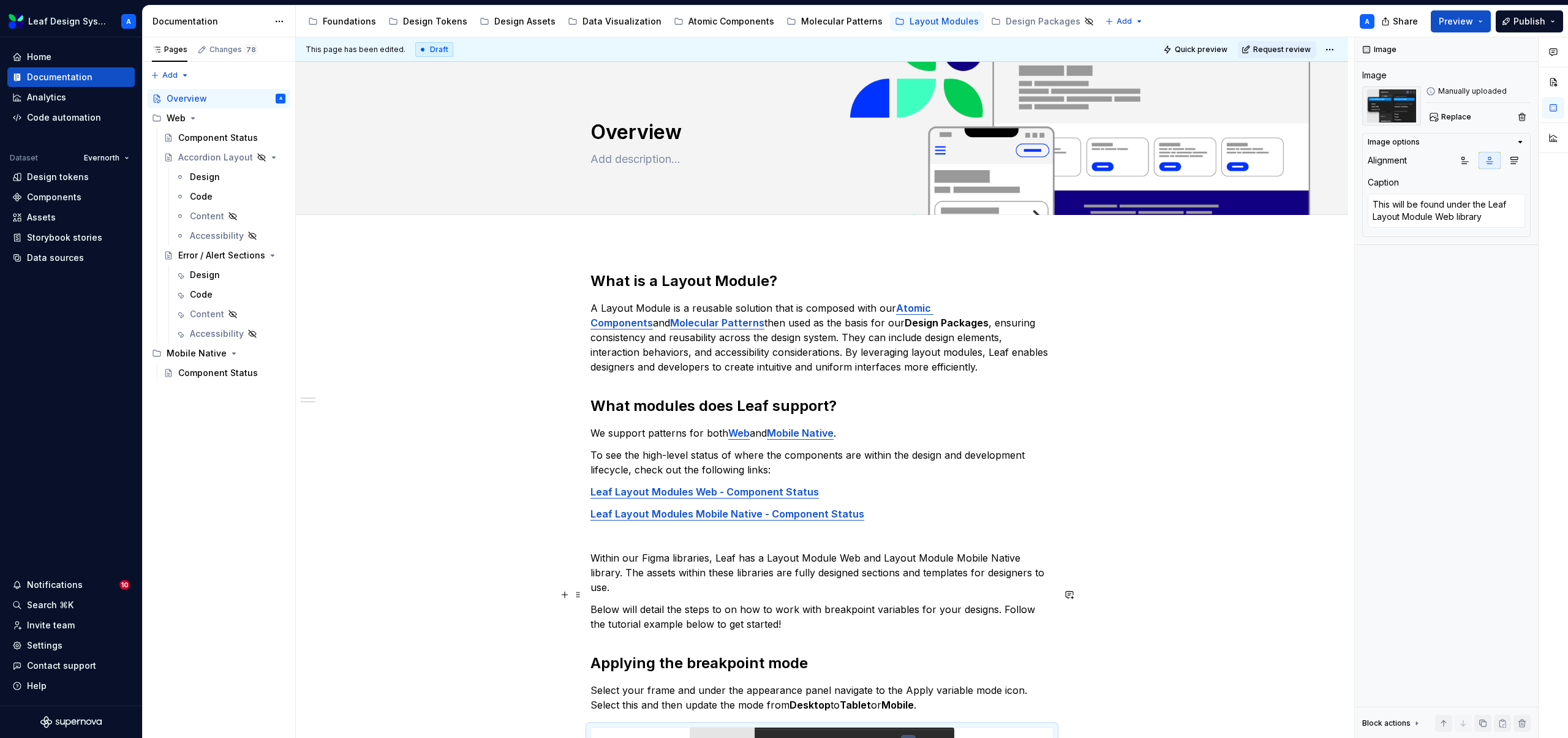
click at [592, 592] on div "What is a Layout Module? A Layout Module is a reusable solution that is compose…" at bounding box center [821, 699] width 1052 height 914
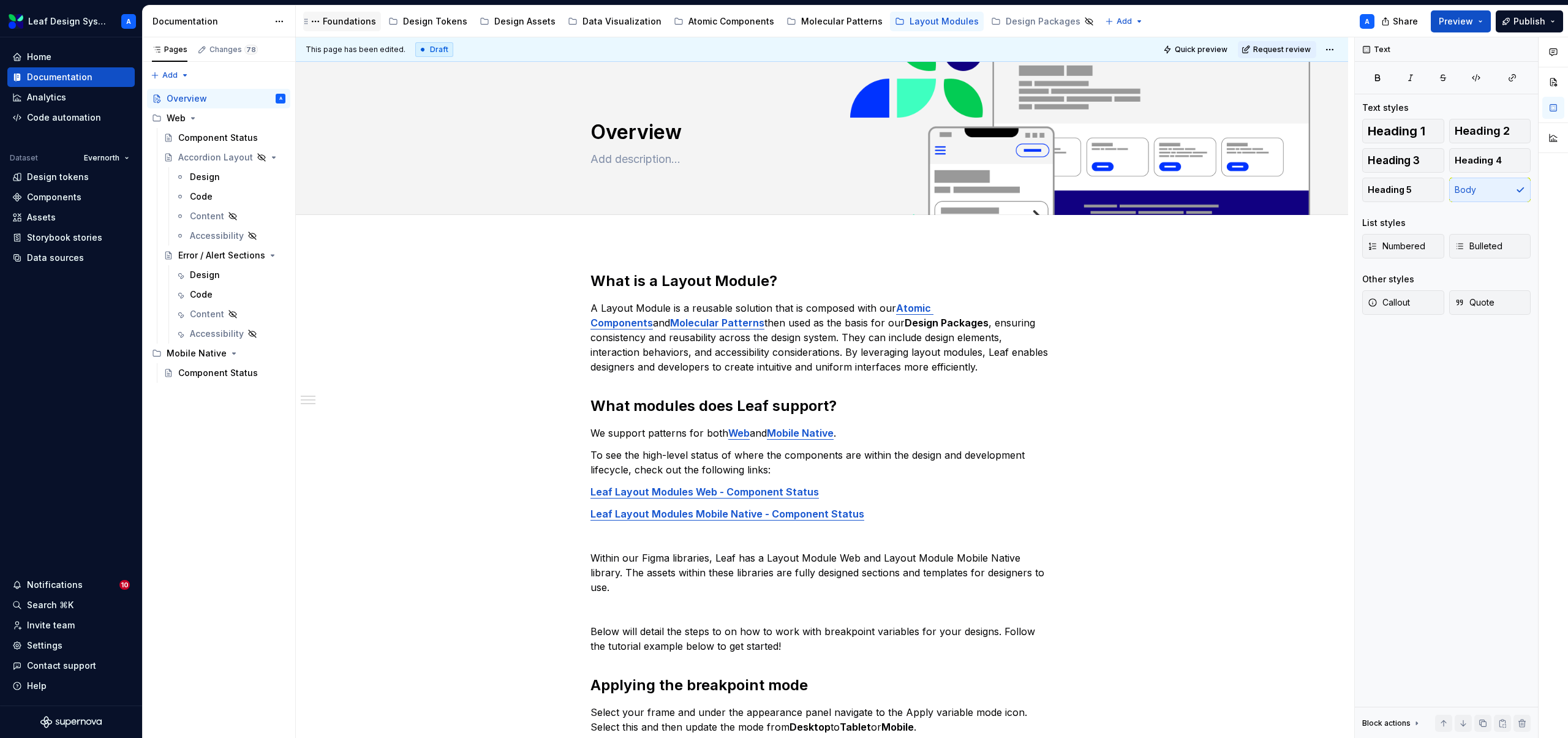
click at [332, 18] on div "Foundations" at bounding box center [349, 21] width 53 height 12
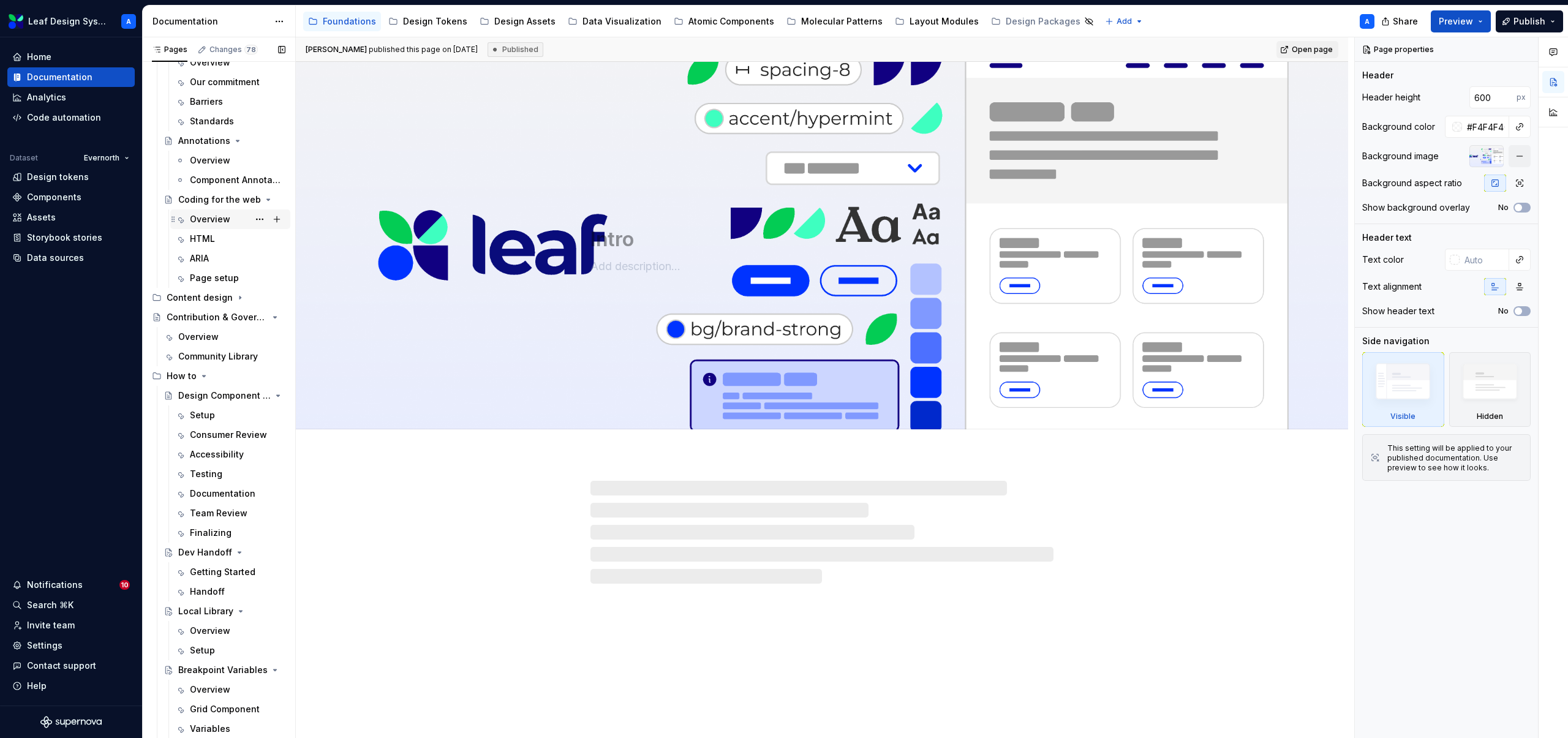
scroll to position [406, 0]
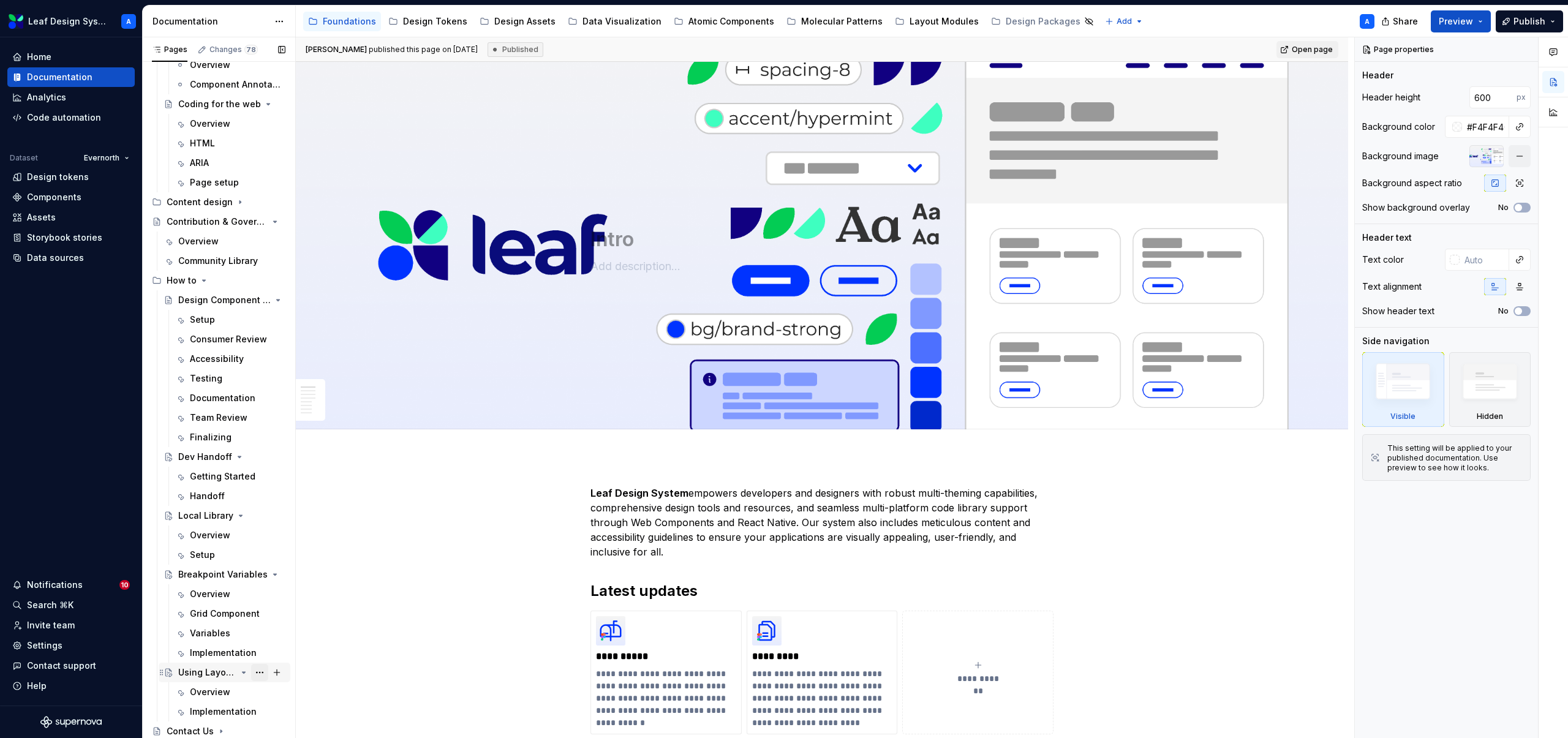
click at [260, 672] on button "Page tree" at bounding box center [260, 673] width 17 height 17
click at [214, 671] on div "Pages Changes 78 Add Accessibility guide for tree Page tree. Navigate the tree …" at bounding box center [219, 390] width 153 height 707
click at [263, 671] on button "Page tree" at bounding box center [260, 673] width 17 height 17
click at [297, 720] on div "Delete page" at bounding box center [334, 720] width 120 height 12
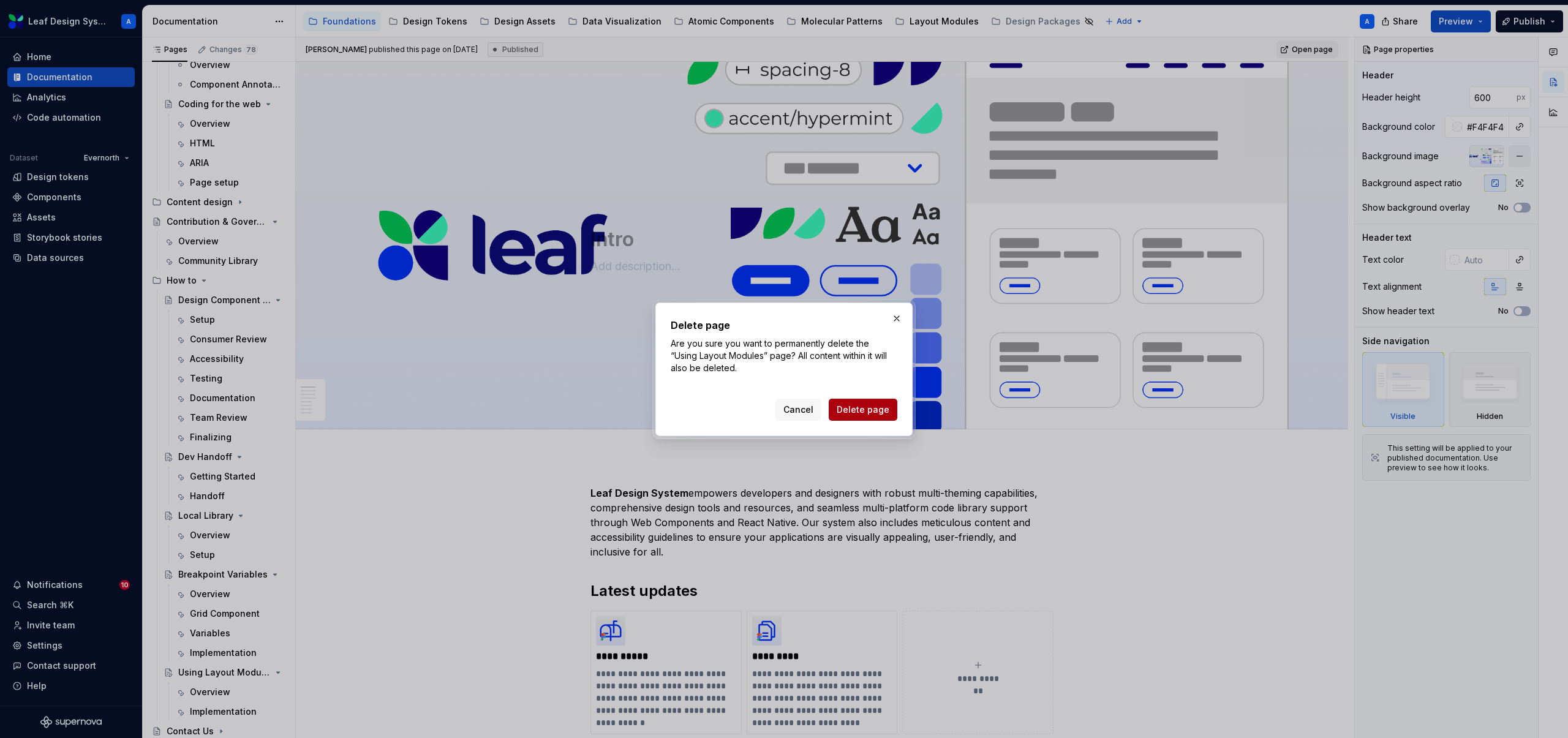
click at [858, 409] on span "Delete page" at bounding box center [862, 410] width 52 height 12
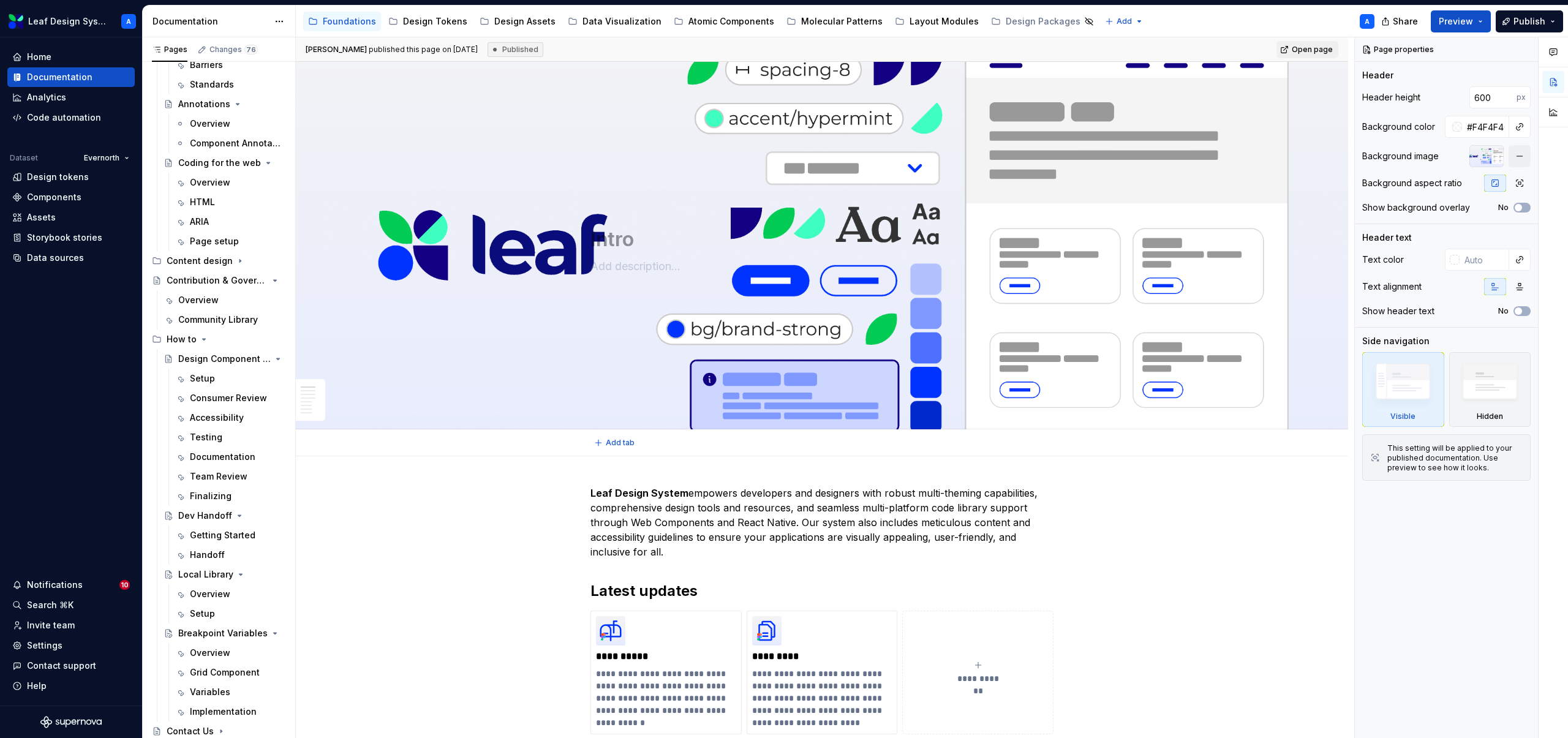
scroll to position [348, 0]
click at [913, 21] on div "Layout Modules" at bounding box center [944, 21] width 69 height 12
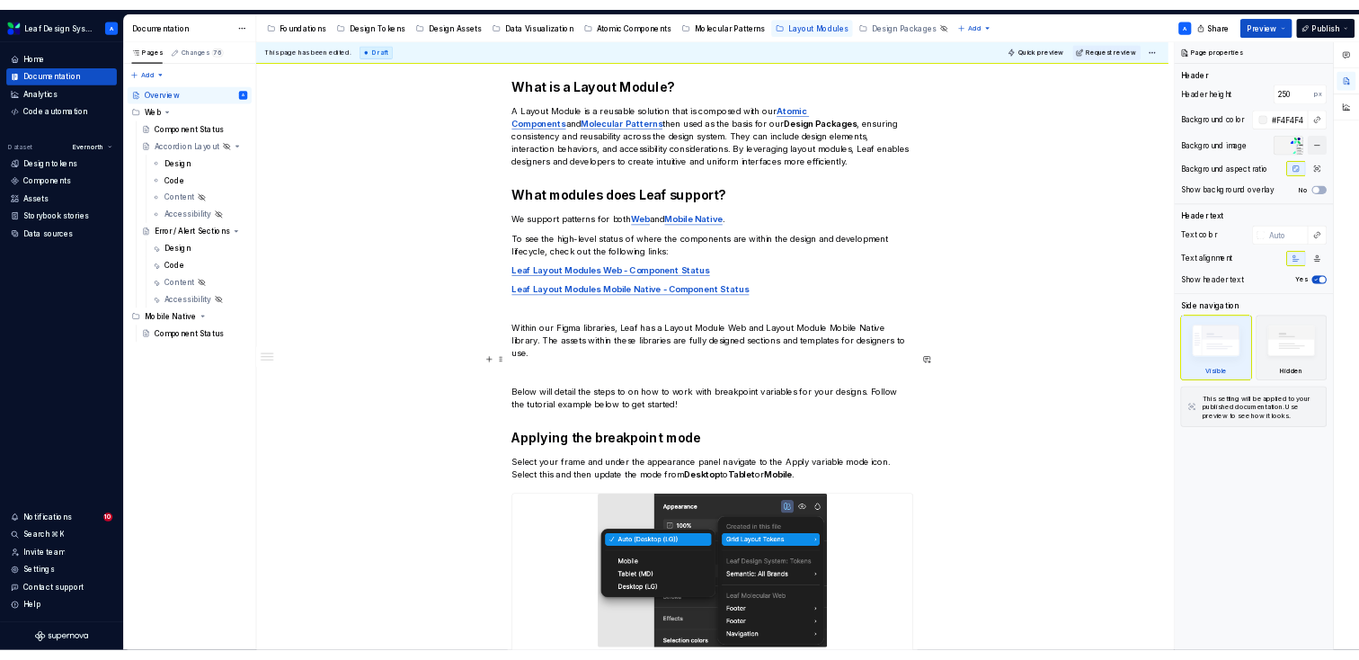
scroll to position [273, 0]
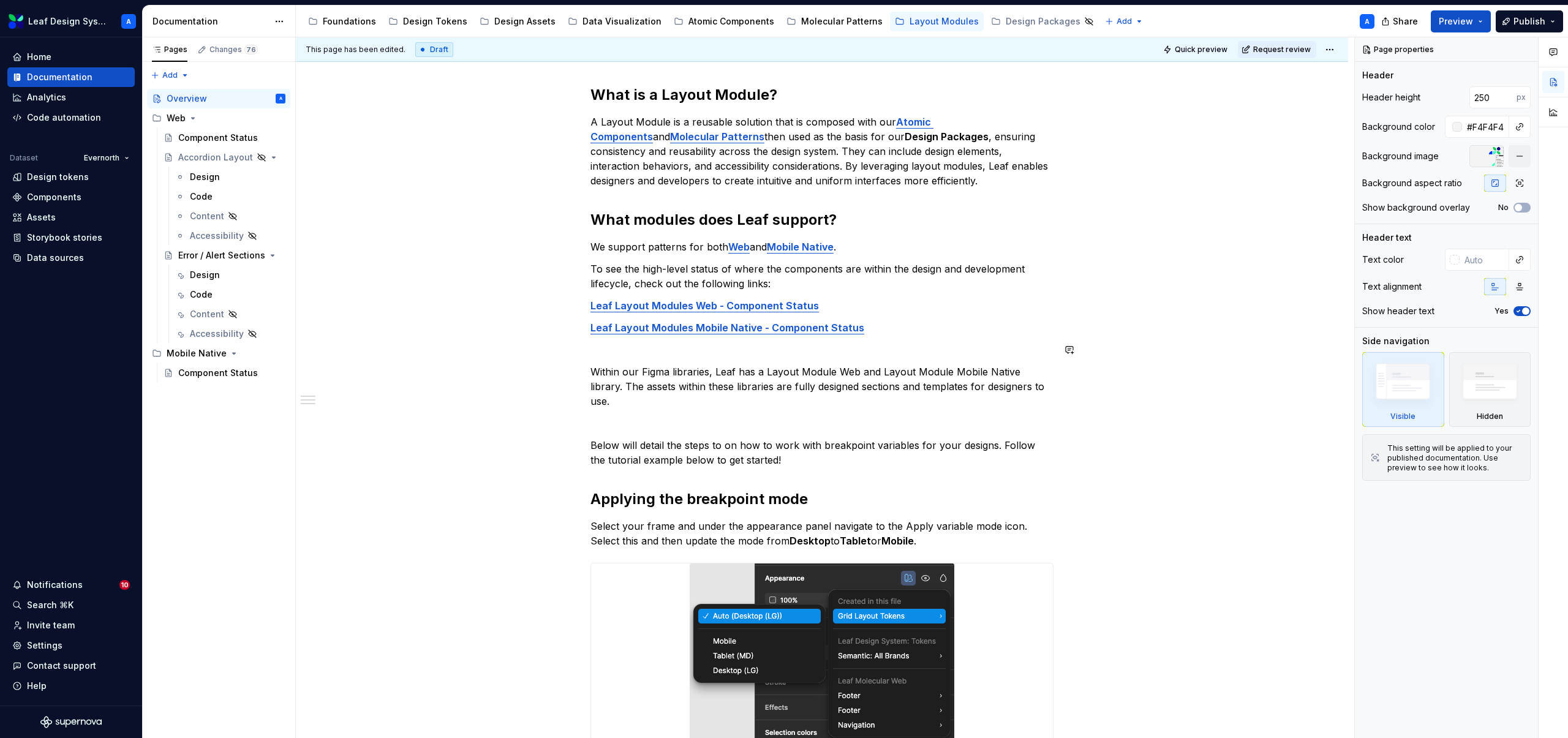
type textarea "*"
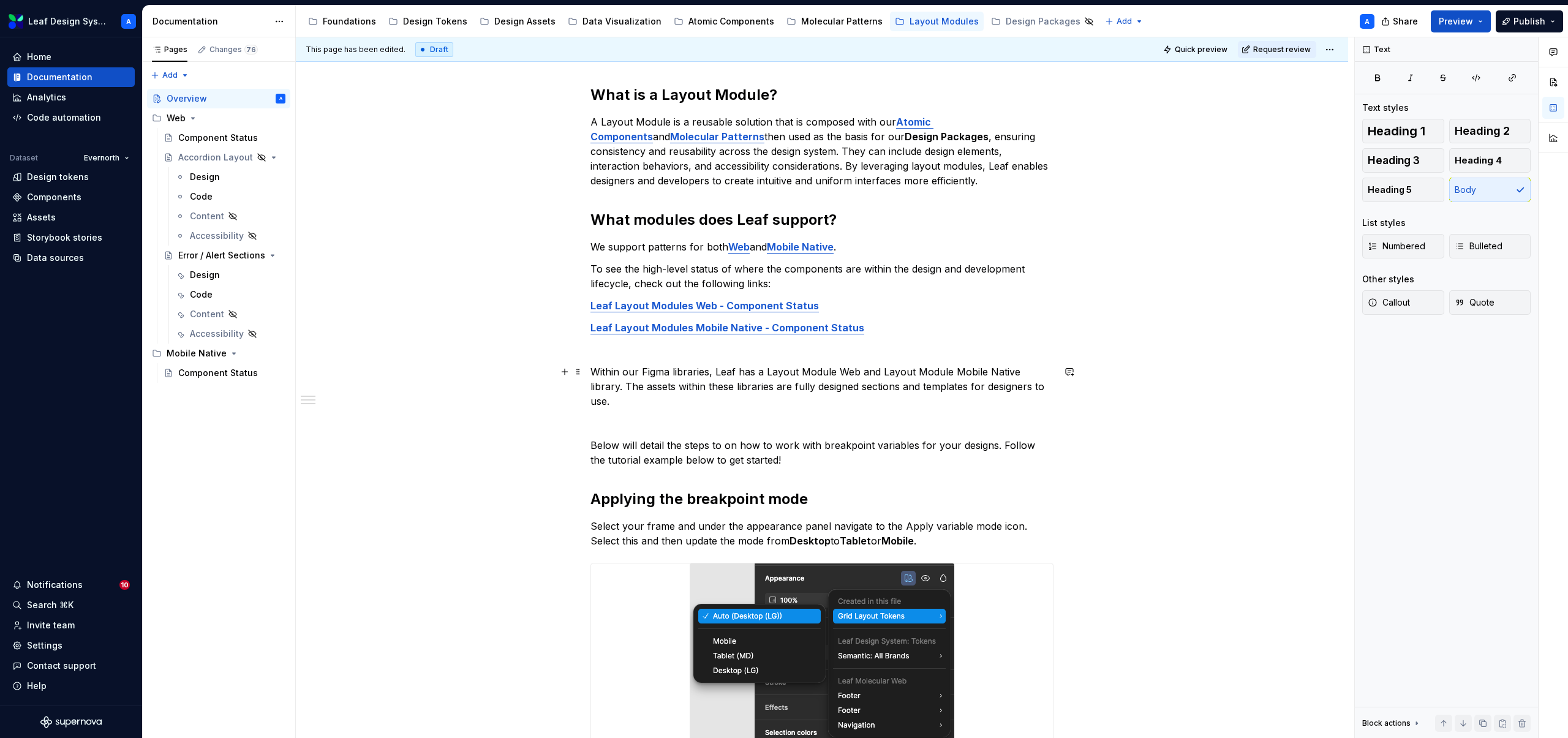
click at [657, 373] on p "Within our Figma libraries, Leaf has a Layout Module Web and Layout Module Mobi…" at bounding box center [822, 386] width 463 height 44
click at [580, 375] on span at bounding box center [578, 371] width 10 height 17
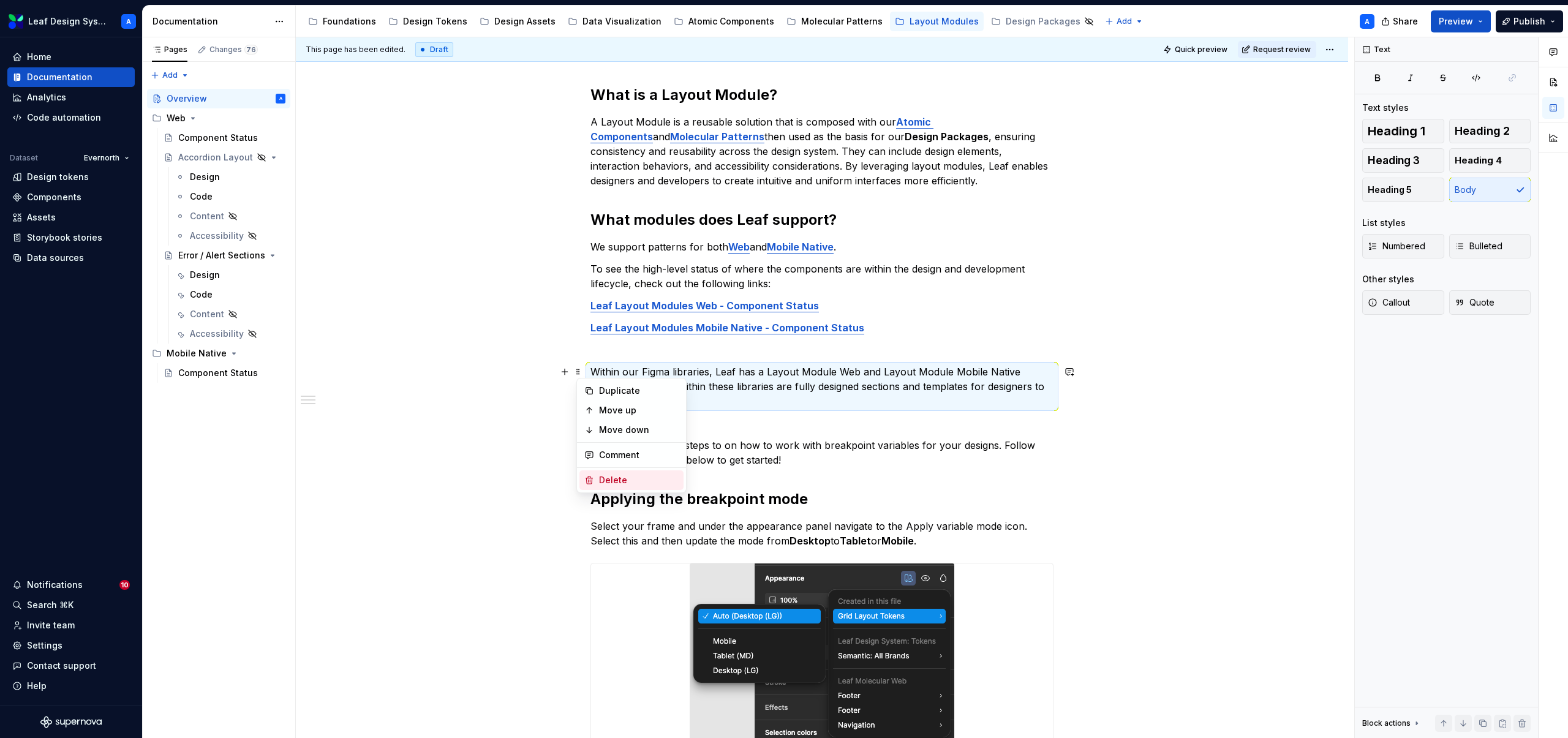
click at [608, 477] on div "Delete" at bounding box center [638, 480] width 80 height 12
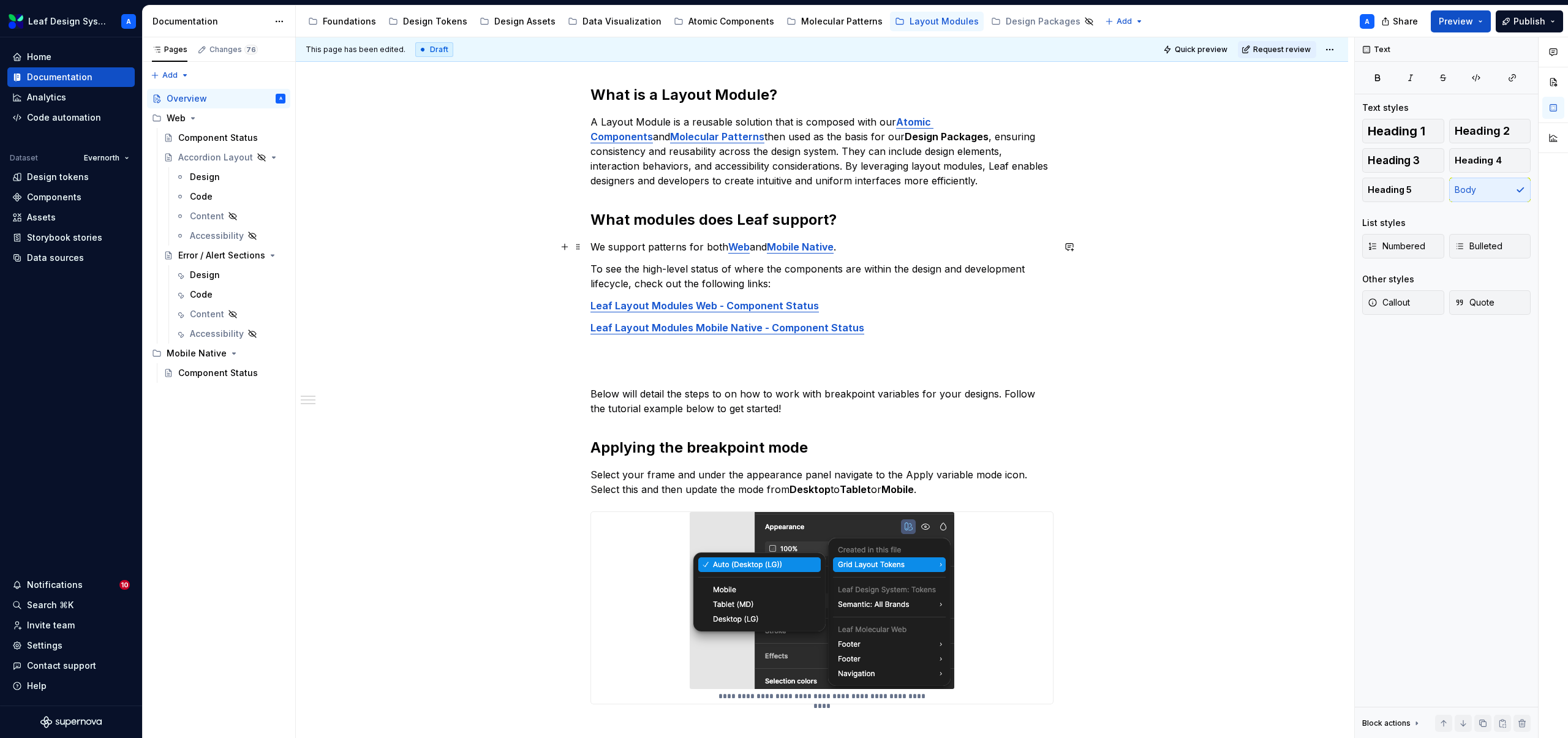
click at [687, 245] on p "We support patterns for both Web and Mobile Native ." at bounding box center [822, 247] width 463 height 15
click at [668, 251] on p "We support patterns for both Web and Mobile Native ." at bounding box center [822, 247] width 463 height 15
click at [665, 248] on p "We support patterns for both Web and Mobile Native ." at bounding box center [822, 247] width 463 height 15
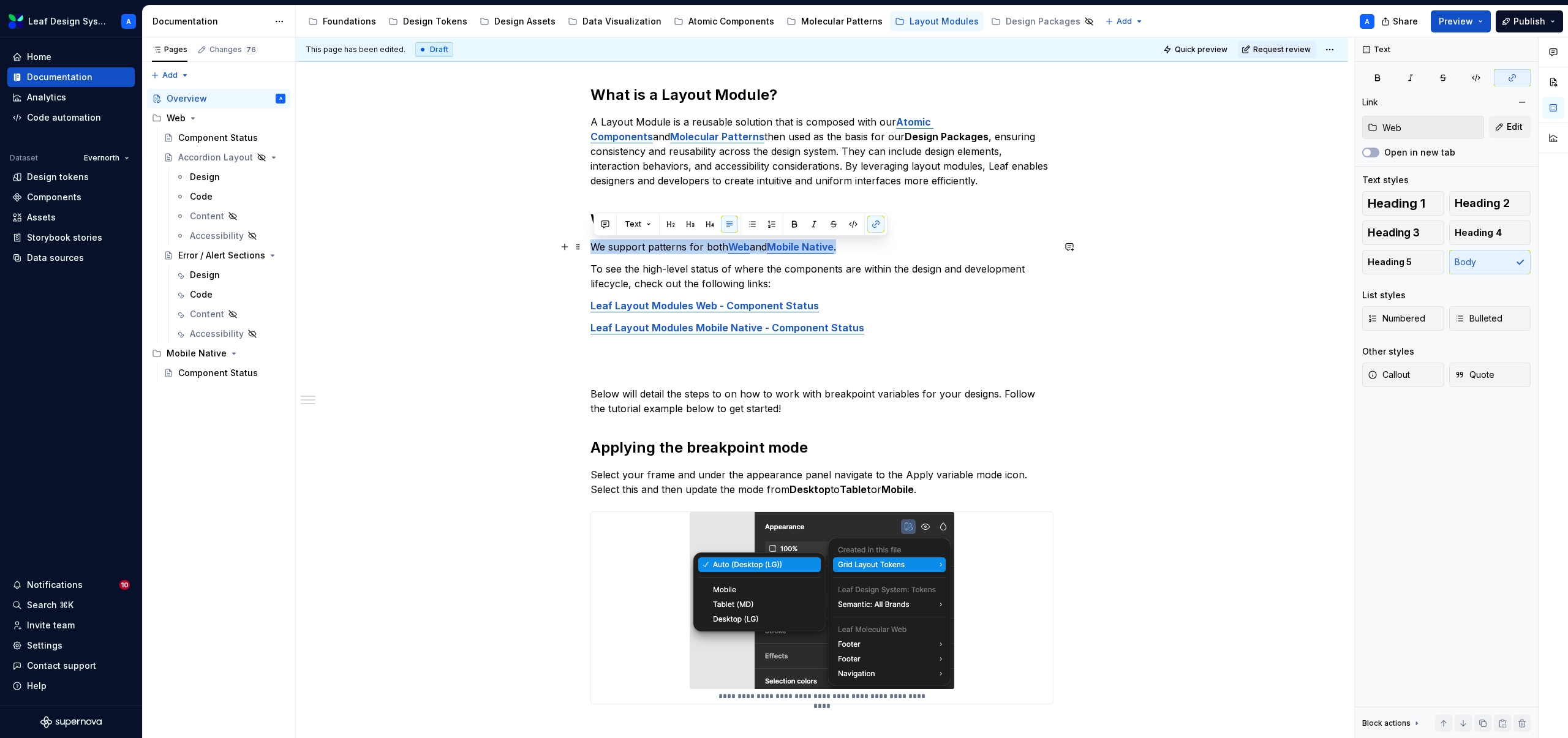
click at [665, 248] on p "We support patterns for both Web and Mobile Native ." at bounding box center [822, 247] width 463 height 15
click at [651, 245] on p "We support patterns for both Web and Mobile Native ." at bounding box center [822, 247] width 463 height 15
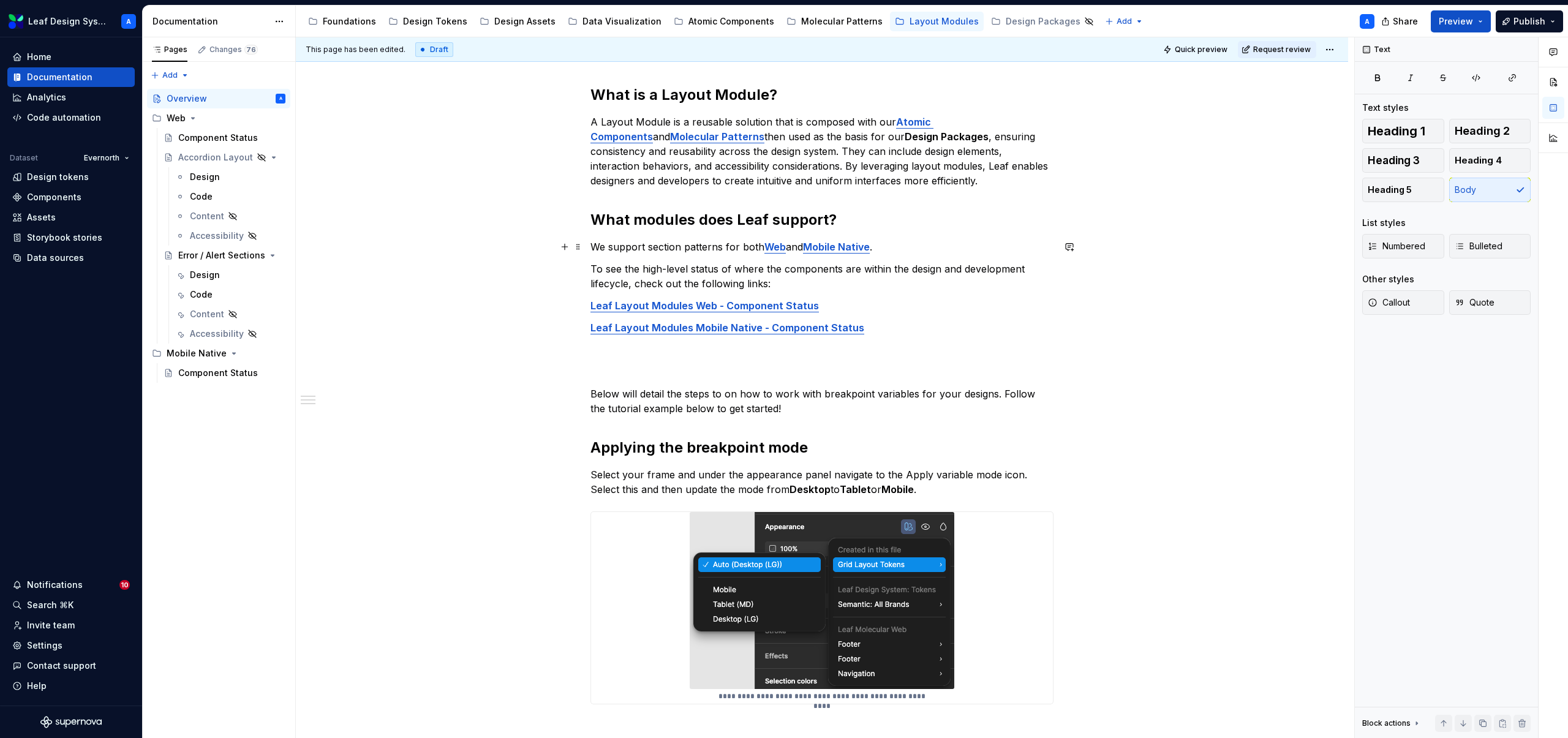
click at [724, 247] on p "We support section patterns for both Web and Mobile Native ." at bounding box center [822, 247] width 463 height 15
click at [796, 405] on p "Below will detail the steps to on how to work with breakpoint variables for you…" at bounding box center [822, 401] width 463 height 29
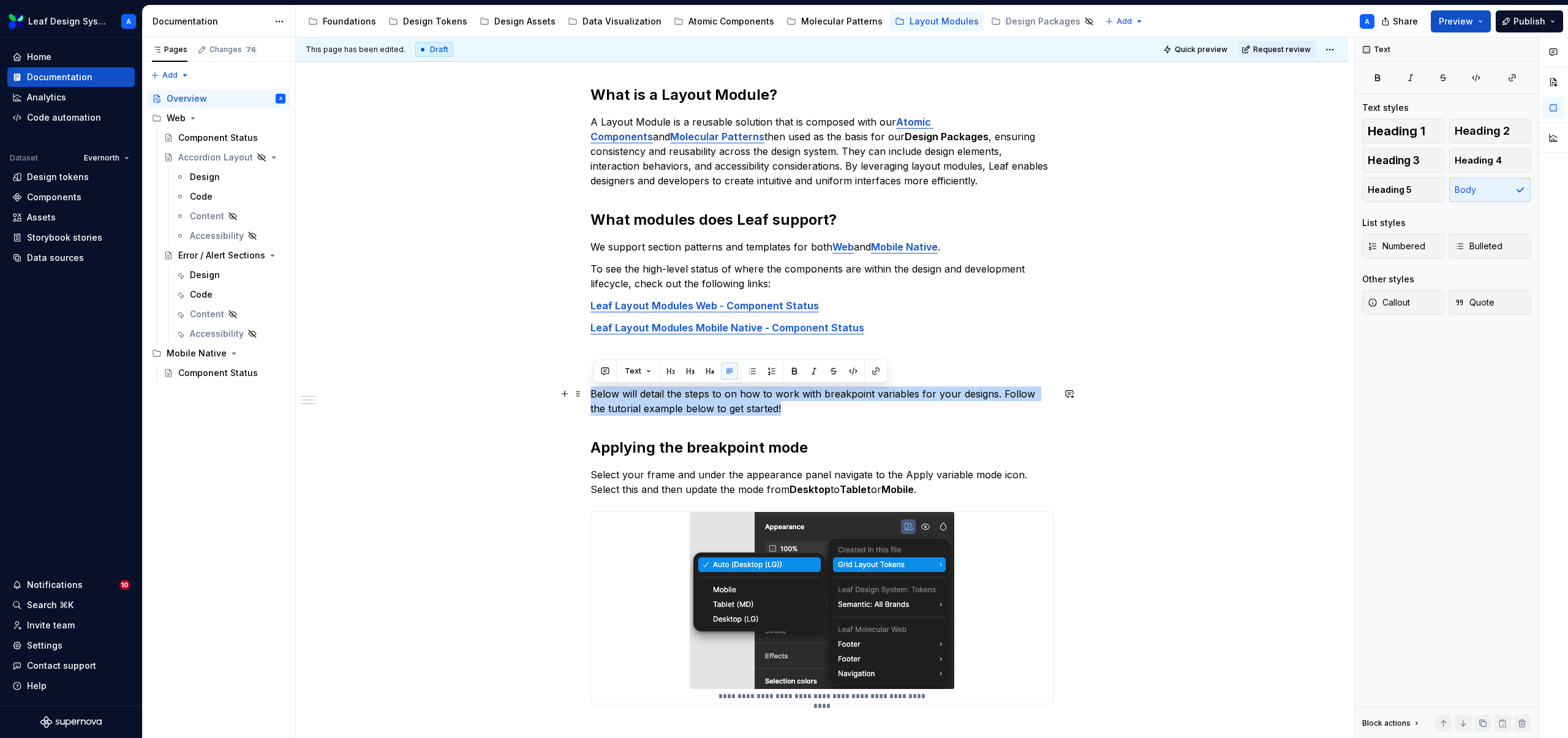
drag, startPoint x: 789, startPoint y: 410, endPoint x: 550, endPoint y: 387, distance: 240.1
click at [550, 387] on div "What is a Layout Module? A Layout Module is a reusable solution that is compose…" at bounding box center [821, 498] width 1052 height 885
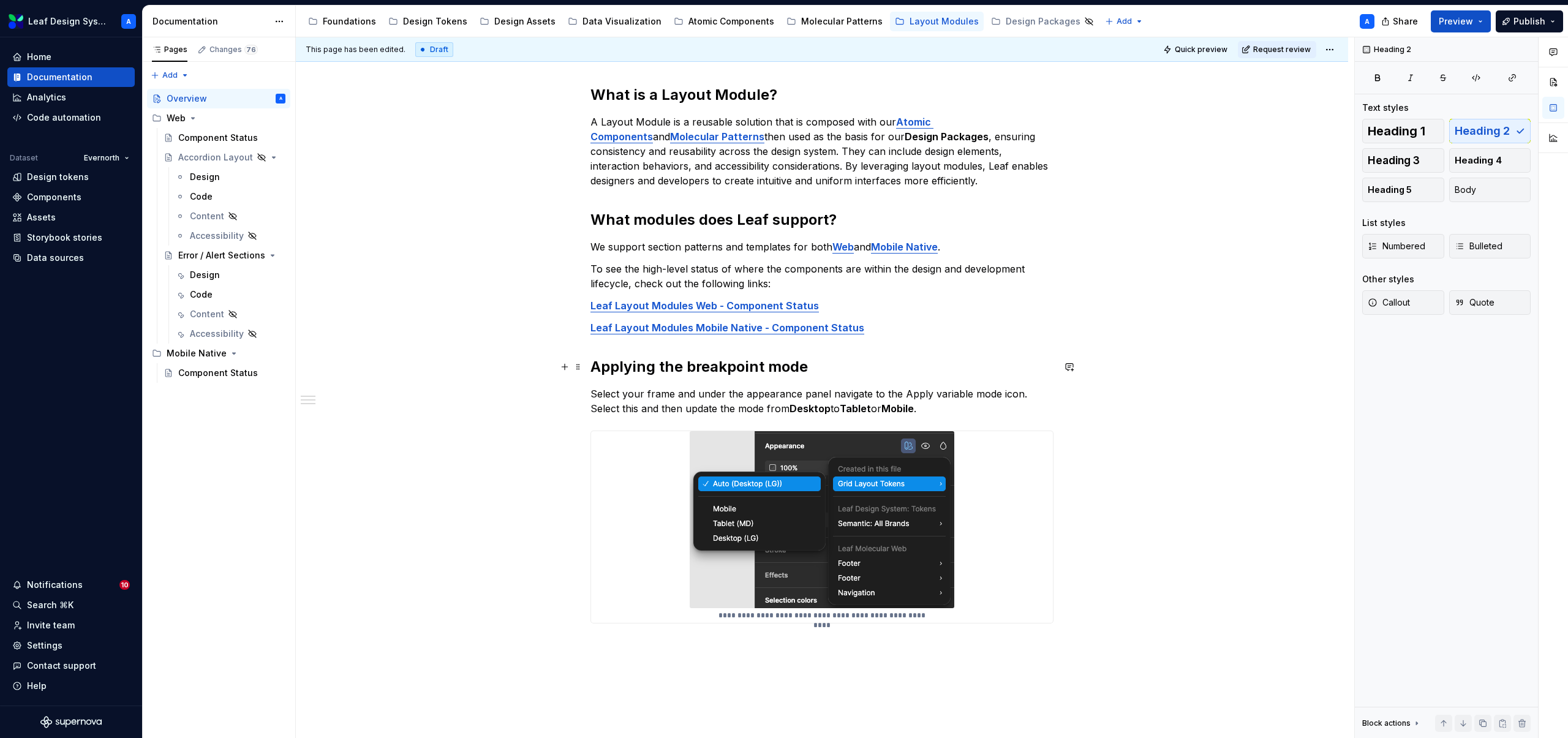
click at [659, 367] on h2 "Applying the breakpoint mode" at bounding box center [822, 367] width 463 height 20
click at [596, 364] on h2 "Applying the breakpoint mode" at bounding box center [822, 367] width 463 height 20
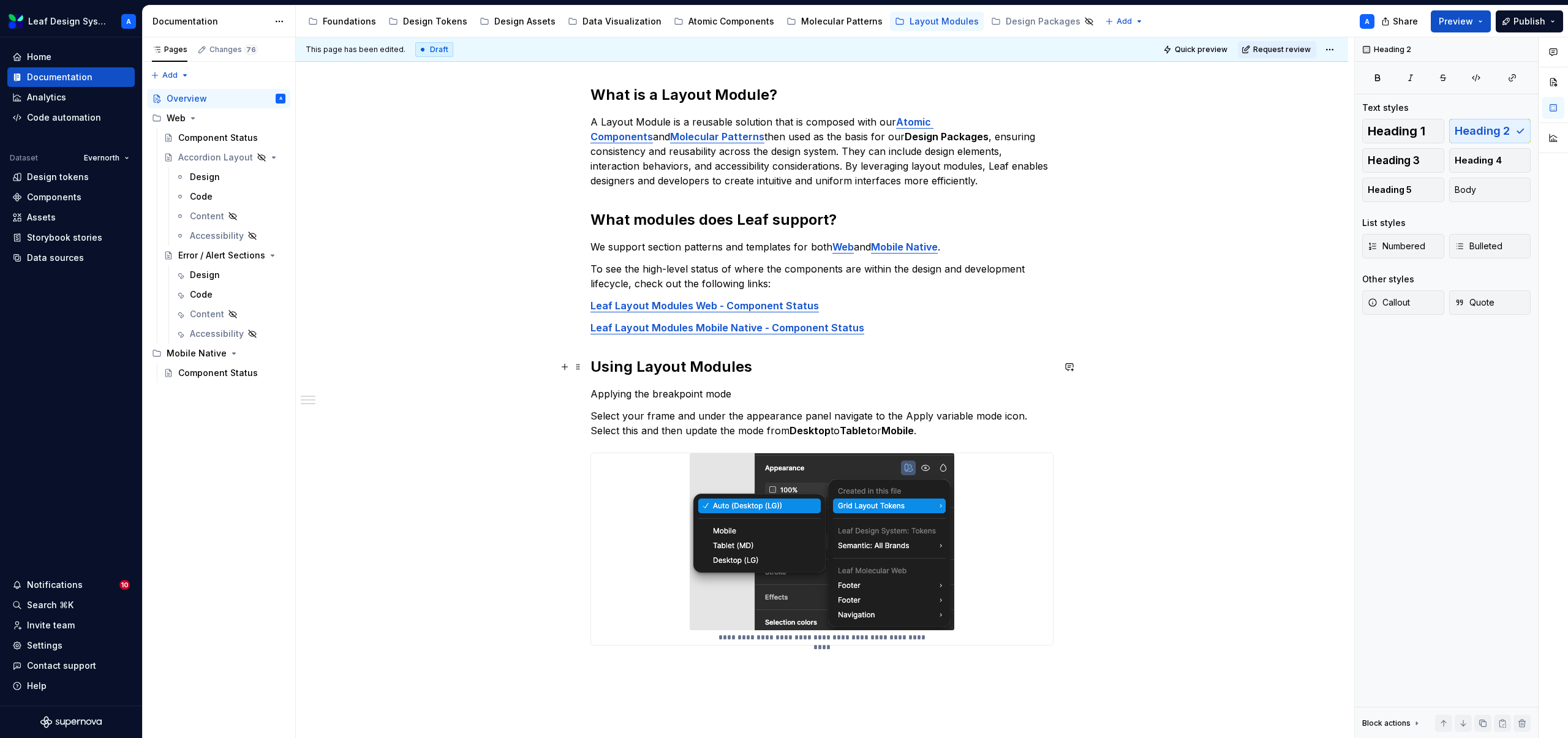
click at [644, 371] on h2 "Using Layout Modules" at bounding box center [822, 367] width 463 height 20
click at [644, 391] on p "Applying the breakpoint mode" at bounding box center [822, 394] width 463 height 15
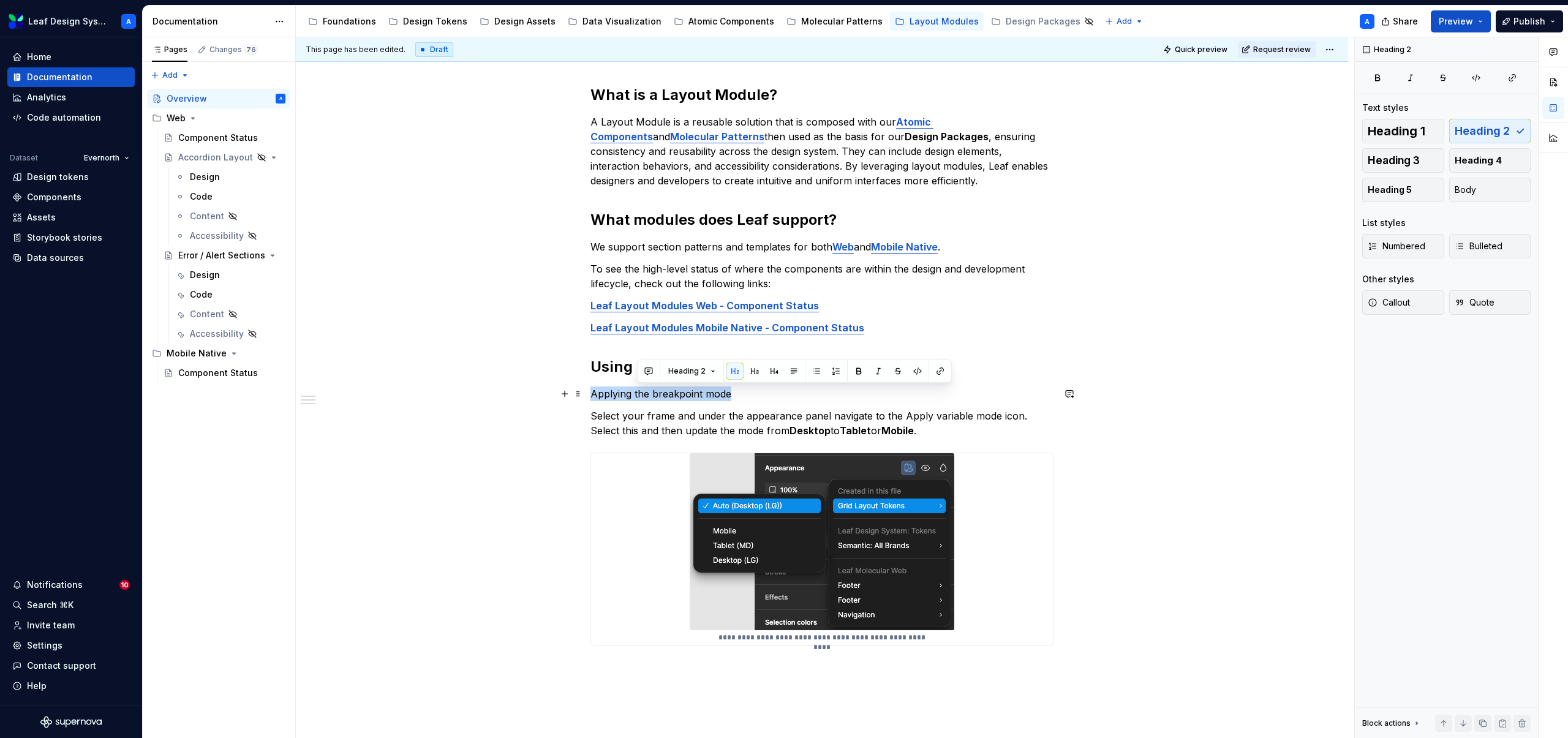
click at [644, 391] on p "Applying the breakpoint mode" at bounding box center [822, 394] width 463 height 15
click at [714, 376] on button "button" at bounding box center [710, 371] width 17 height 17
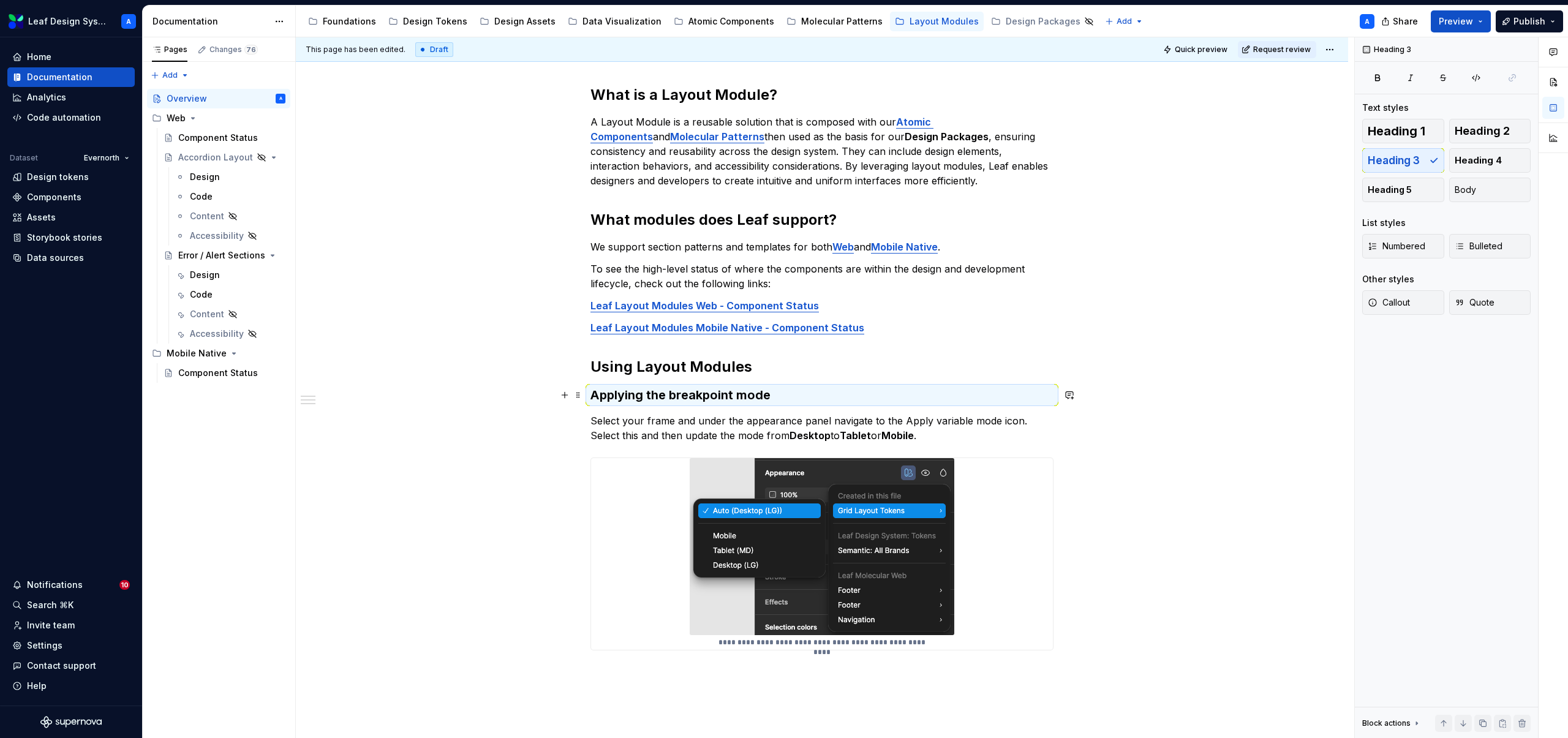
click at [707, 390] on h3 "Applying the breakpoint mode" at bounding box center [822, 395] width 463 height 17
click at [586, 398] on div "What is a Layout Module? A Layout Module is a reusable solution that is compose…" at bounding box center [821, 472] width 1052 height 831
click at [580, 398] on span at bounding box center [578, 395] width 10 height 17
click at [614, 414] on div "Duplicate" at bounding box center [638, 414] width 80 height 12
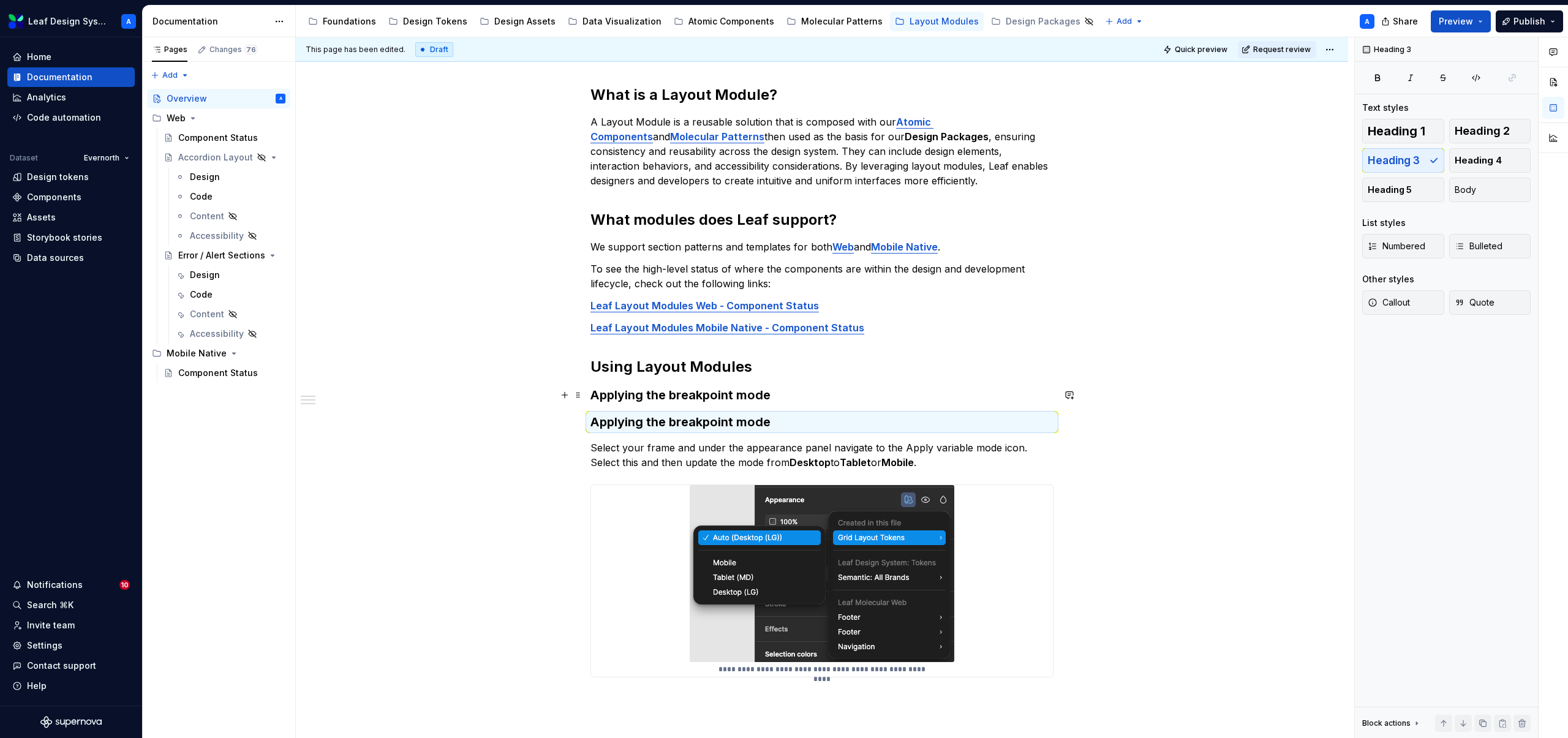
click at [623, 389] on h3 "Applying the breakpoint mode" at bounding box center [822, 395] width 463 height 17
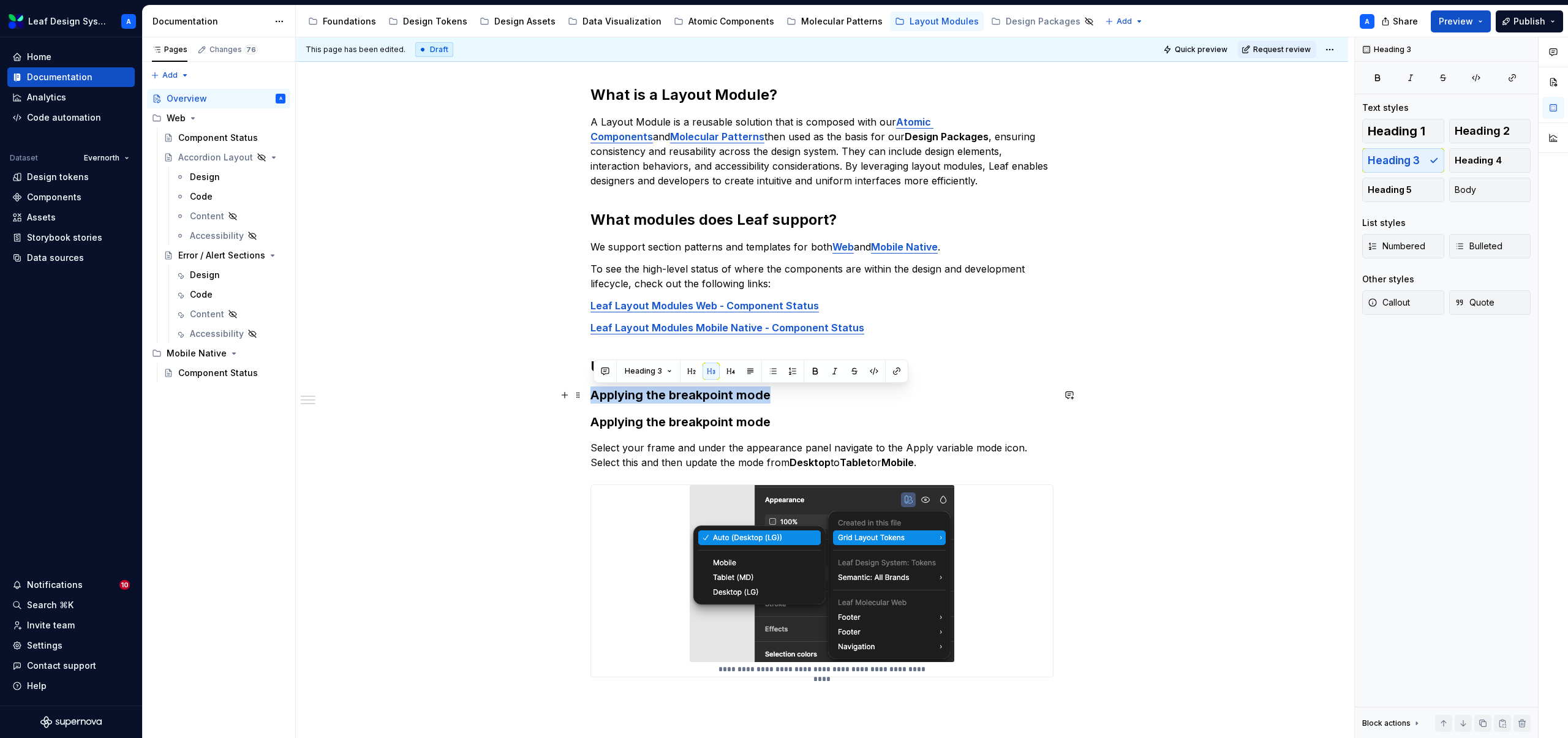
click at [623, 389] on h3 "Applying the breakpoint mode" at bounding box center [822, 395] width 463 height 17
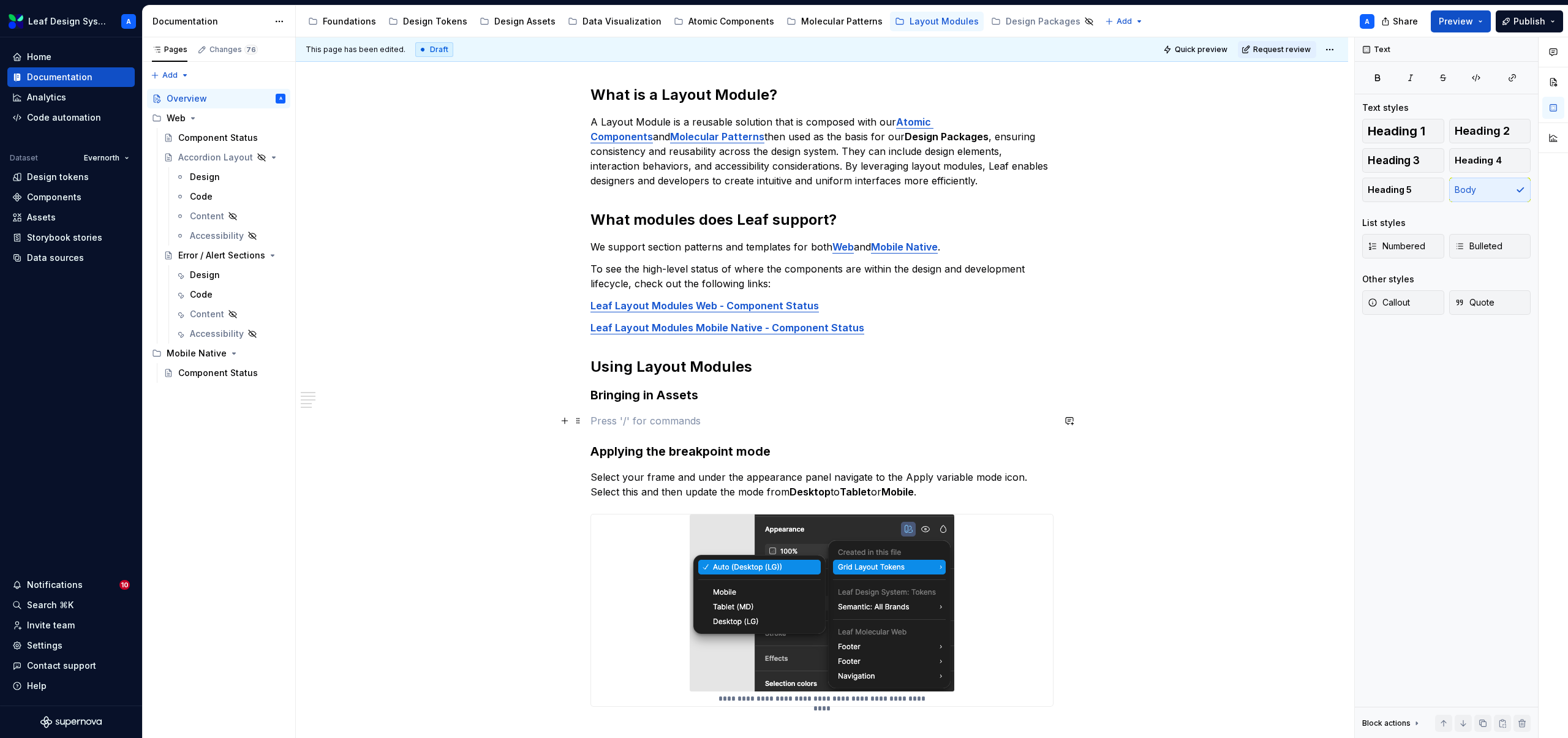
click at [653, 424] on p at bounding box center [822, 421] width 463 height 15
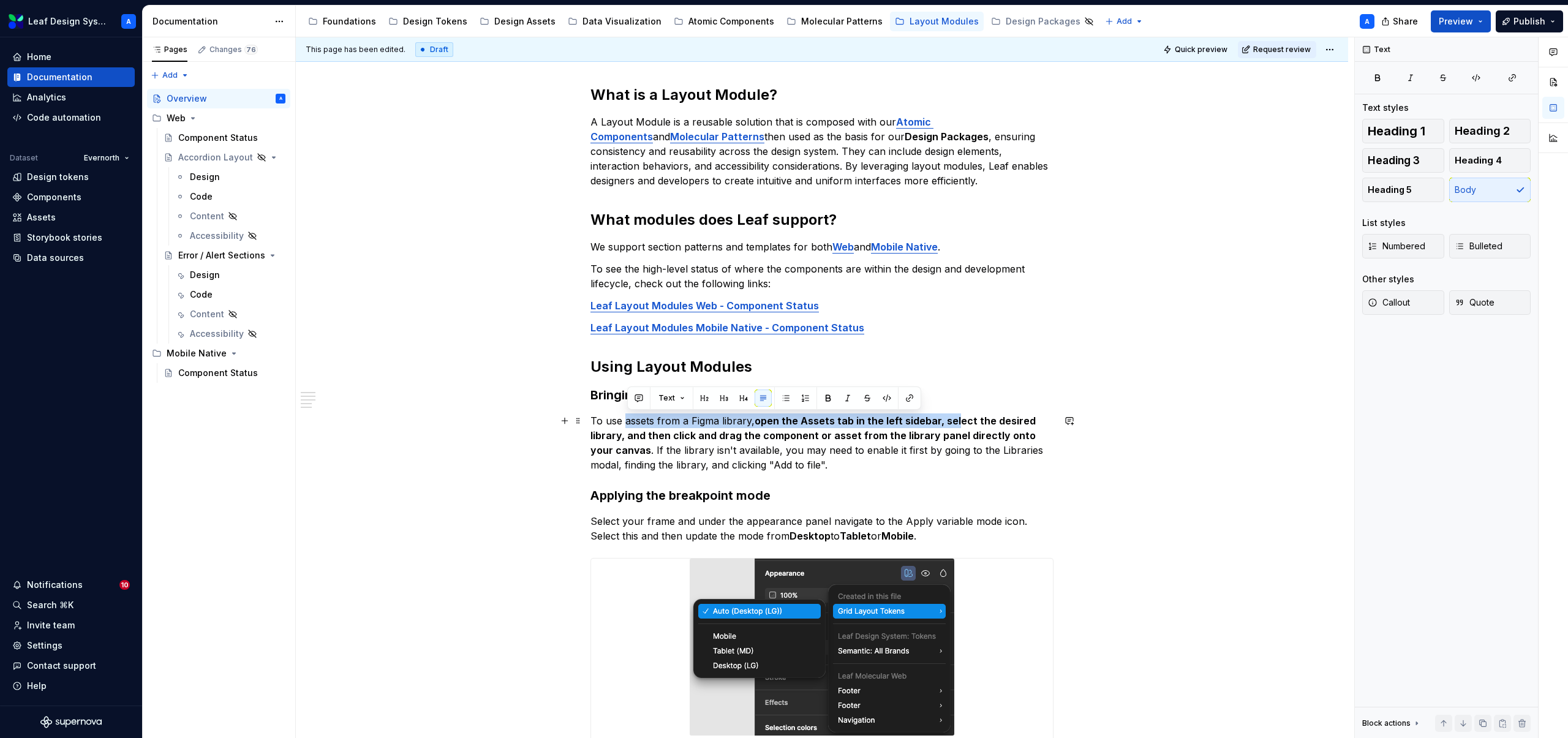
drag, startPoint x: 623, startPoint y: 437, endPoint x: 958, endPoint y: 416, distance: 335.7
click at [958, 416] on strong "open the Assets tab in the left sidebar, select the desired library, and then c…" at bounding box center [814, 435] width 448 height 42
click at [642, 440] on strong "open the Assets tab in the left sidebar, select the desired library, and then c…" at bounding box center [814, 435] width 448 height 42
drag, startPoint x: 623, startPoint y: 439, endPoint x: 943, endPoint y: 425, distance: 320.3
click at [943, 425] on strong "open the Assets tab in the left sidebar, select the desired library, and then c…" at bounding box center [814, 435] width 448 height 42
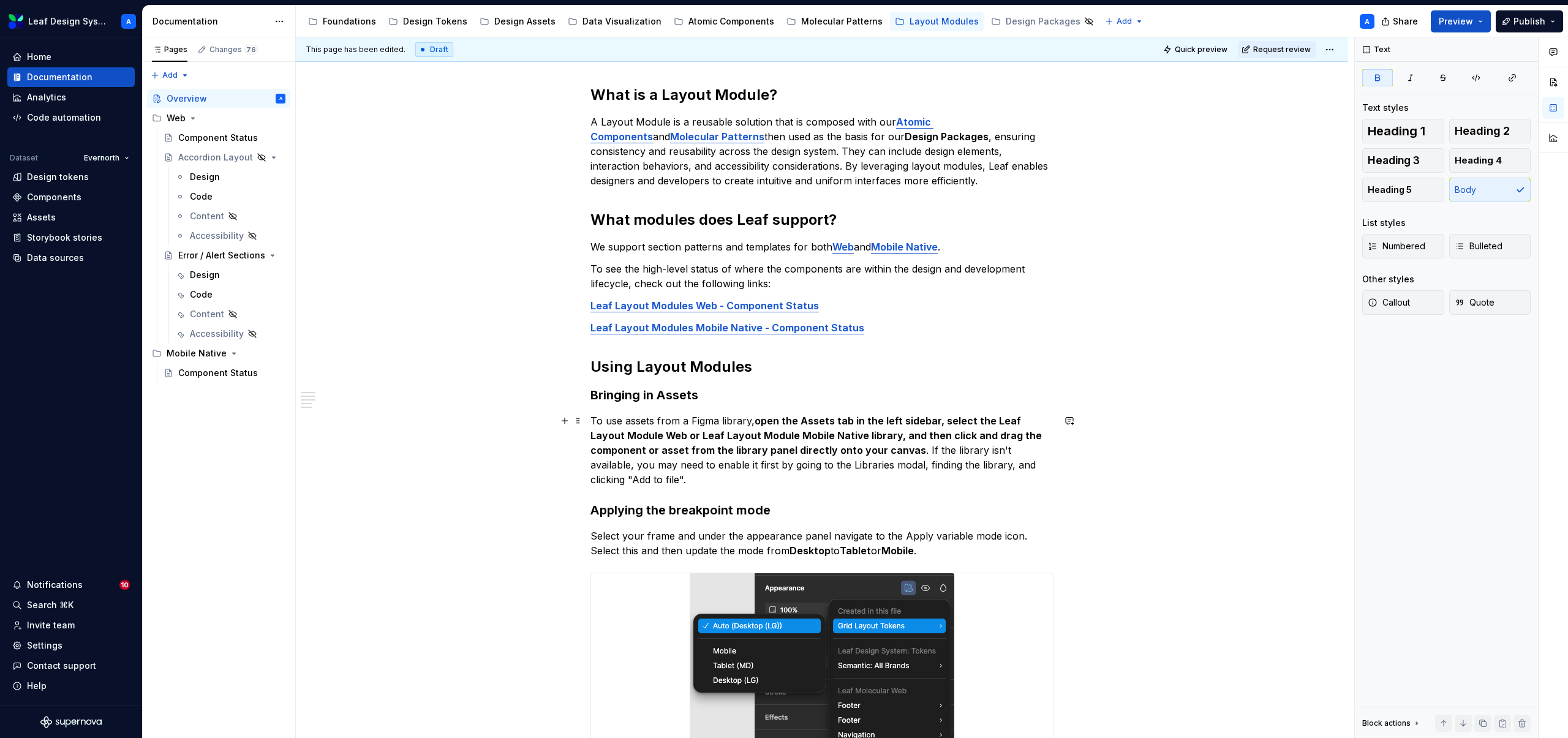
click at [1059, 468] on div "This page has been edited. Draft Quick preview Request review Overview Edit hea…" at bounding box center [825, 388] width 1059 height 701
click at [1044, 467] on p "To use assets from a Figma library, open the Assets tab in the left sidebar, se…" at bounding box center [822, 450] width 463 height 74
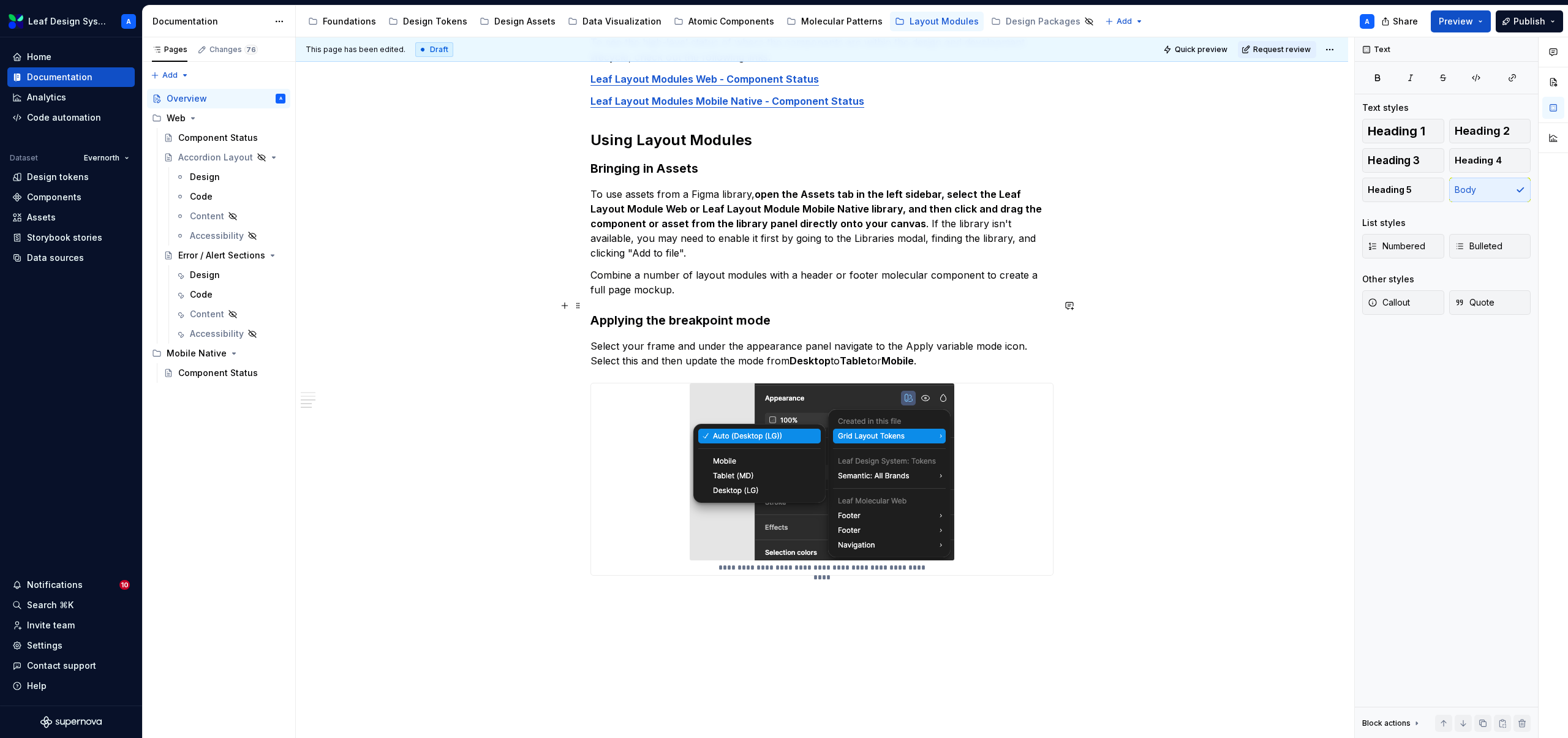
scroll to position [405, 0]
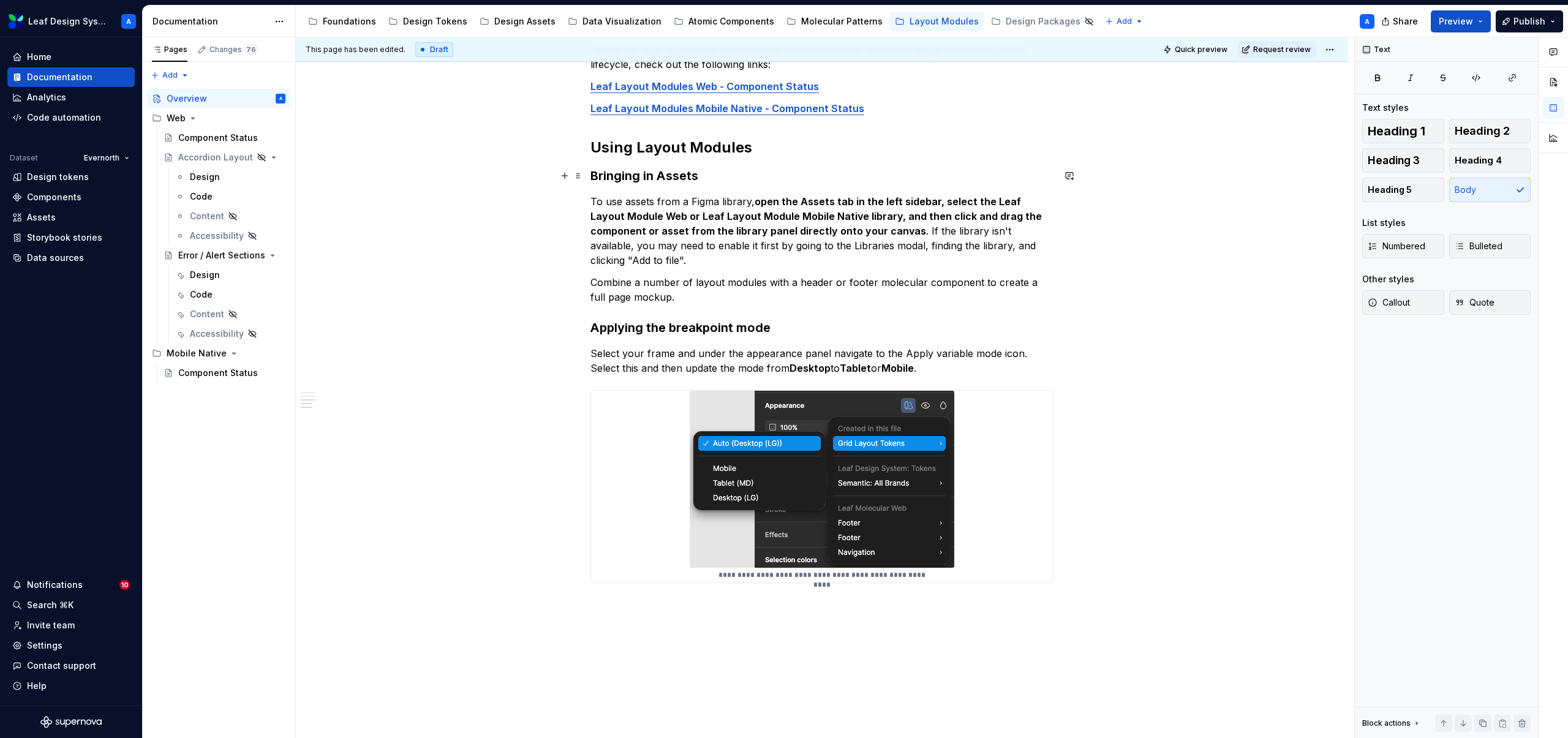
click at [714, 181] on h3 "Bringing in Assets" at bounding box center [822, 175] width 463 height 17
click at [943, 358] on p "Select your frame and under the appearance panel navigate to the Apply variable…" at bounding box center [822, 360] width 463 height 29
click at [680, 346] on p "Select your frame and under the appearance panel navigate to the Apply variable…" at bounding box center [822, 360] width 463 height 29
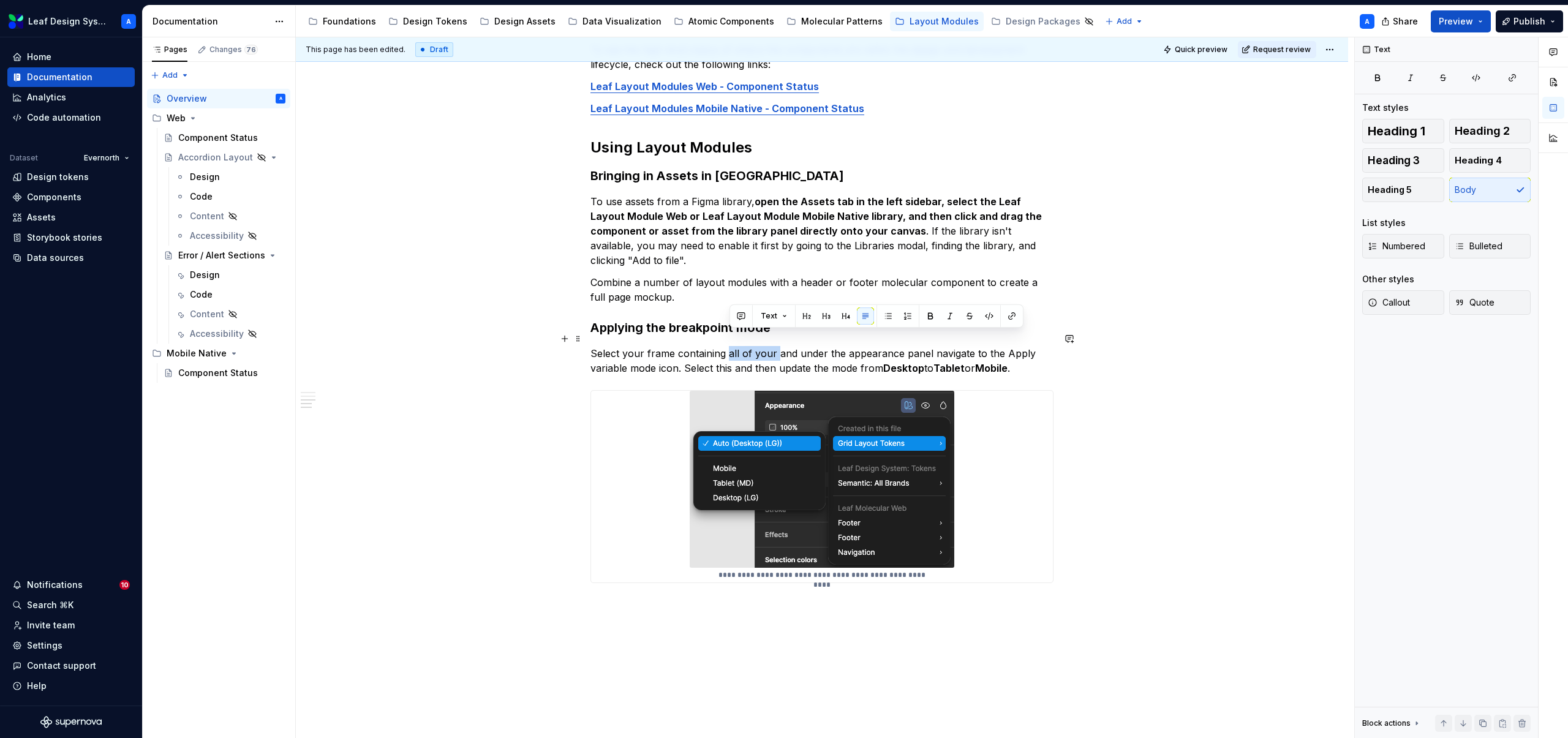
drag, startPoint x: 777, startPoint y: 339, endPoint x: 732, endPoint y: 341, distance: 45.0
click at [732, 346] on p "Select your frame containing all of your and under the appearance panel navigat…" at bounding box center [822, 360] width 463 height 29
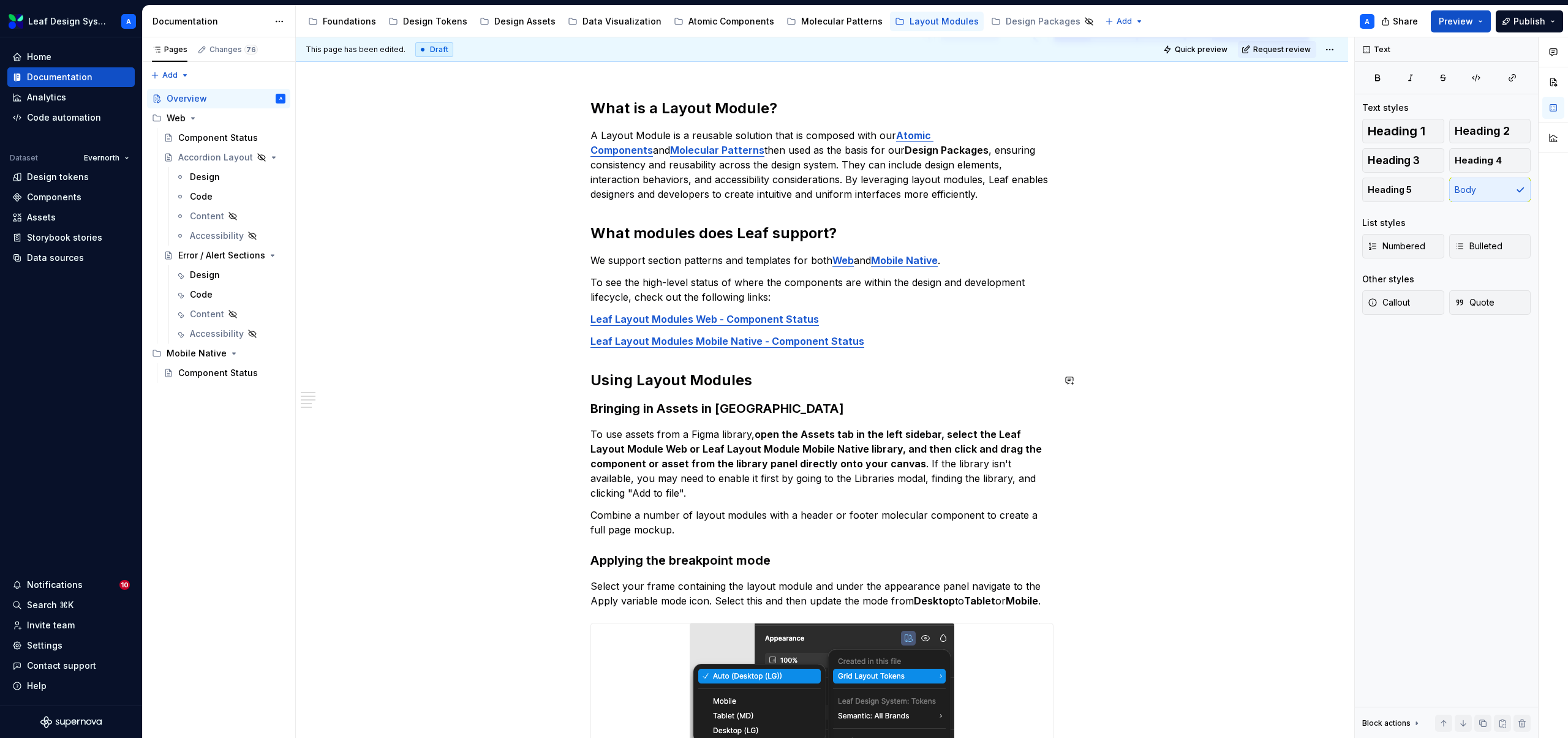
scroll to position [0, 0]
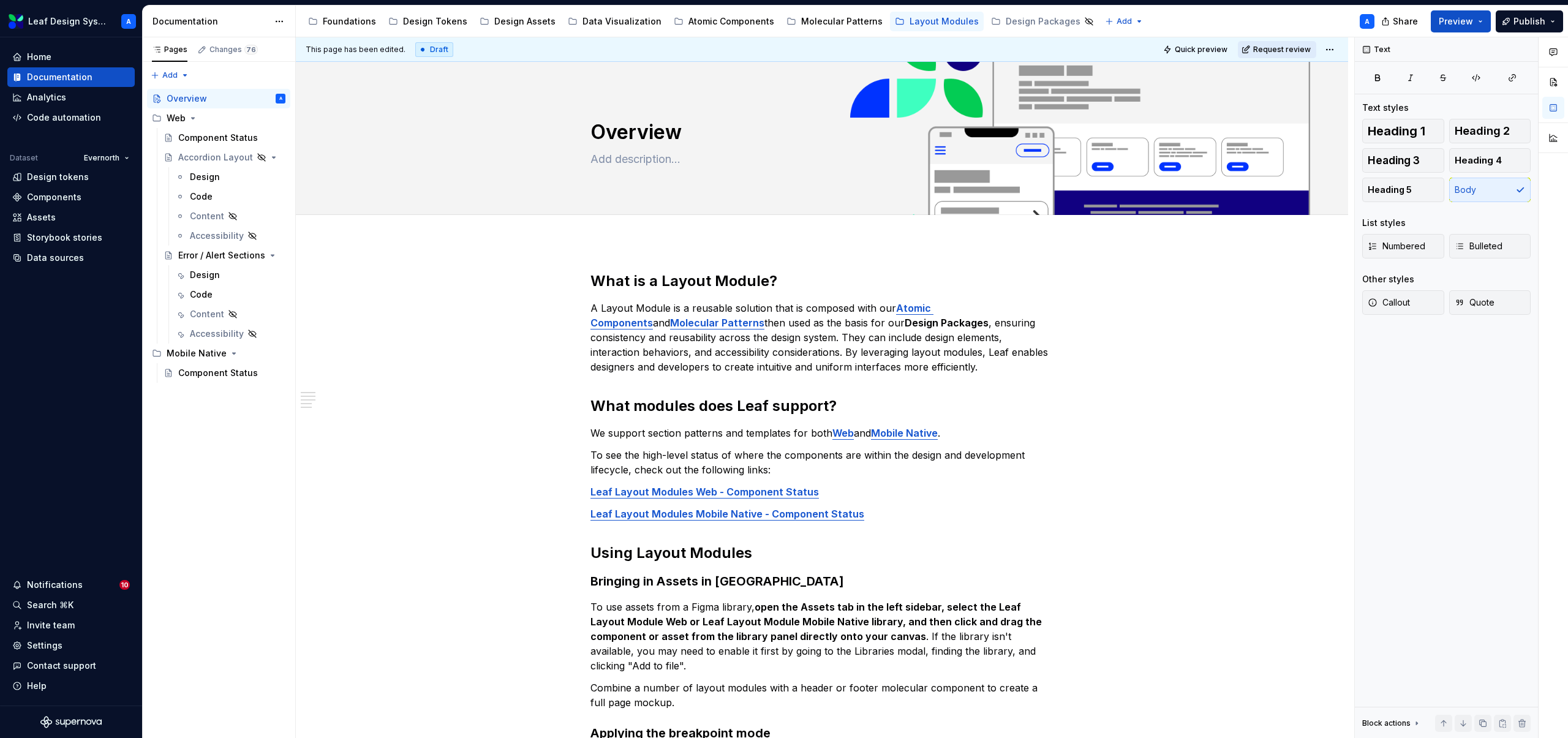
click at [1278, 55] on button "Request review" at bounding box center [1276, 49] width 78 height 17
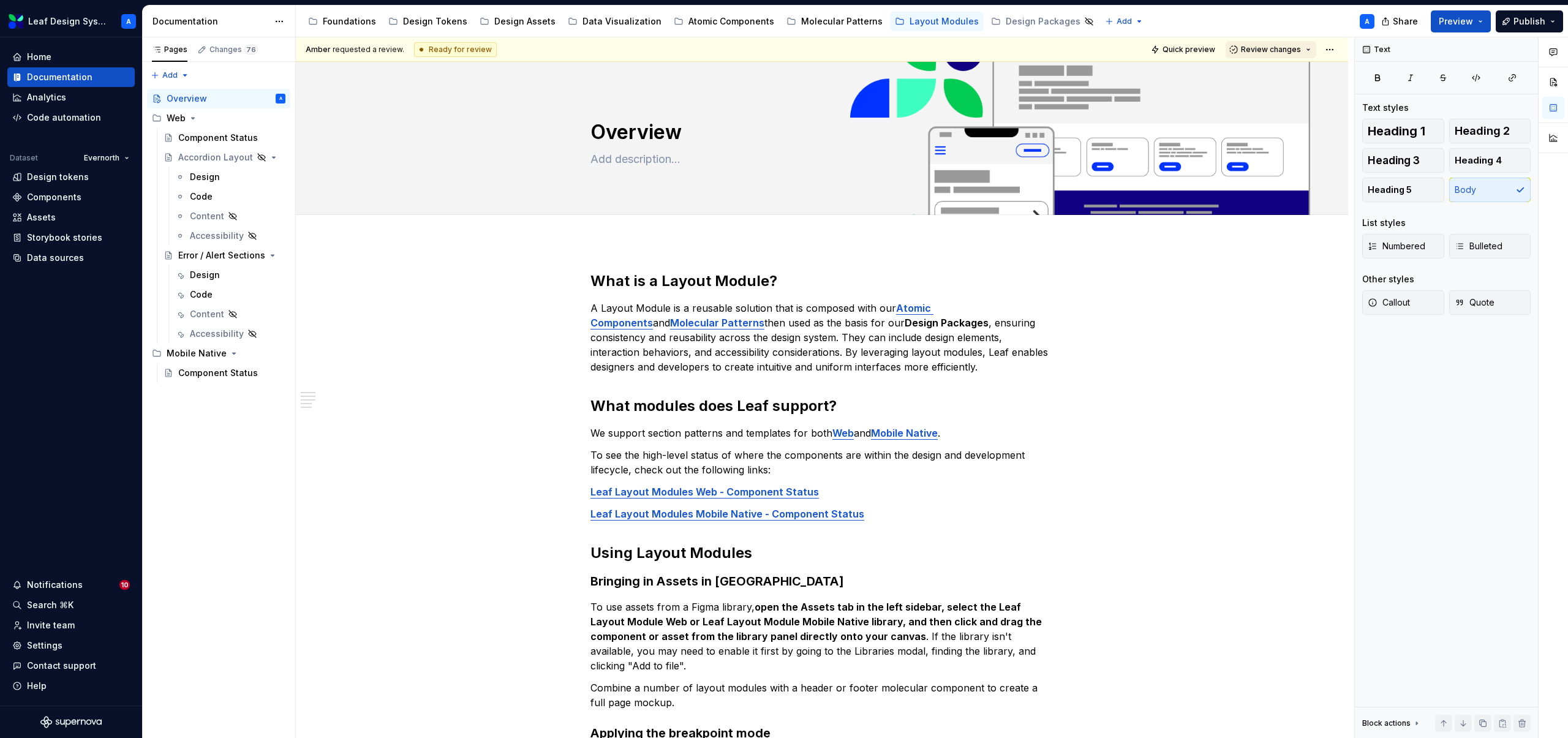
click at [1307, 51] on button "Review changes" at bounding box center [1270, 49] width 91 height 17
click at [1285, 80] on div "Approve This page is ready to publish." at bounding box center [1311, 79] width 107 height 23
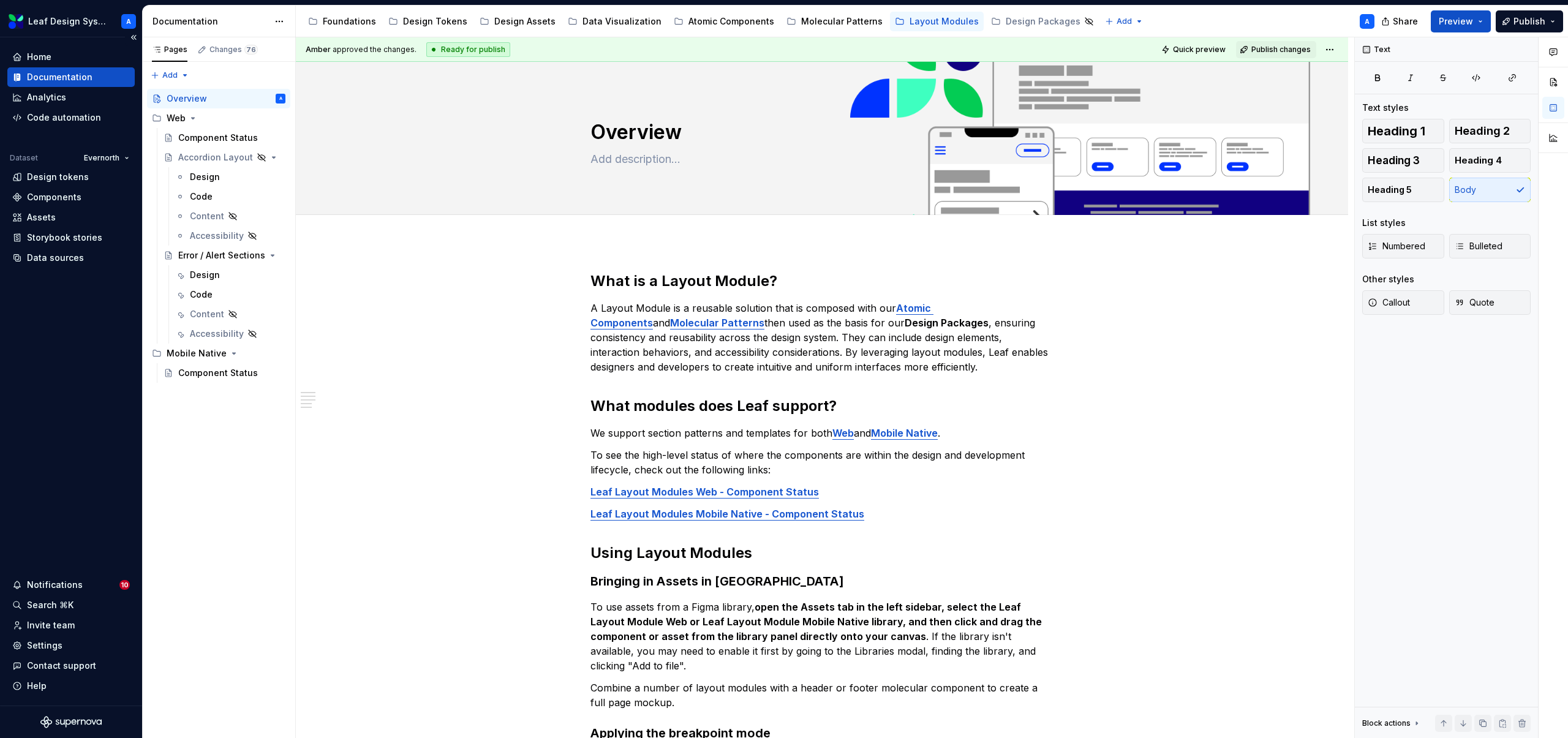
type textarea "*"
